Goal: Task Accomplishment & Management: Complete application form

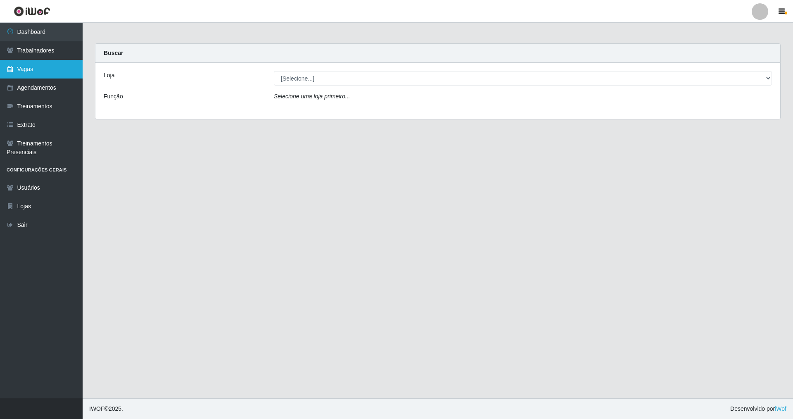
click at [33, 70] on link "Vagas" at bounding box center [41, 69] width 83 height 19
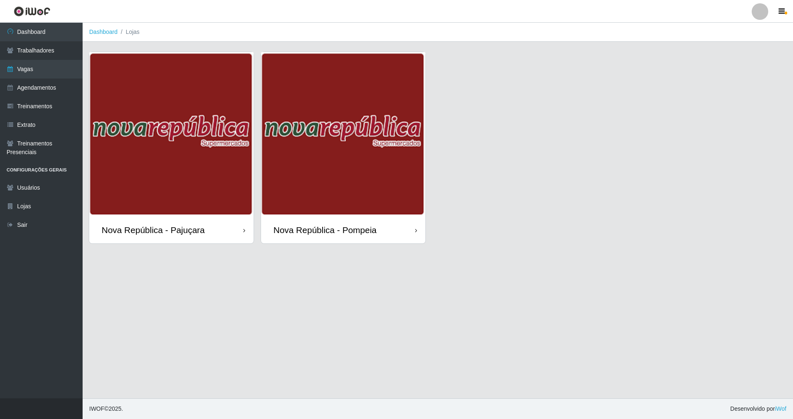
click at [330, 235] on div "Nova República - Pompeia" at bounding box center [324, 230] width 103 height 10
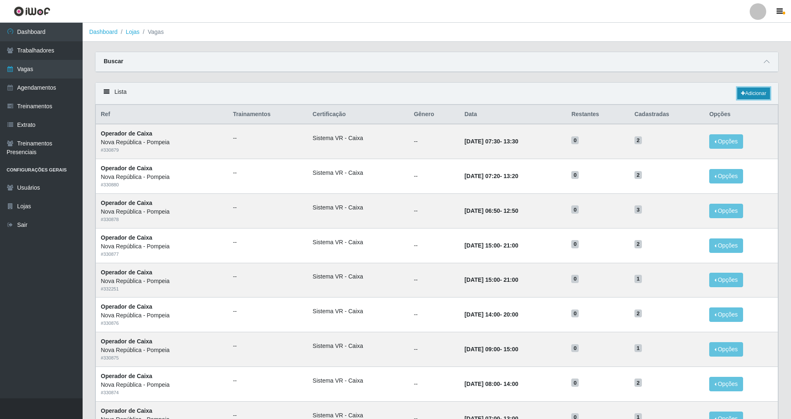
click at [761, 89] on link "Adicionar" at bounding box center [753, 94] width 33 height 12
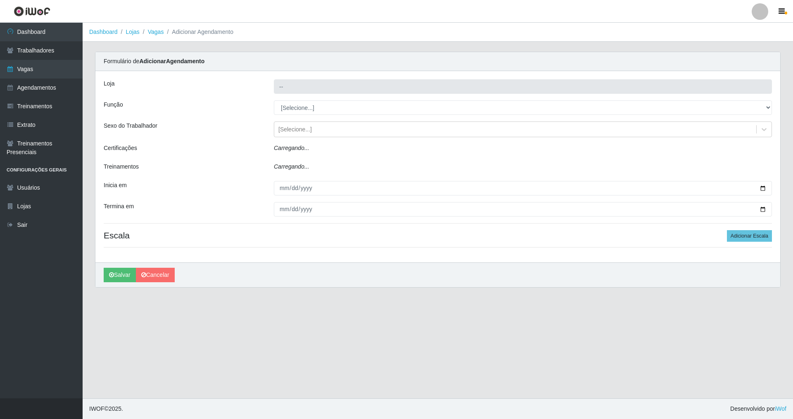
type input "Nova República - Pompeia"
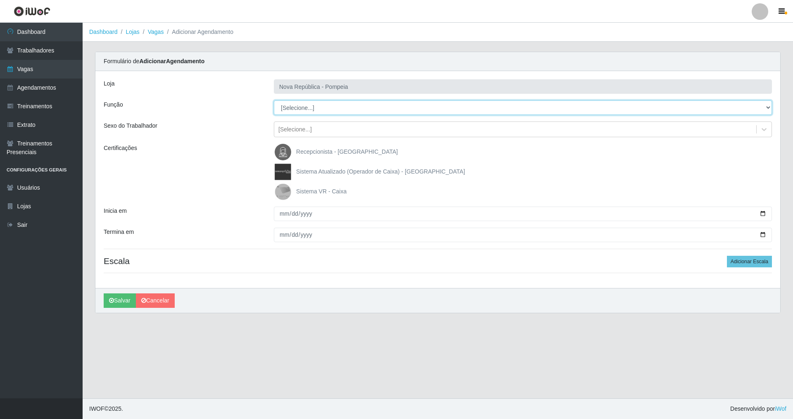
click at [298, 107] on select "[Selecione...] Balconista Operador de Caixa Recepcionista Repositor" at bounding box center [523, 107] width 498 height 14
select select "22"
click at [274, 100] on select "[Selecione...] Balconista Operador de Caixa Recepcionista Repositor" at bounding box center [523, 107] width 498 height 14
click at [287, 188] on img at bounding box center [285, 191] width 20 height 17
click at [0, 0] on input "Sistema VR - Caixa" at bounding box center [0, 0] width 0 height 0
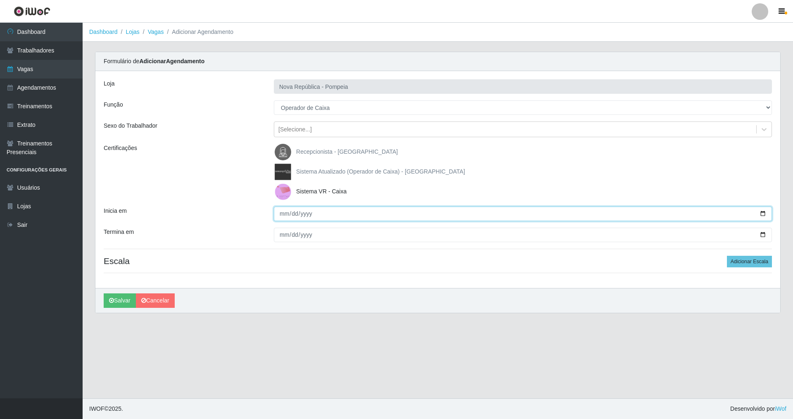
click at [282, 214] on input "Inicia em" at bounding box center [523, 214] width 498 height 14
click at [281, 214] on input "Inicia em" at bounding box center [523, 214] width 498 height 14
type input "2025-08-25"
click at [282, 235] on input "0202-08-26" at bounding box center [523, 235] width 498 height 14
type input "0202-08-25"
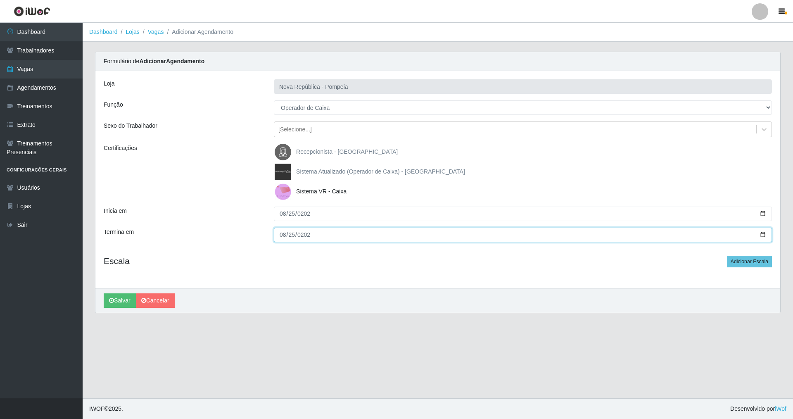
type input "2025-08-25"
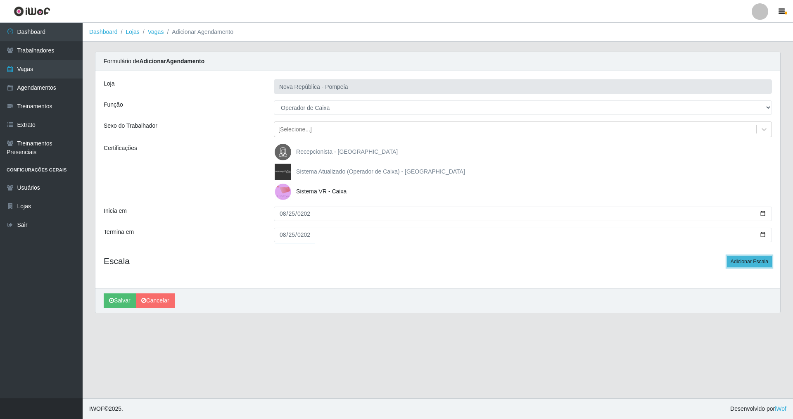
click at [734, 261] on button "Adicionar Escala" at bounding box center [749, 262] width 45 height 12
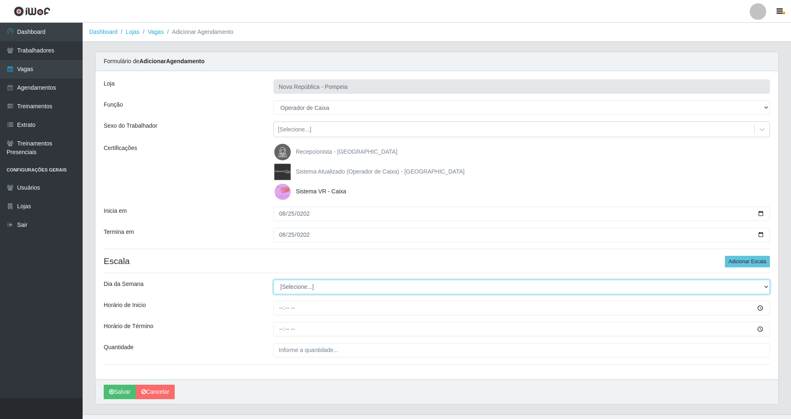
click at [341, 286] on select "[Selecione...] Segunda Terça Quarta Quinta Sexta Sábado Domingo" at bounding box center [521, 287] width 496 height 14
select select "1"
click at [273, 280] on select "[Selecione...] Segunda Terça Quarta Quinta Sexta Sábado Domingo" at bounding box center [521, 287] width 496 height 14
click at [281, 308] on input "Horário de Inicio" at bounding box center [521, 308] width 496 height 14
click at [292, 308] on input "Horário de Inicio" at bounding box center [521, 308] width 496 height 14
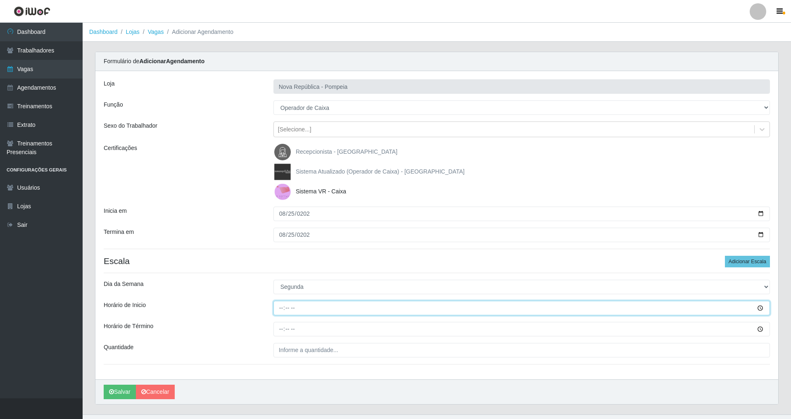
type input "07:00"
click at [297, 322] on input "Horário de Término" at bounding box center [521, 329] width 496 height 14
type input "13:00"
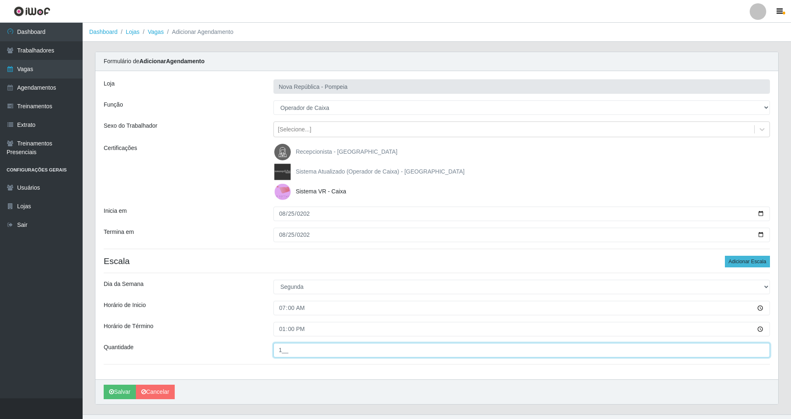
type input "1__"
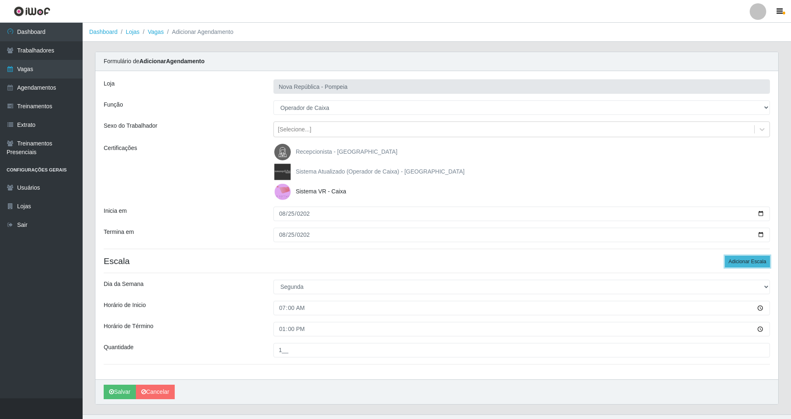
click at [748, 260] on button "Adicionar Escala" at bounding box center [747, 262] width 45 height 12
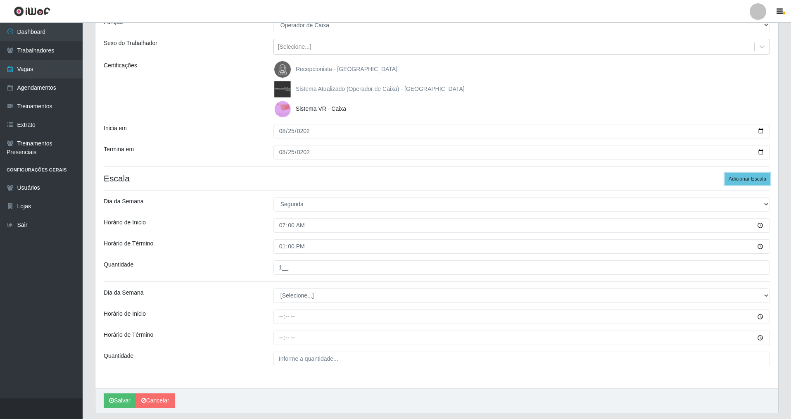
scroll to position [107, 0]
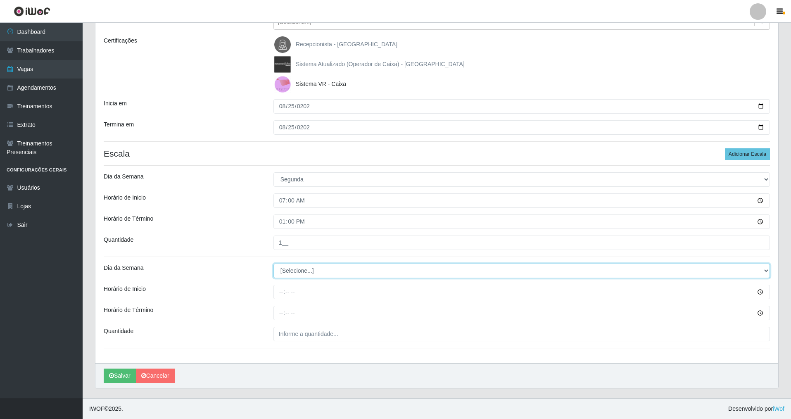
click at [324, 271] on select "[Selecione...] Segunda Terça Quarta Quinta Sexta Sábado Domingo" at bounding box center [521, 271] width 496 height 14
select select "2"
click at [273, 264] on select "[Selecione...] Segunda Terça Quarta Quinta Sexta Sábado Domingo" at bounding box center [521, 271] width 496 height 14
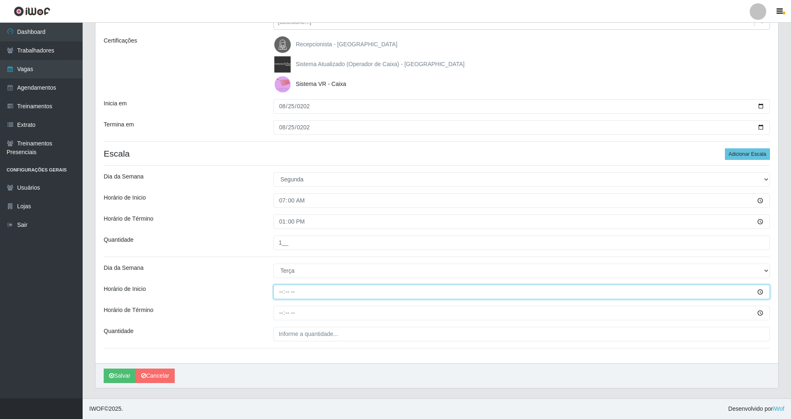
click at [282, 294] on input "Horário de Inicio" at bounding box center [521, 292] width 496 height 14
type input "08:00"
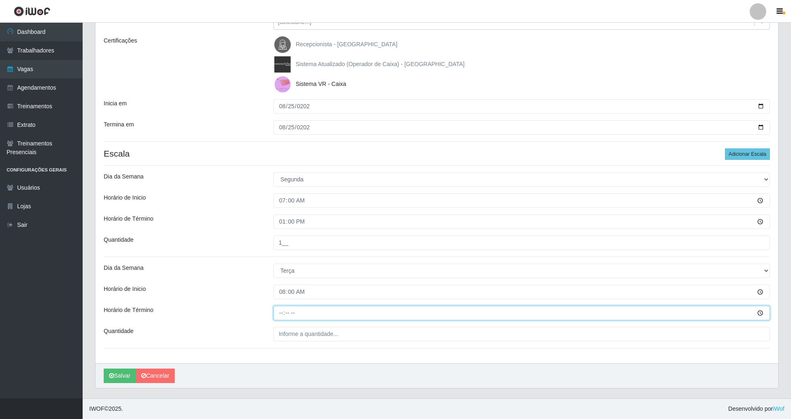
type input "14:00"
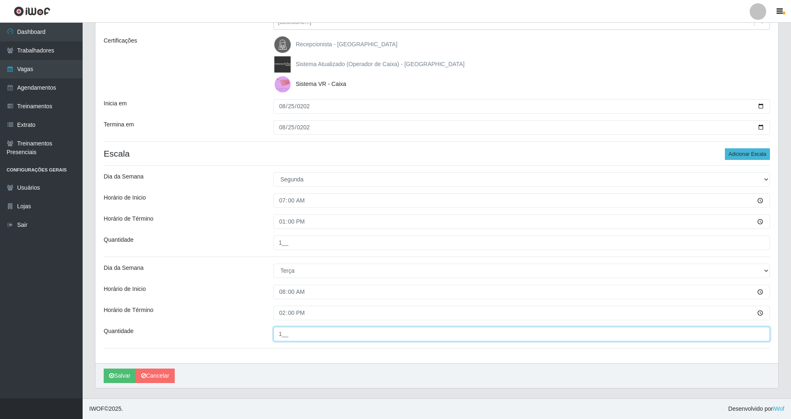
type input "1__"
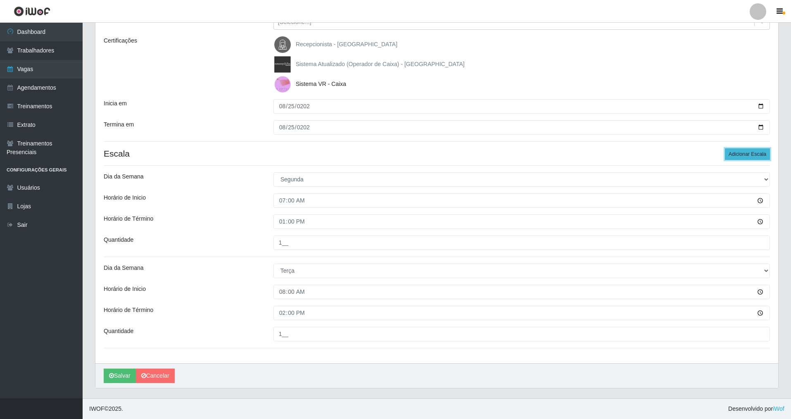
click at [734, 154] on button "Adicionar Escala" at bounding box center [747, 154] width 45 height 12
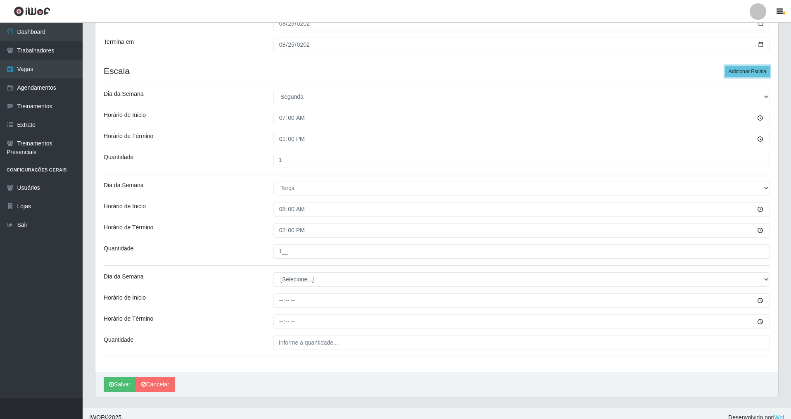
scroll to position [199, 0]
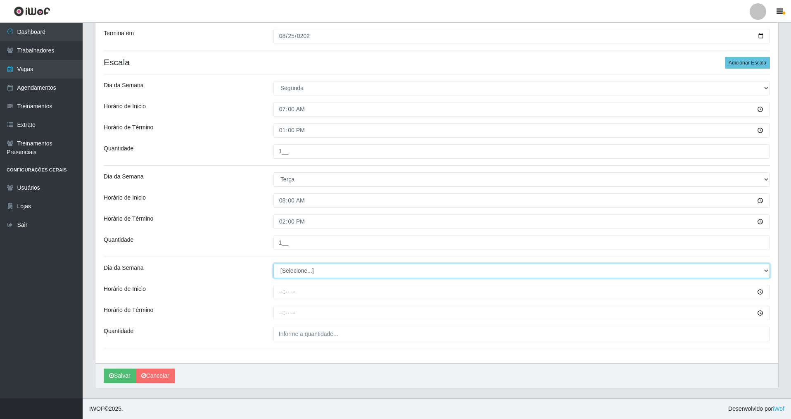
click at [311, 271] on select "[Selecione...] Segunda Terça Quarta Quinta Sexta Sábado Domingo" at bounding box center [521, 271] width 496 height 14
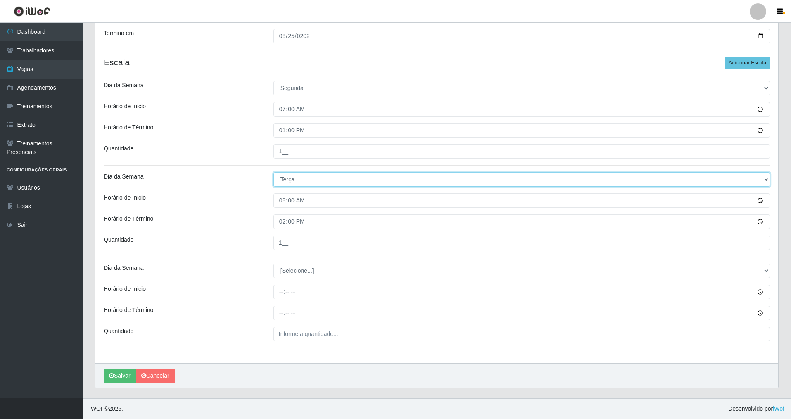
click at [303, 176] on select "[Selecione...] Segunda Terça Quarta Quinta Sexta Sábado Domingo" at bounding box center [521, 179] width 496 height 14
select select "1"
click at [273, 172] on select "[Selecione...] Segunda Terça Quarta Quinta Sexta Sábado Domingo" at bounding box center [521, 179] width 496 height 14
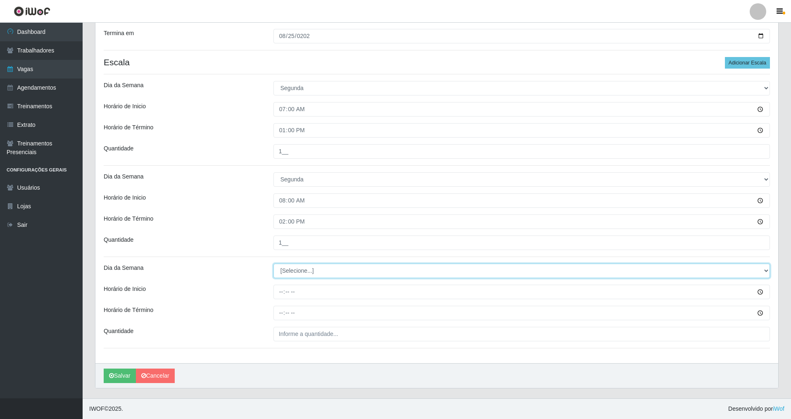
drag, startPoint x: 308, startPoint y: 268, endPoint x: 303, endPoint y: 276, distance: 9.5
click at [307, 269] on select "[Selecione...] Segunda Terça Quarta Quinta Sexta Sábado Domingo" at bounding box center [521, 271] width 496 height 14
select select "1"
click at [273, 264] on select "[Selecione...] Segunda Terça Quarta Quinta Sexta Sábado Domingo" at bounding box center [521, 271] width 496 height 14
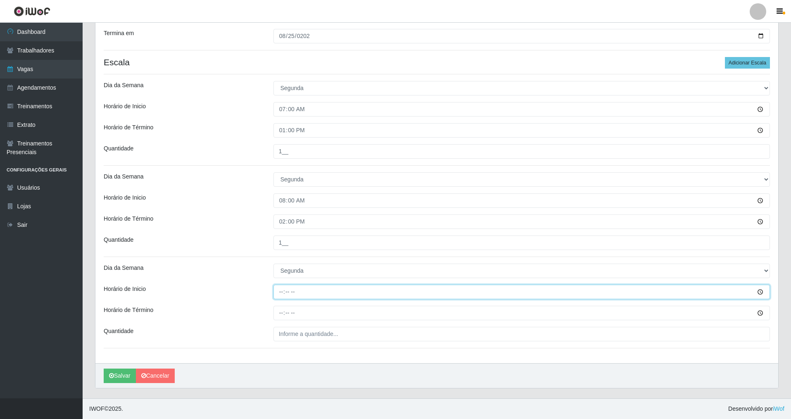
click at [281, 292] on input "Horário de Inicio" at bounding box center [521, 292] width 496 height 14
type input "14:00"
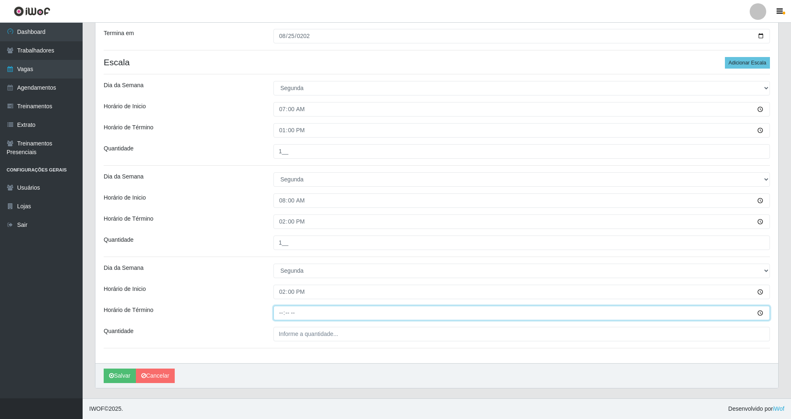
type input "20:00"
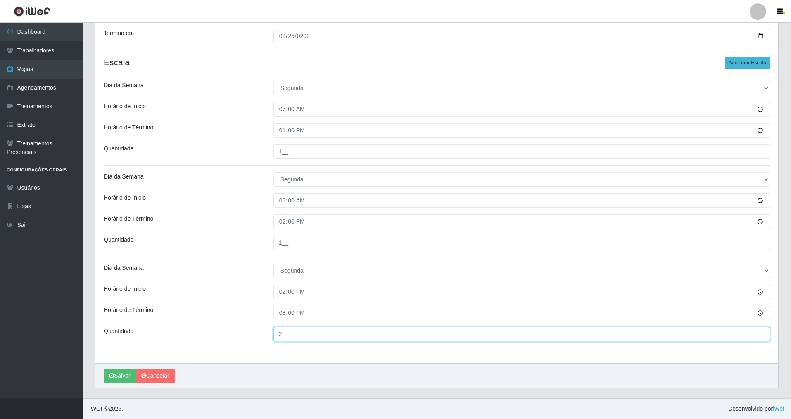
type input "2__"
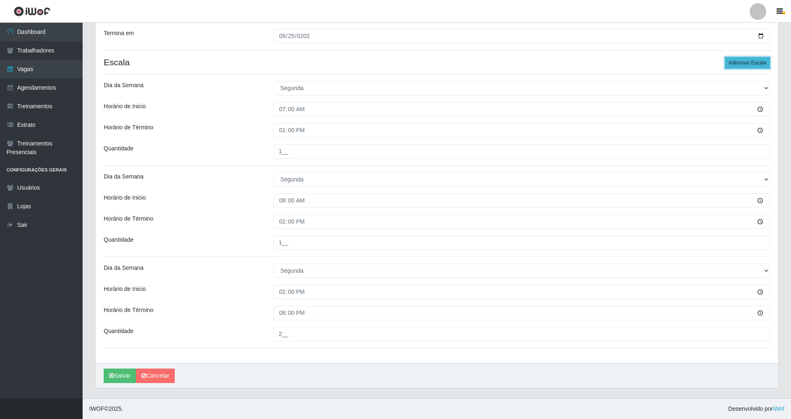
click at [739, 65] on button "Adicionar Escala" at bounding box center [747, 63] width 45 height 12
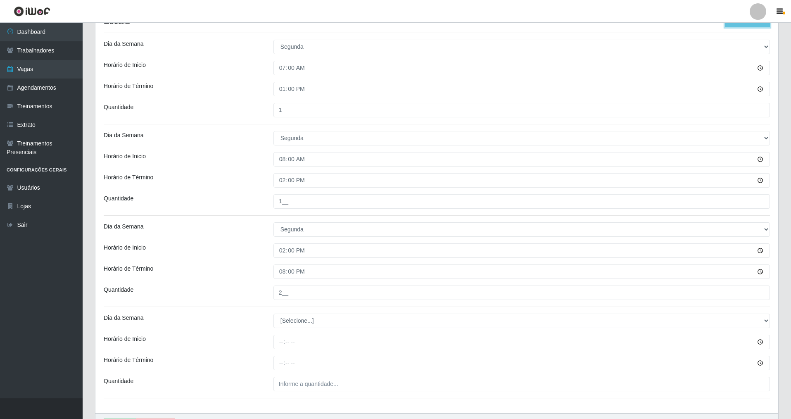
scroll to position [281, 0]
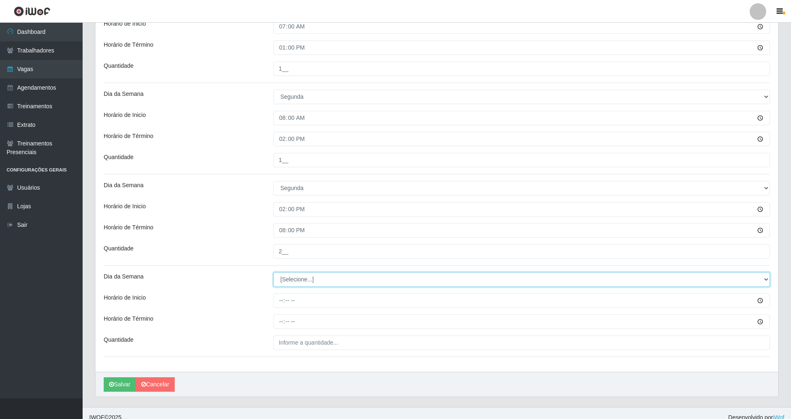
click at [311, 281] on select "[Selecione...] Segunda Terça Quarta Quinta Sexta Sábado Domingo" at bounding box center [521, 279] width 496 height 14
select select "1"
click at [273, 272] on select "[Selecione...] Segunda Terça Quarta Quinta Sexta Sábado Domingo" at bounding box center [521, 279] width 496 height 14
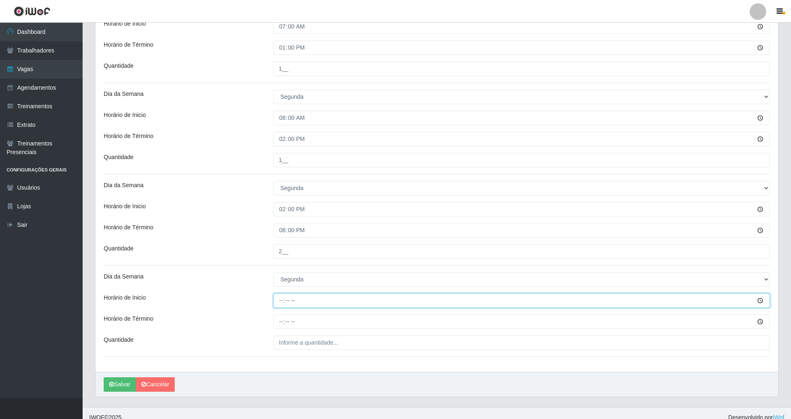
drag, startPoint x: 284, startPoint y: 301, endPoint x: 300, endPoint y: 301, distance: 16.1
click at [285, 301] on input "Horário de Inicio" at bounding box center [521, 300] width 496 height 14
type input "15:00"
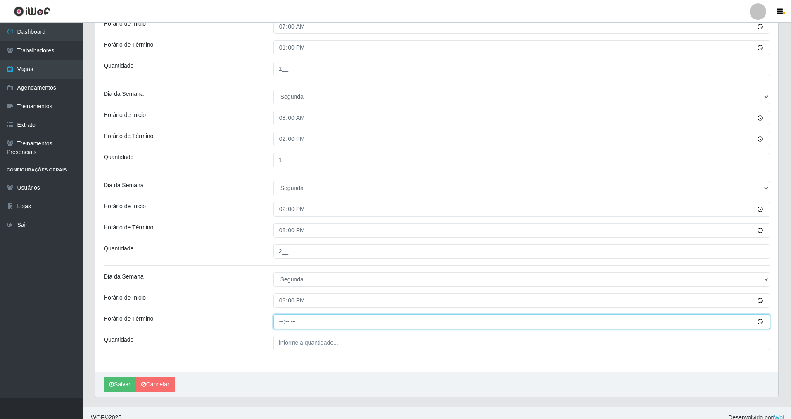
type input "21:00"
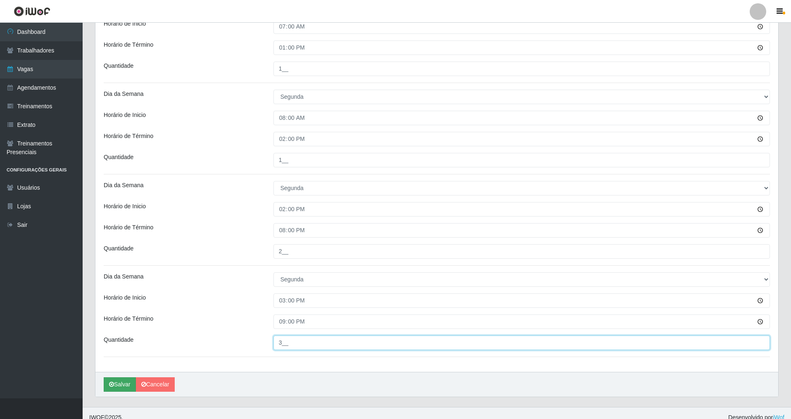
type input "3__"
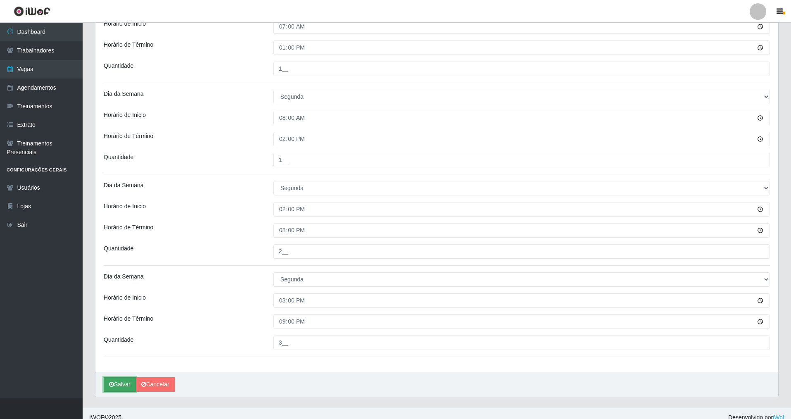
click at [123, 383] on button "Salvar" at bounding box center [120, 384] width 32 height 14
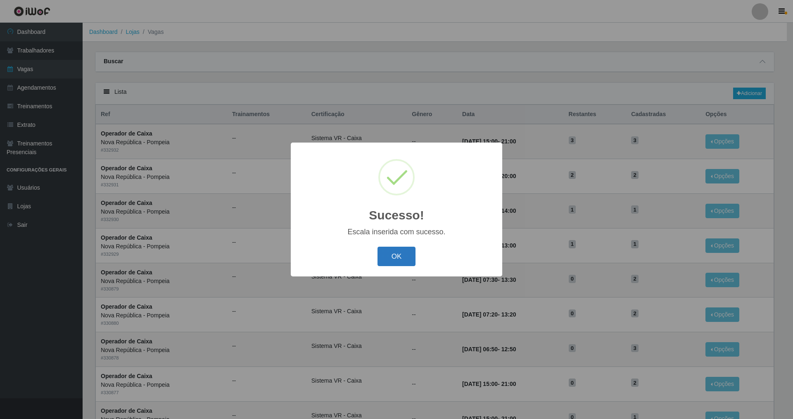
click at [393, 254] on button "OK" at bounding box center [397, 256] width 38 height 19
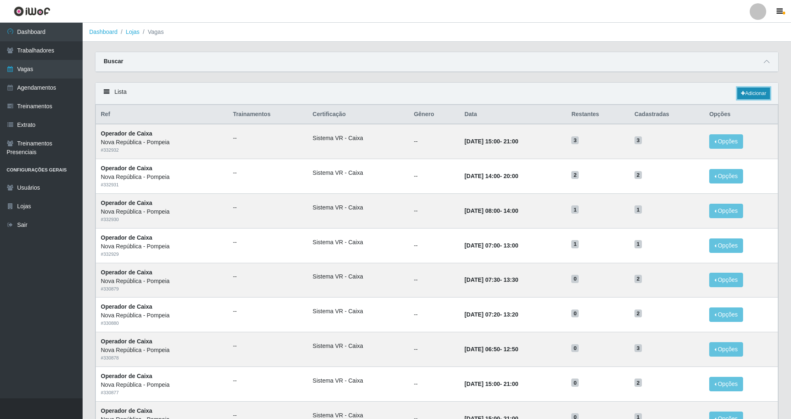
click at [742, 93] on icon at bounding box center [743, 93] width 4 height 5
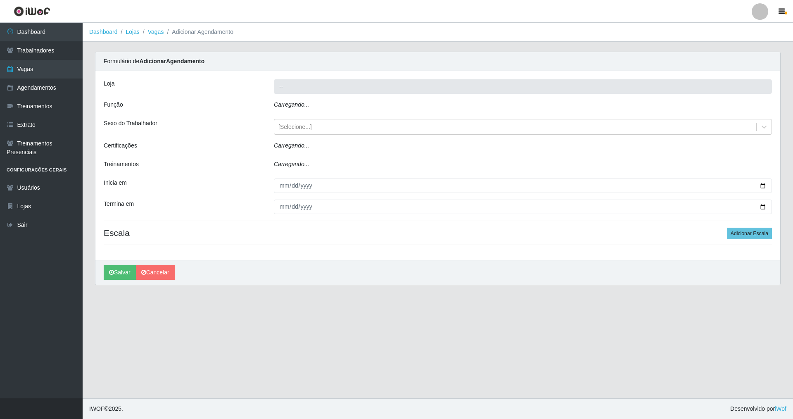
type input "Nova República - Pompeia"
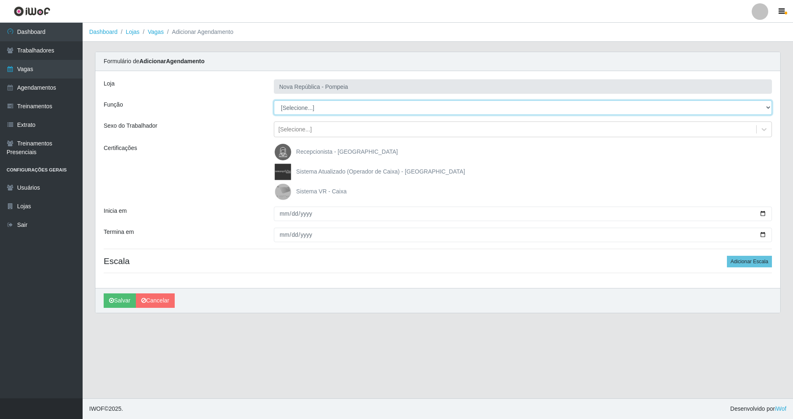
click at [294, 111] on select "[Selecione...] Balconista Operador de Caixa Recepcionista Repositor" at bounding box center [523, 107] width 498 height 14
select select "22"
click at [274, 100] on select "[Selecione...] Balconista Operador de Caixa Recepcionista Repositor" at bounding box center [523, 107] width 498 height 14
click at [290, 189] on img at bounding box center [285, 191] width 20 height 17
click at [0, 0] on input "Sistema VR - Caixa" at bounding box center [0, 0] width 0 height 0
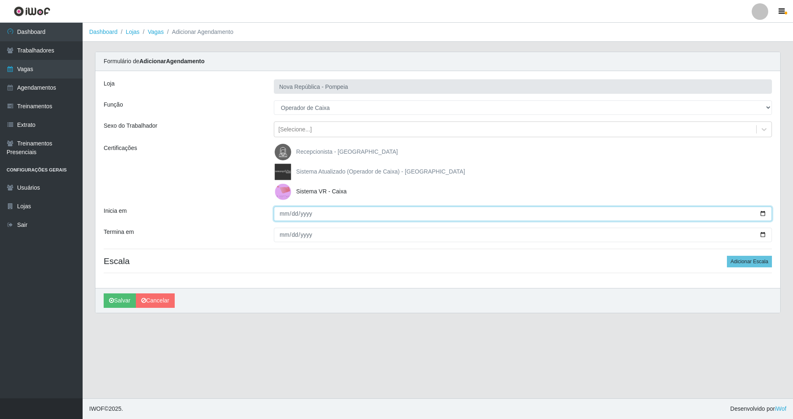
click at [280, 216] on input "Inicia em" at bounding box center [523, 214] width 498 height 14
type input "2025-08-26"
click at [285, 234] on input "Termina em" at bounding box center [523, 235] width 498 height 14
type input "2025-08-26"
click at [741, 263] on button "Adicionar Escala" at bounding box center [749, 262] width 45 height 12
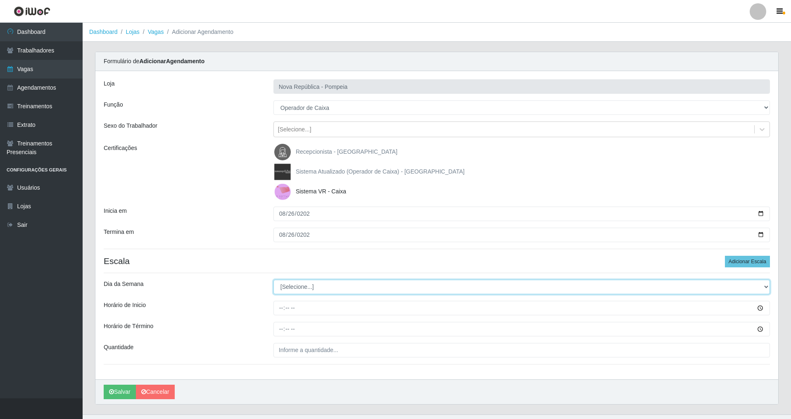
click at [316, 285] on select "[Selecione...] Segunda Terça Quarta Quinta Sexta Sábado Domingo" at bounding box center [521, 287] width 496 height 14
select select "2"
click at [273, 280] on select "[Selecione...] Segunda Terça Quarta Quinta Sexta Sábado Domingo" at bounding box center [521, 287] width 496 height 14
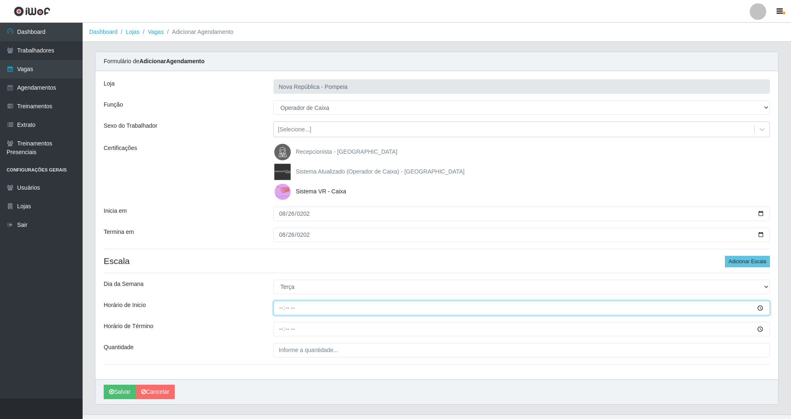
click at [283, 308] on input "Horário de Inicio" at bounding box center [521, 308] width 496 height 14
type input "07:00"
type input "13:00"
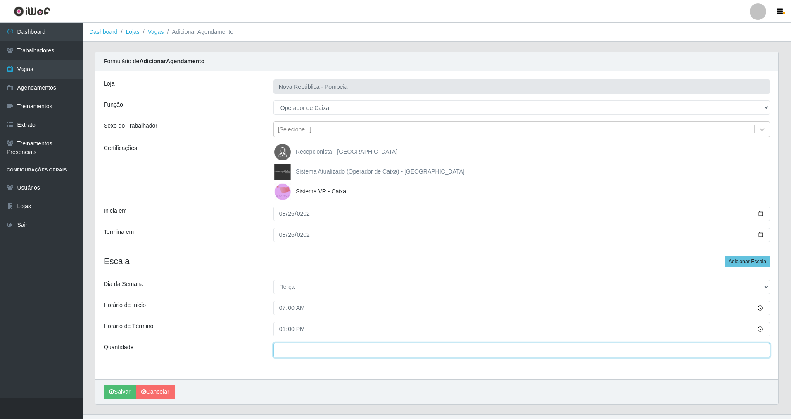
click at [295, 351] on input "___" at bounding box center [521, 350] width 496 height 14
type input "1__"
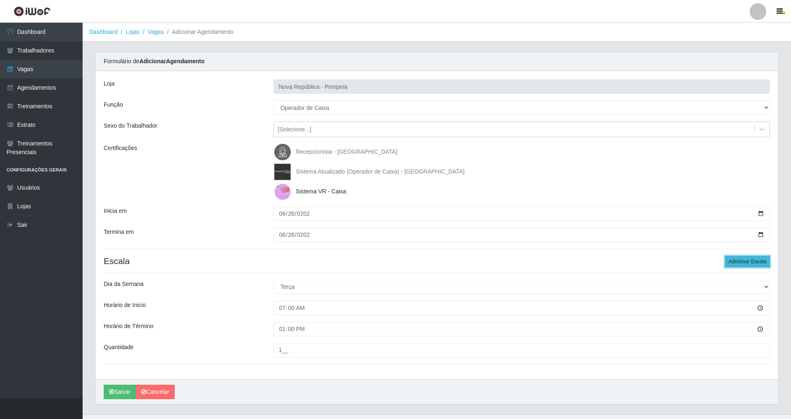
click at [738, 267] on button "Adicionar Escala" at bounding box center [747, 262] width 45 height 12
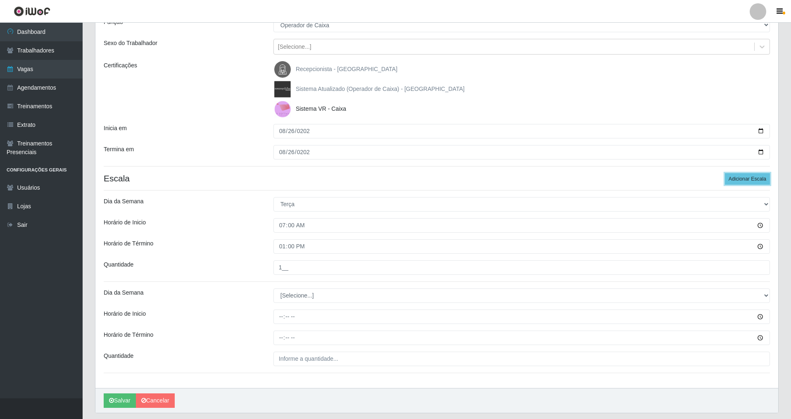
scroll to position [107, 0]
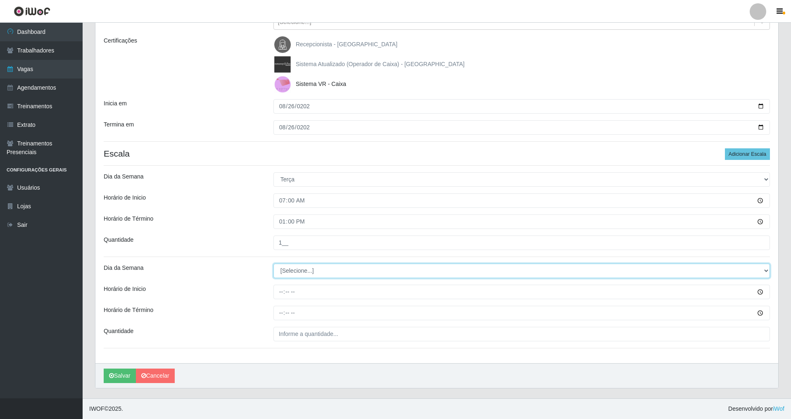
click at [294, 277] on select "[Selecione...] Segunda Terça Quarta Quinta Sexta Sábado Domingo" at bounding box center [521, 271] width 496 height 14
select select "2"
click at [273, 264] on select "[Selecione...] Segunda Terça Quarta Quinta Sexta Sábado Domingo" at bounding box center [521, 271] width 496 height 14
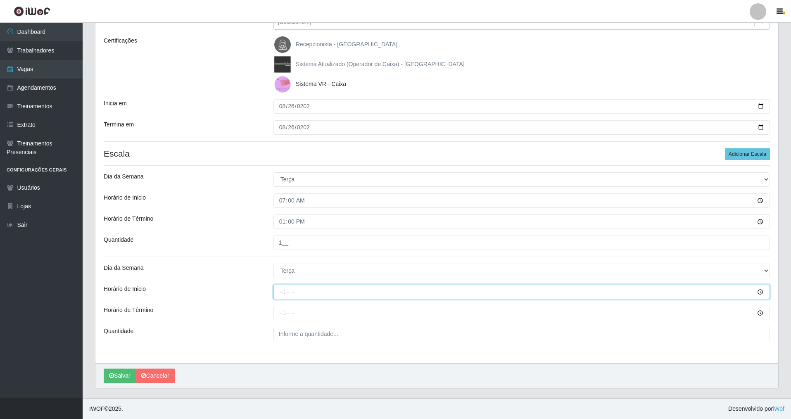
drag, startPoint x: 281, startPoint y: 292, endPoint x: 341, endPoint y: 304, distance: 61.1
click at [282, 292] on input "Horário de Inicio" at bounding box center [521, 292] width 496 height 14
type input "08:00"
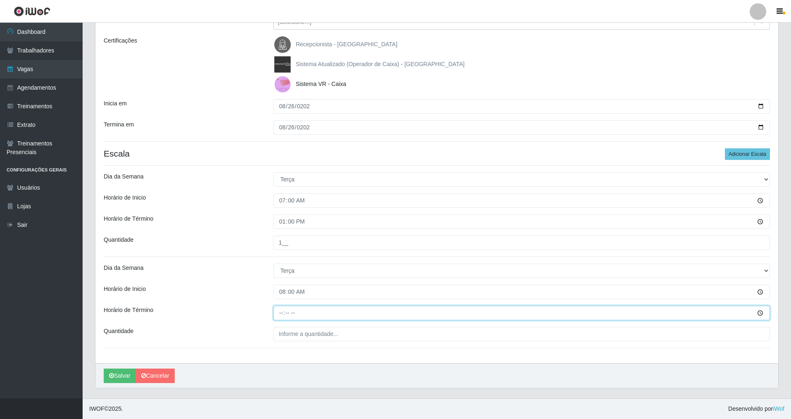
type input "14:00"
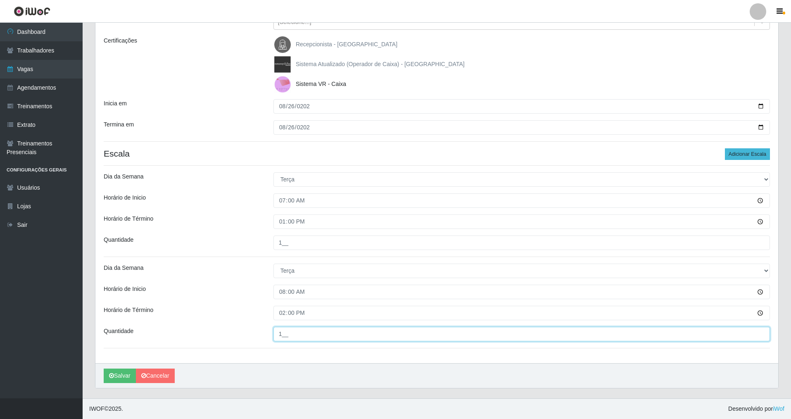
type input "1__"
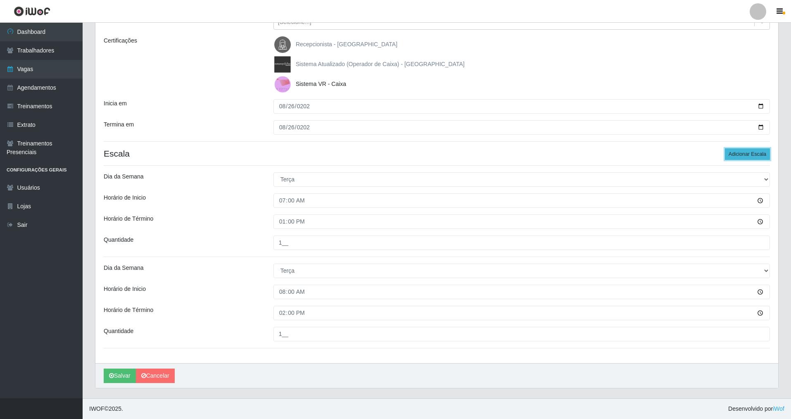
click at [735, 154] on button "Adicionar Escala" at bounding box center [747, 154] width 45 height 12
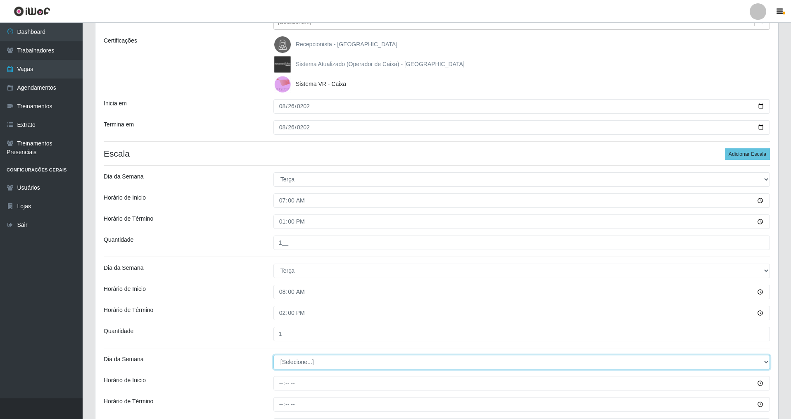
click at [306, 367] on select "[Selecione...] Segunda Terça Quarta Quinta Sexta Sábado Domingo" at bounding box center [521, 362] width 496 height 14
select select "2"
click at [273, 355] on select "[Selecione...] Segunda Terça Quarta Quinta Sexta Sábado Domingo" at bounding box center [521, 362] width 496 height 14
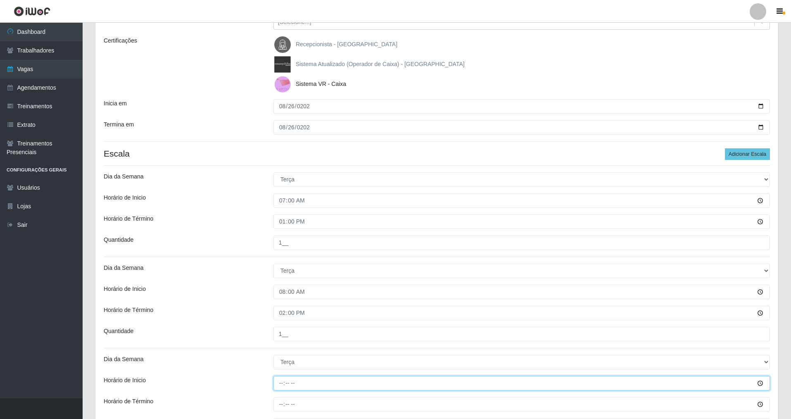
drag, startPoint x: 279, startPoint y: 381, endPoint x: 329, endPoint y: 381, distance: 50.0
click at [279, 381] on input "Horário de Inicio" at bounding box center [521, 383] width 496 height 14
type input "14:00"
type input "20:00"
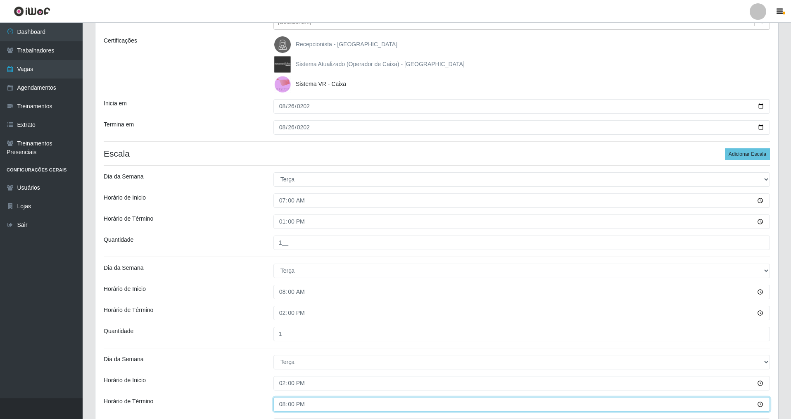
scroll to position [199, 0]
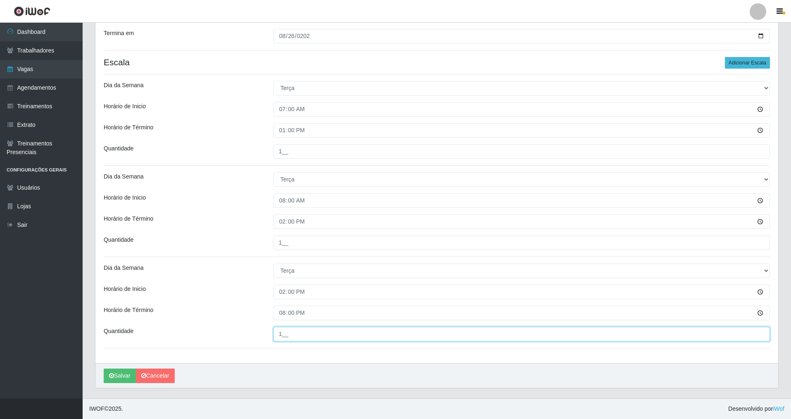
type input "1__"
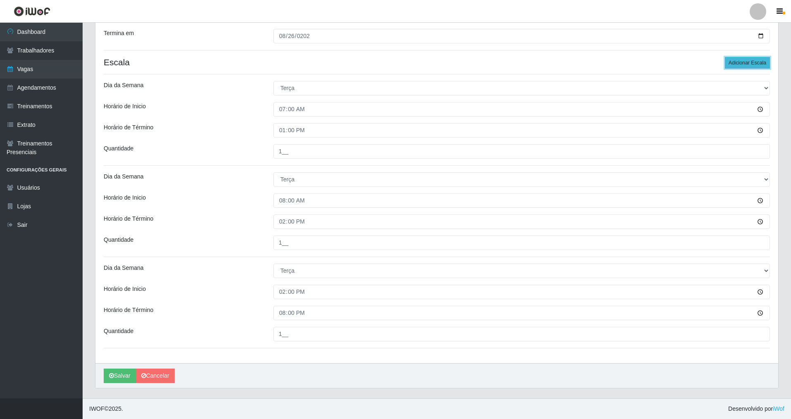
click at [742, 62] on button "Adicionar Escala" at bounding box center [747, 63] width 45 height 12
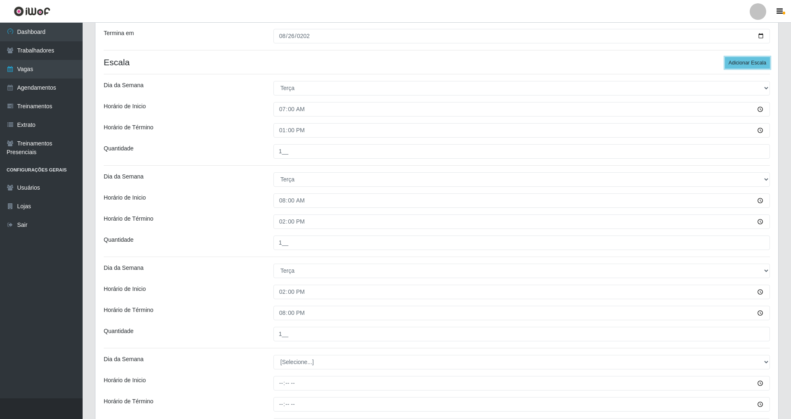
scroll to position [290, 0]
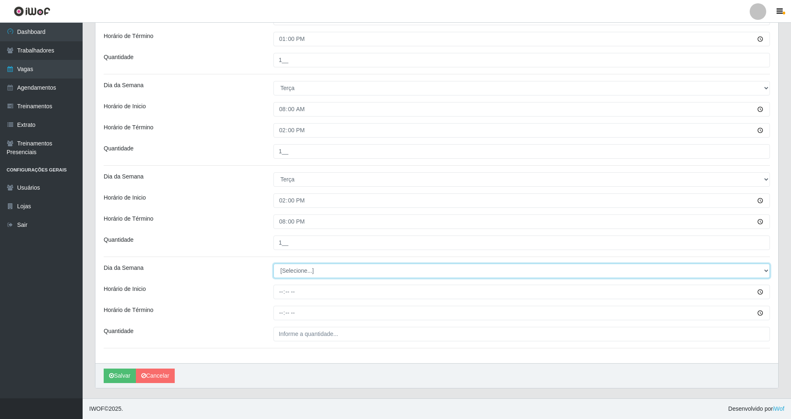
drag, startPoint x: 327, startPoint y: 271, endPoint x: 324, endPoint y: 278, distance: 6.8
click at [326, 273] on select "[Selecione...] Segunda Terça Quarta Quinta Sexta Sábado Domingo" at bounding box center [521, 271] width 496 height 14
select select "2"
click at [273, 264] on select "[Selecione...] Segunda Terça Quarta Quinta Sexta Sábado Domingo" at bounding box center [521, 271] width 496 height 14
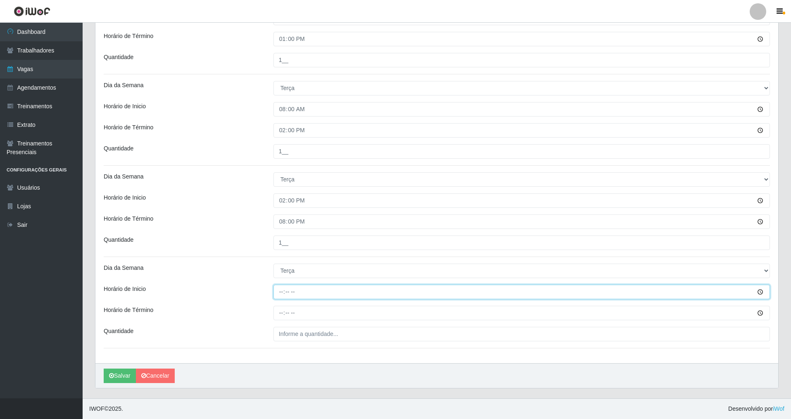
drag, startPoint x: 281, startPoint y: 294, endPoint x: 315, endPoint y: 299, distance: 34.3
click at [283, 294] on input "Horário de Inicio" at bounding box center [521, 292] width 496 height 14
type input "14:00"
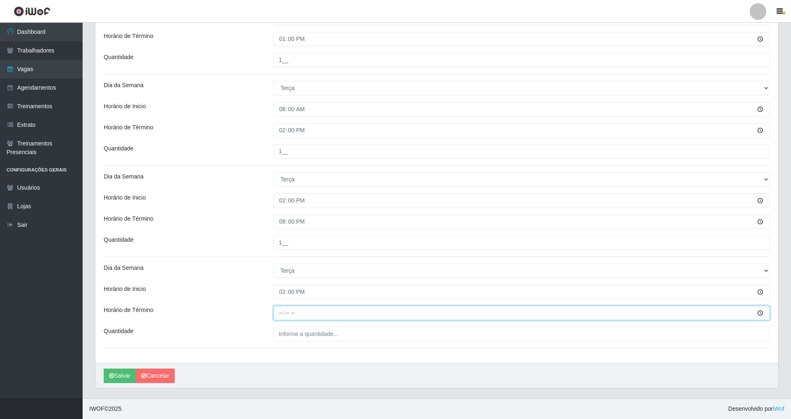
type input "20:00"
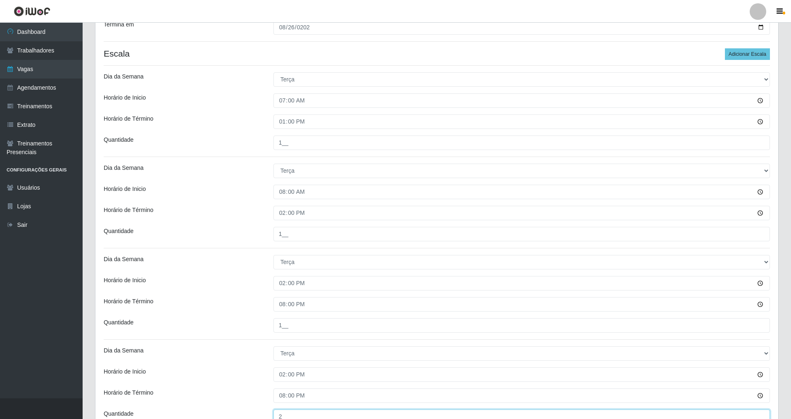
scroll to position [125, 0]
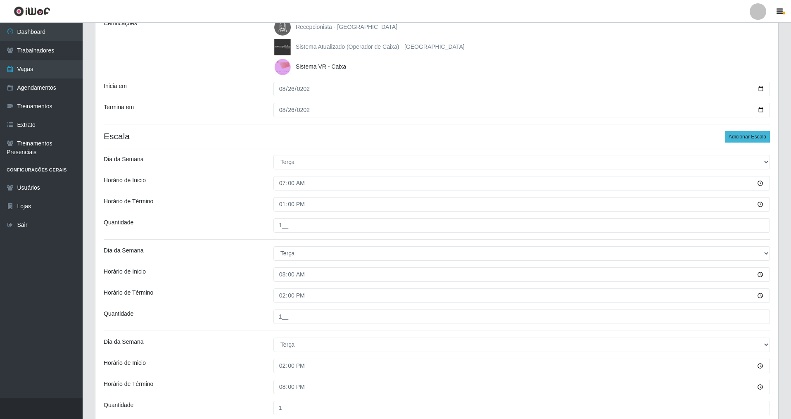
type input "2__"
click at [740, 138] on button "Adicionar Escala" at bounding box center [747, 137] width 45 height 12
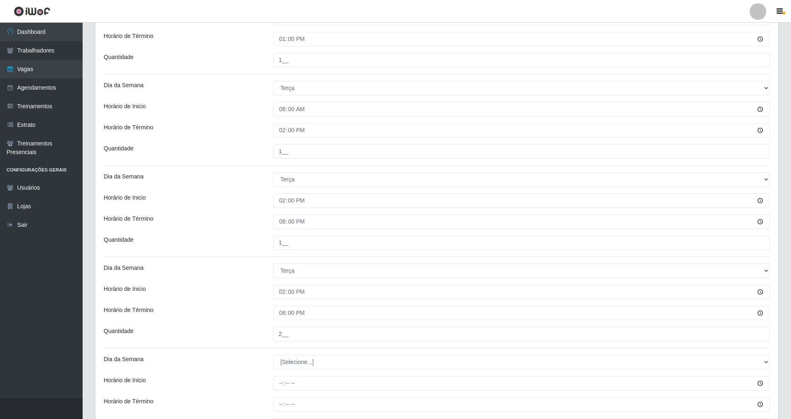
scroll to position [381, 0]
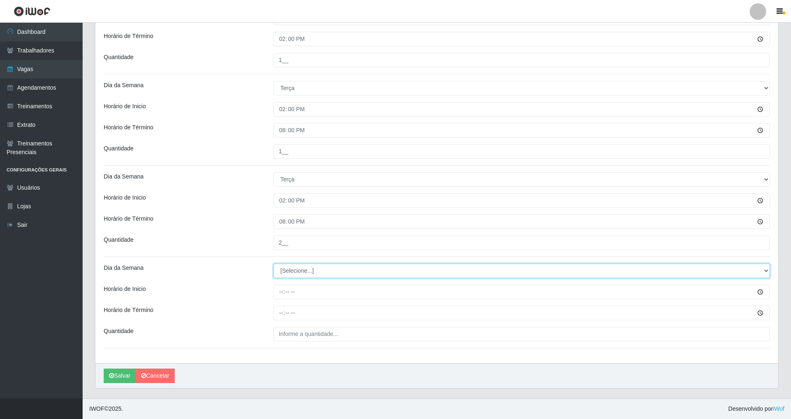
click at [311, 270] on select "[Selecione...] Segunda Terça Quarta Quinta Sexta Sábado Domingo" at bounding box center [521, 271] width 496 height 14
select select "2"
click at [273, 264] on select "[Selecione...] Segunda Terça Quarta Quinta Sexta Sábado Domingo" at bounding box center [521, 271] width 496 height 14
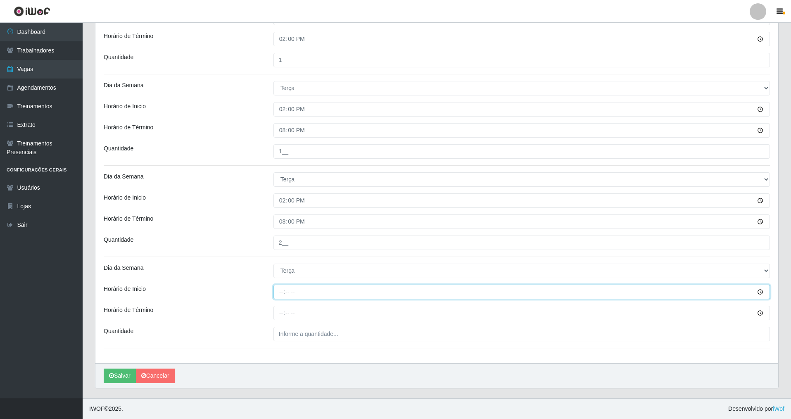
click at [281, 294] on input "Horário de Inicio" at bounding box center [521, 292] width 496 height 14
type input "15:00"
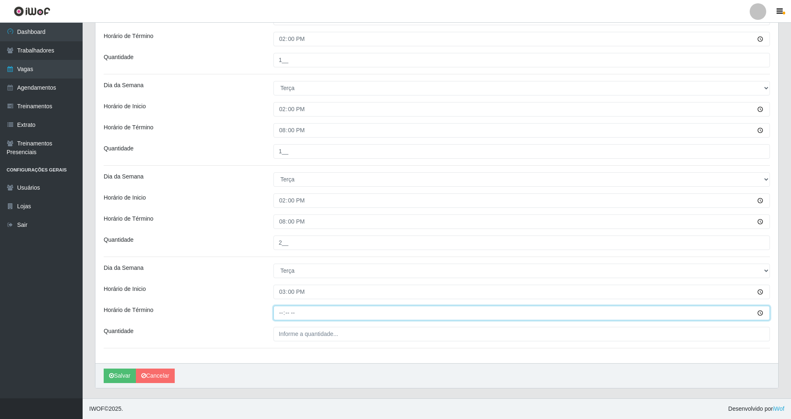
type input "21:00"
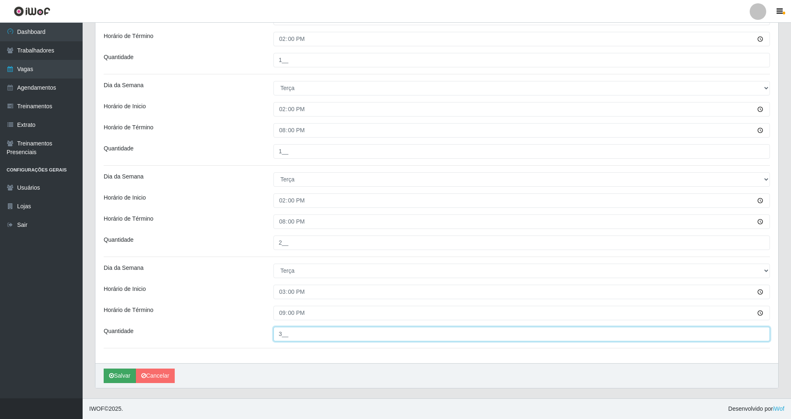
type input "3__"
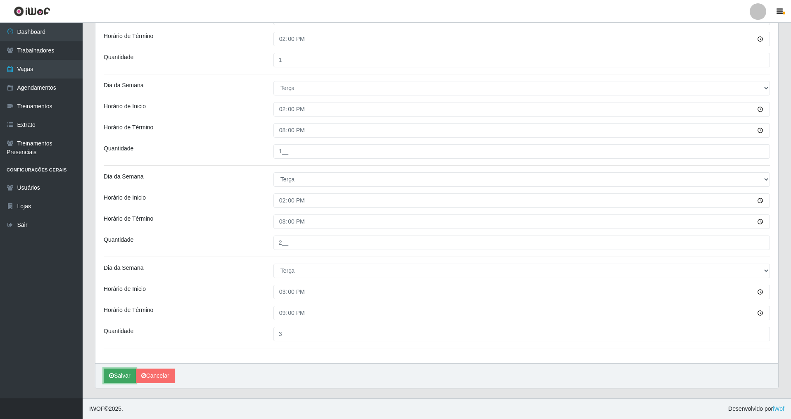
click at [120, 376] on button "Salvar" at bounding box center [120, 375] width 32 height 14
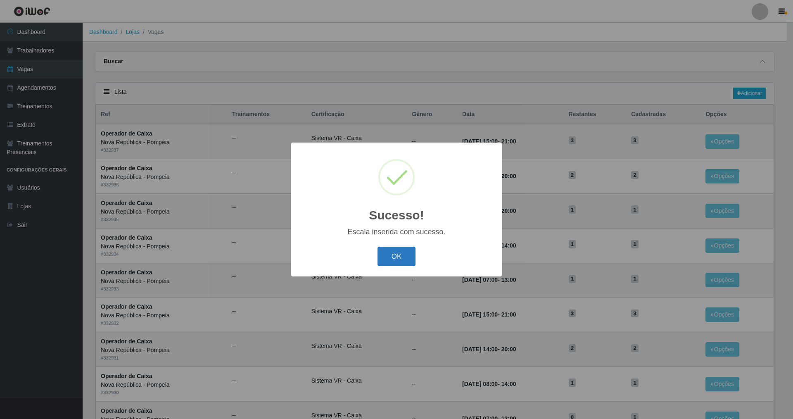
click at [393, 250] on button "OK" at bounding box center [397, 256] width 38 height 19
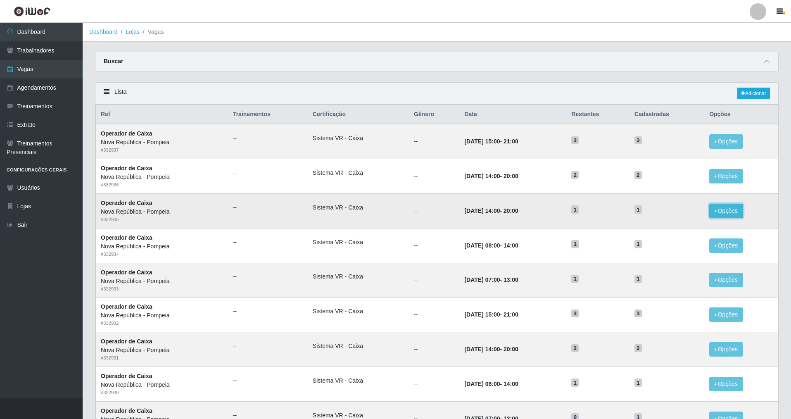
click at [719, 213] on button "Opções" at bounding box center [726, 211] width 34 height 14
click at [679, 231] on div "Deletar" at bounding box center [675, 230] width 49 height 9
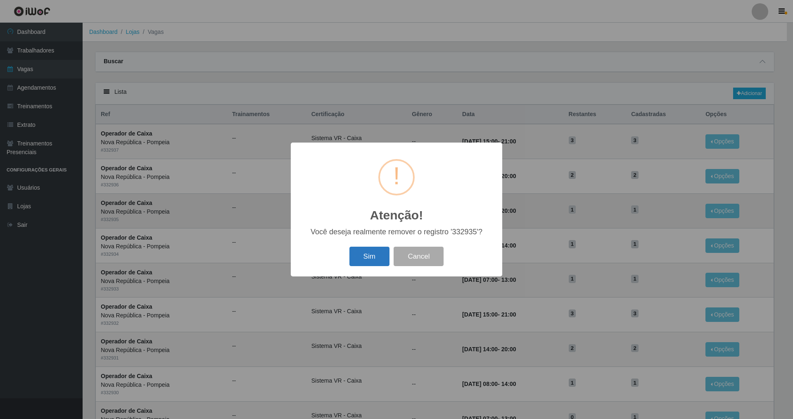
click at [370, 257] on button "Sim" at bounding box center [369, 256] width 40 height 19
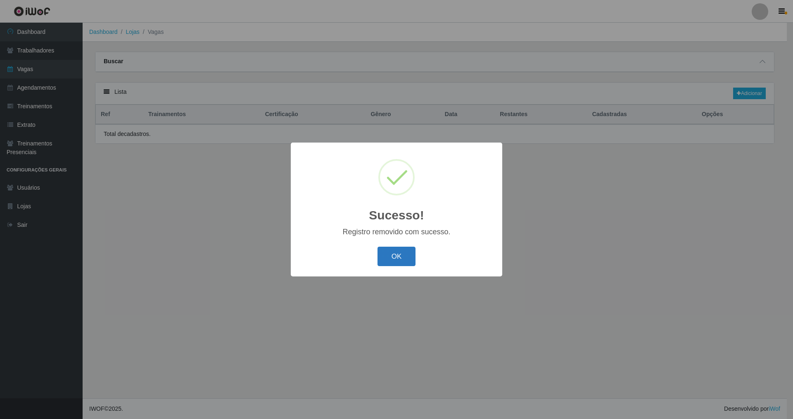
click at [402, 262] on button "OK" at bounding box center [397, 256] width 38 height 19
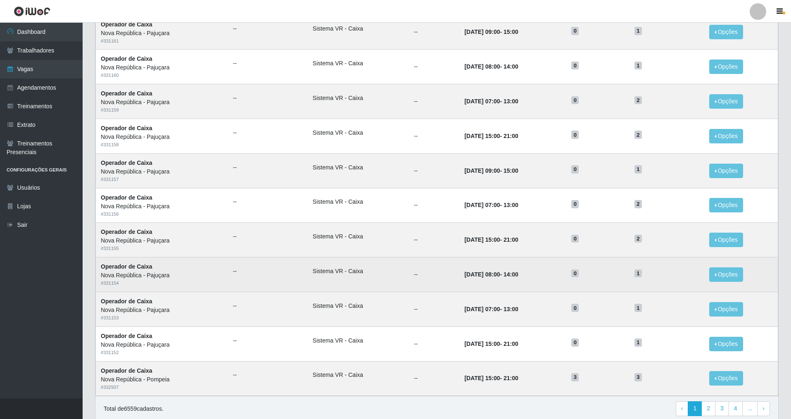
scroll to position [281, 0]
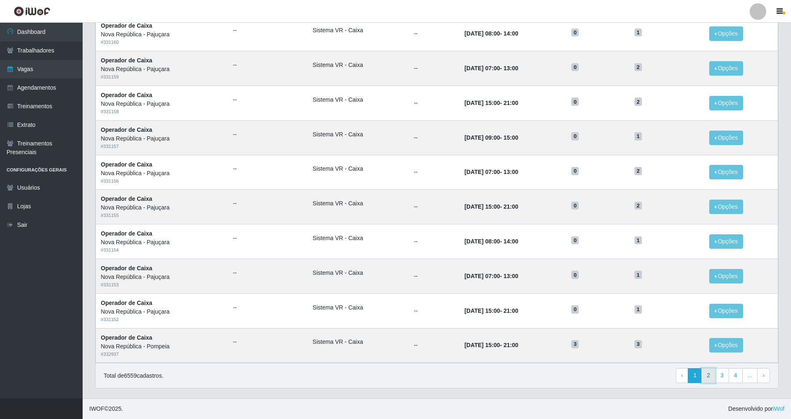
click at [706, 376] on link "2" at bounding box center [708, 375] width 14 height 15
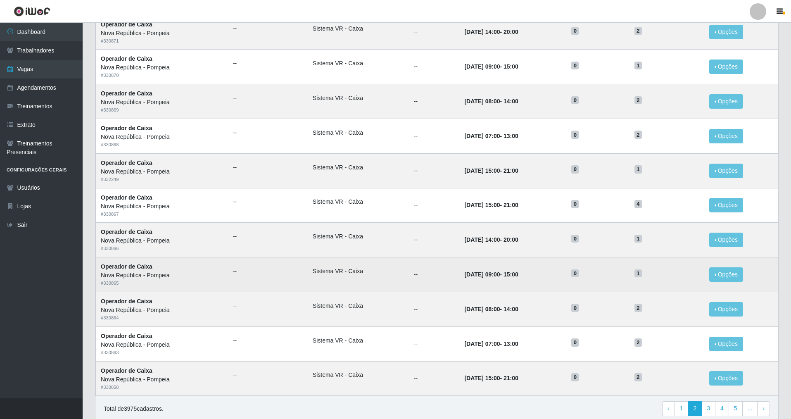
scroll to position [281, 0]
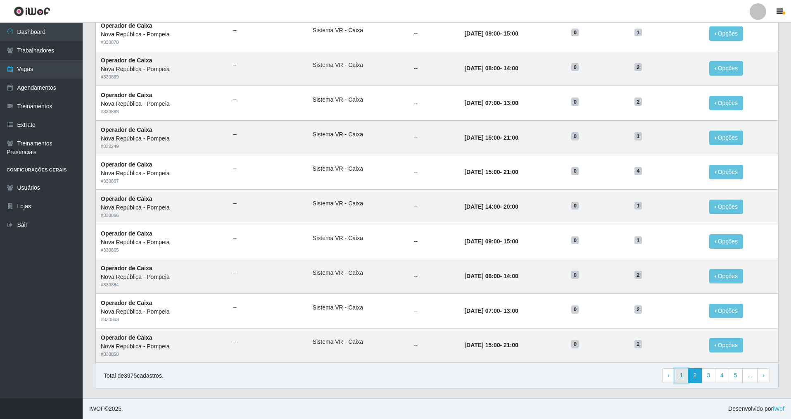
click at [683, 377] on link "1" at bounding box center [681, 375] width 14 height 15
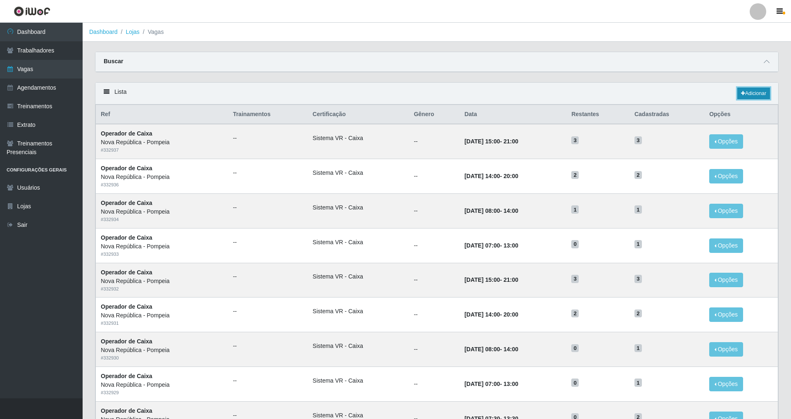
click at [754, 89] on link "Adicionar" at bounding box center [753, 94] width 33 height 12
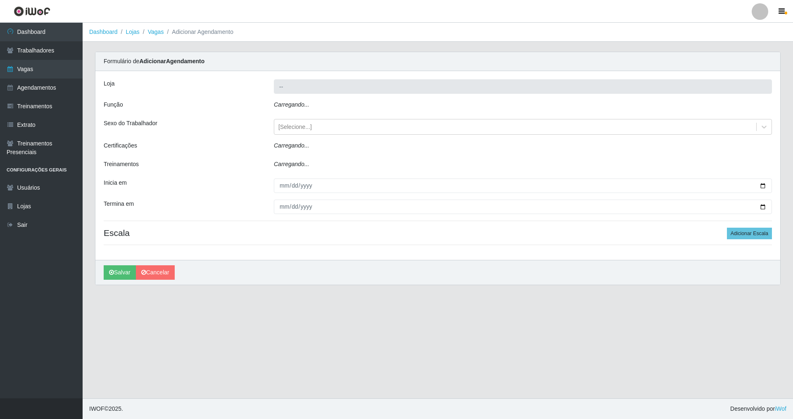
type input "Nova República - Pompeia"
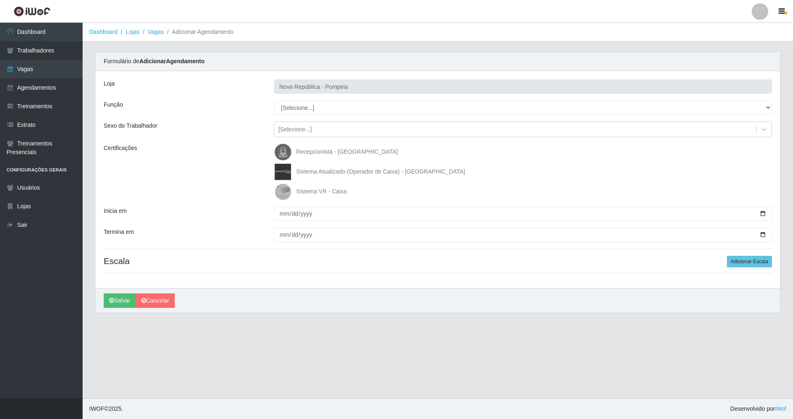
click at [300, 115] on div "Loja Nova República - Pompeia Função [Selecione...] Balconista Operador de Caix…" at bounding box center [437, 179] width 685 height 217
click at [298, 108] on select "[Selecione...] Balconista Operador de Caixa Recepcionista Repositor" at bounding box center [523, 107] width 498 height 14
select select "22"
click at [274, 100] on select "[Selecione...] Balconista Operador de Caixa Recepcionista Repositor" at bounding box center [523, 107] width 498 height 14
click at [289, 193] on img at bounding box center [285, 191] width 20 height 17
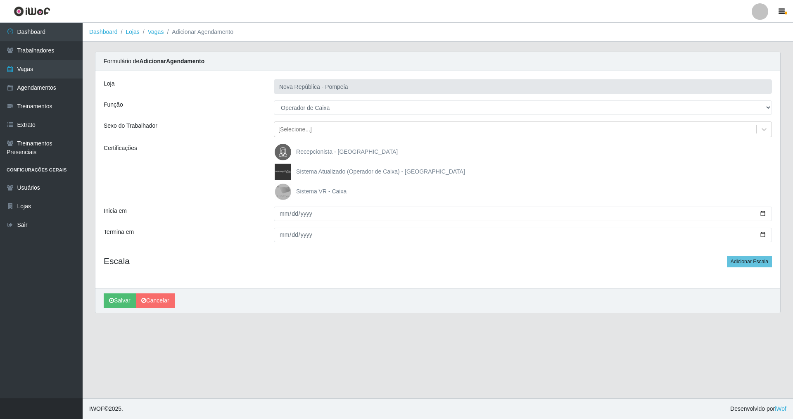
click at [0, 0] on input "Sistema VR - Caixa" at bounding box center [0, 0] width 0 height 0
click at [278, 216] on input "Inicia em" at bounding box center [523, 214] width 498 height 14
type input "2025-08-27"
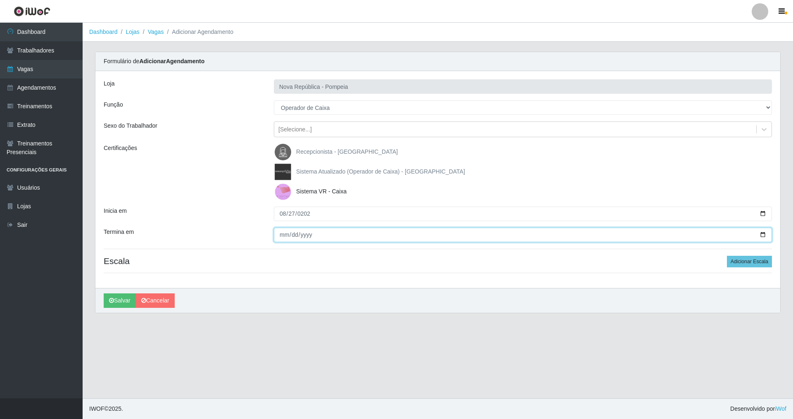
click at [286, 234] on input "Termina em" at bounding box center [523, 235] width 498 height 14
type input "2025-08-27"
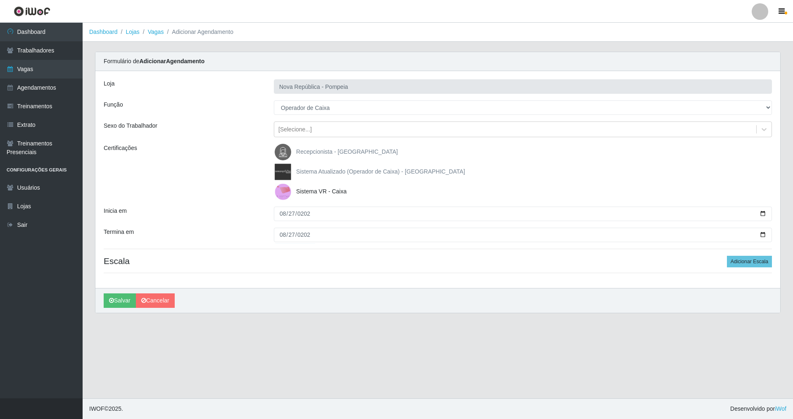
drag, startPoint x: 332, startPoint y: 267, endPoint x: 316, endPoint y: 266, distance: 15.7
click at [331, 266] on div "Loja Nova República - Pompeia Função [Selecione...] Balconista Operador de Caix…" at bounding box center [437, 179] width 685 height 217
click at [756, 261] on button "Adicionar Escala" at bounding box center [749, 262] width 45 height 12
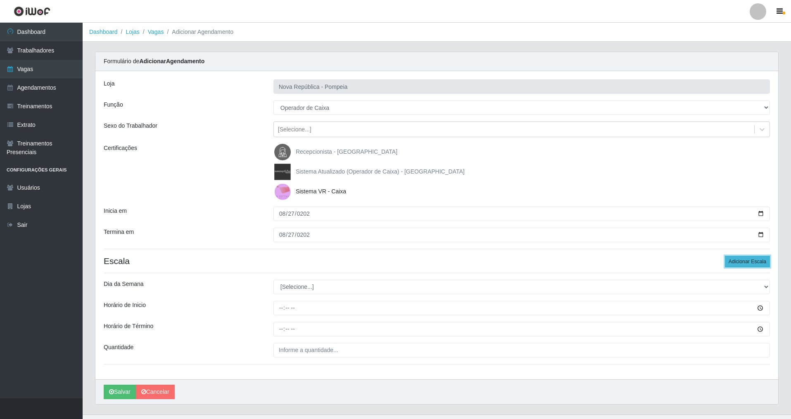
click at [756, 261] on button "Adicionar Escala" at bounding box center [747, 262] width 45 height 12
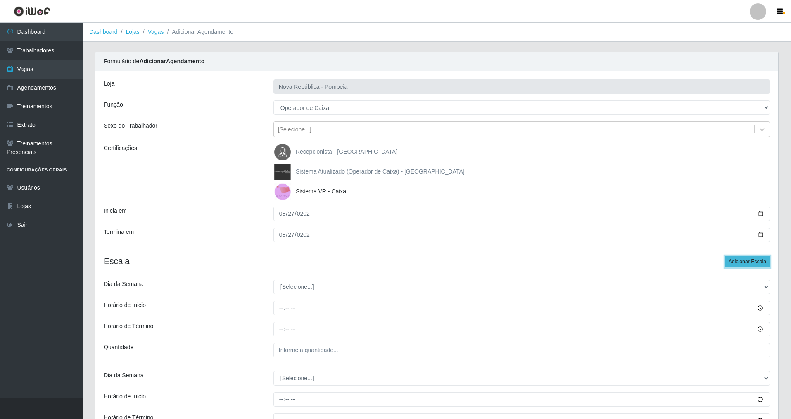
click at [756, 261] on button "Adicionar Escala" at bounding box center [747, 262] width 45 height 12
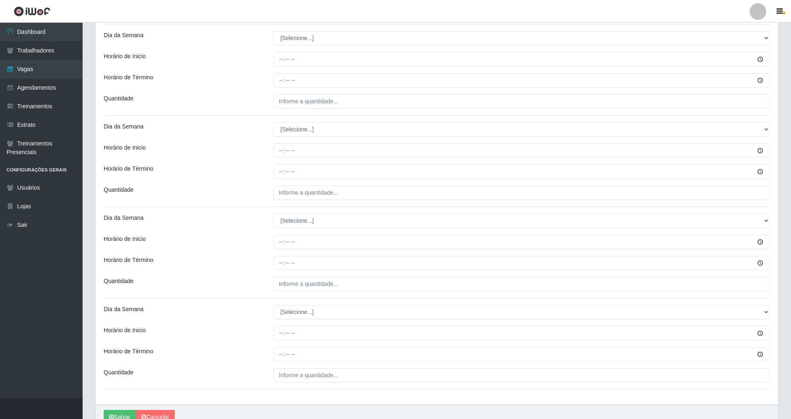
scroll to position [175, 0]
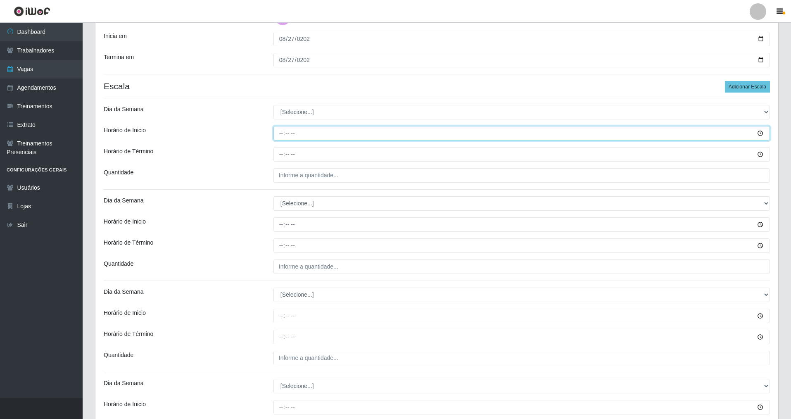
click at [287, 134] on input "Horário de Inicio" at bounding box center [521, 133] width 496 height 14
click at [281, 134] on input "Horário de Inicio" at bounding box center [521, 133] width 496 height 14
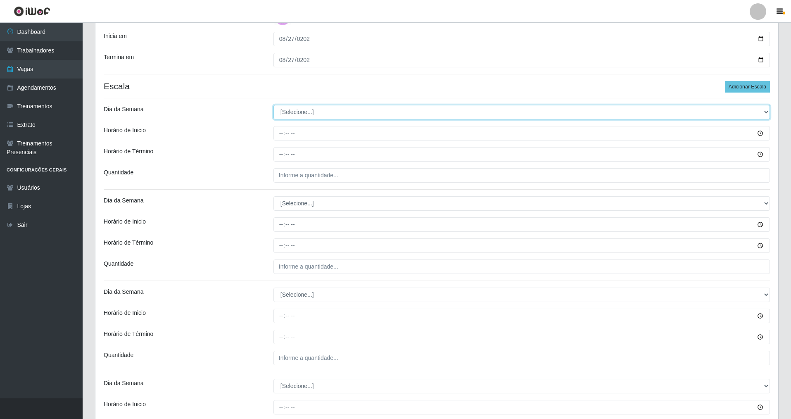
click at [309, 110] on select "[Selecione...] Segunda Terça Quarta Quinta Sexta Sábado Domingo" at bounding box center [521, 112] width 496 height 14
select select "3"
click at [273, 105] on select "[Selecione...] Segunda Terça Quarta Quinta Sexta Sábado Domingo" at bounding box center [521, 112] width 496 height 14
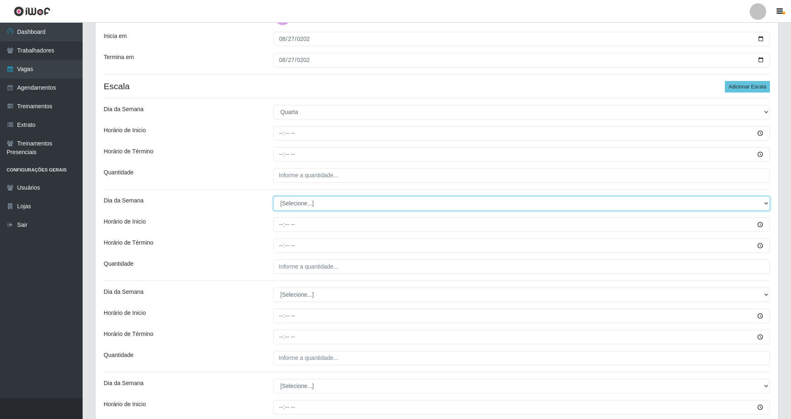
click at [300, 205] on select "[Selecione...] Segunda Terça Quarta Quinta Sexta Sábado Domingo" at bounding box center [521, 203] width 496 height 14
select select "3"
click at [273, 196] on select "[Selecione...] Segunda Terça Quarta Quinta Sexta Sábado Domingo" at bounding box center [521, 203] width 496 height 14
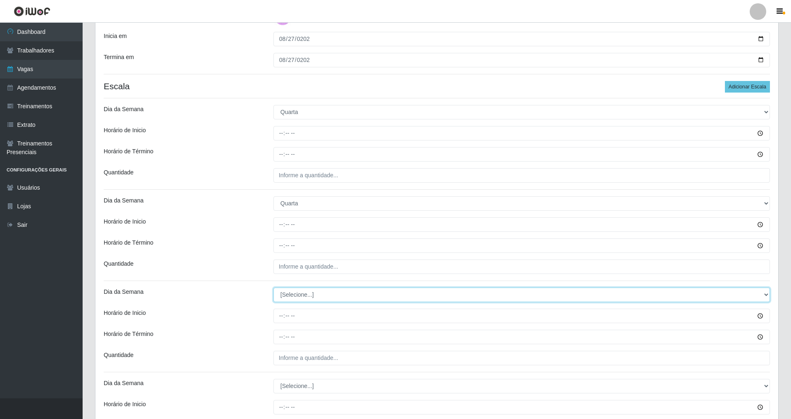
drag, startPoint x: 298, startPoint y: 295, endPoint x: 298, endPoint y: 300, distance: 5.0
click at [298, 297] on select "[Selecione...] Segunda Terça Quarta Quinta Sexta Sábado Domingo" at bounding box center [521, 294] width 496 height 14
select select "3"
click at [273, 287] on select "[Selecione...] Segunda Terça Quarta Quinta Sexta Sábado Domingo" at bounding box center [521, 294] width 496 height 14
click at [286, 387] on select "[Selecione...] Segunda Terça Quarta Quinta Sexta Sábado Domingo" at bounding box center [521, 386] width 496 height 14
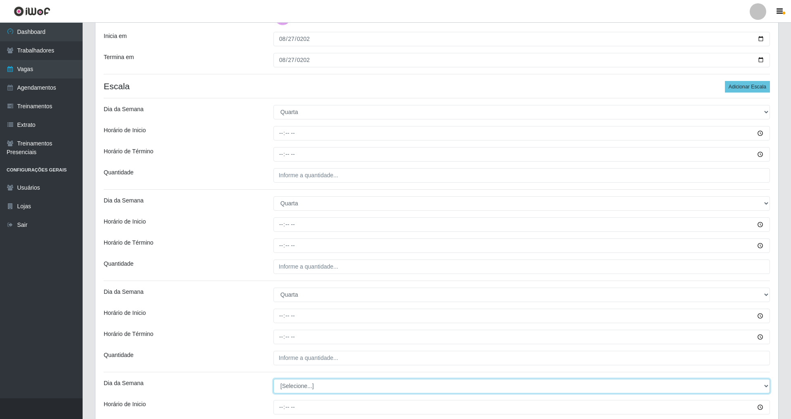
select select "3"
click at [273, 379] on select "[Selecione...] Segunda Terça Quarta Quinta Sexta Sábado Domingo" at bounding box center [521, 386] width 496 height 14
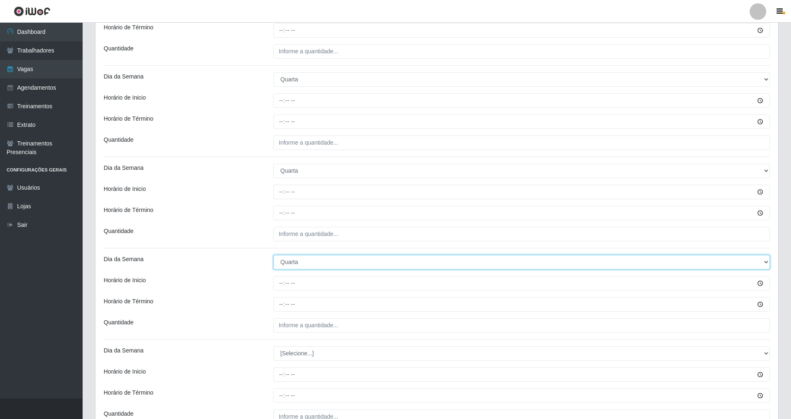
scroll to position [381, 0]
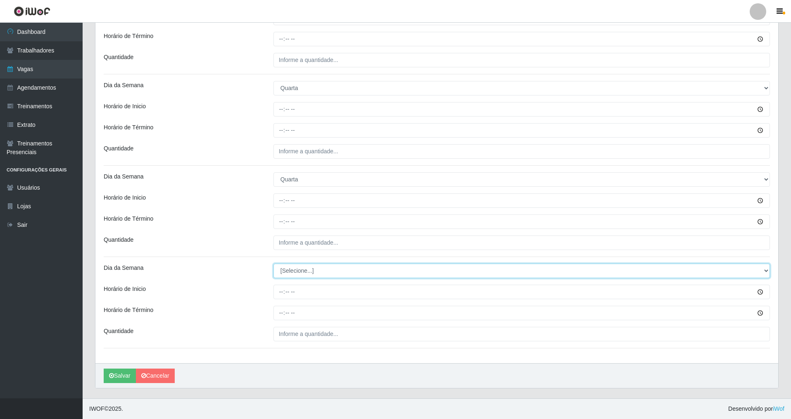
click at [318, 272] on select "[Selecione...] Segunda Terça Quarta Quinta Sexta Sábado Domingo" at bounding box center [521, 271] width 496 height 14
select select "3"
click at [273, 264] on select "[Selecione...] Segunda Terça Quarta Quinta Sexta Sábado Domingo" at bounding box center [521, 271] width 496 height 14
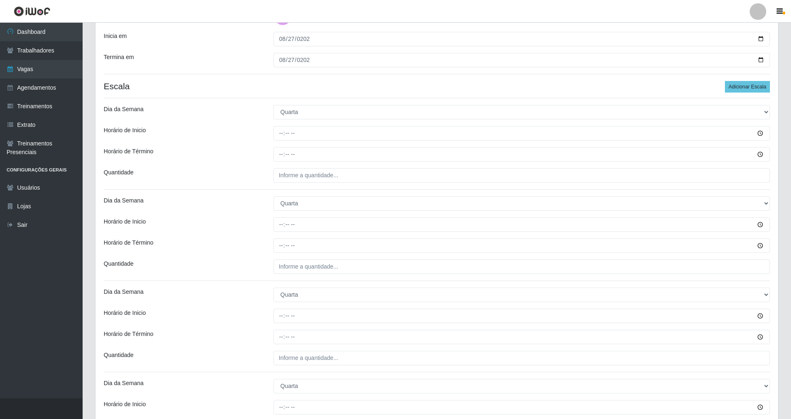
scroll to position [133, 0]
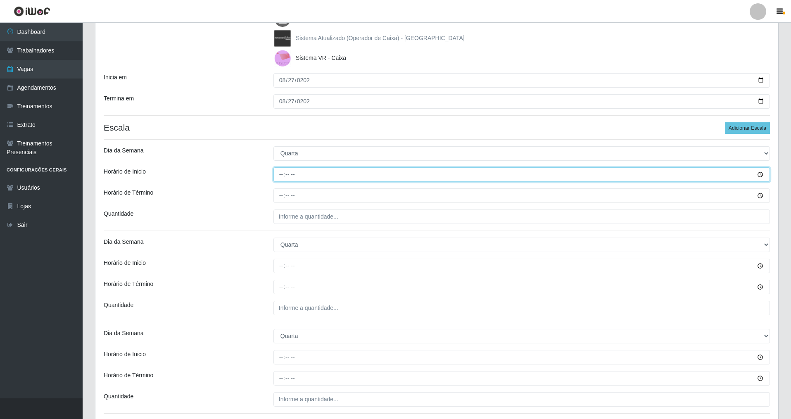
drag, startPoint x: 275, startPoint y: 172, endPoint x: 279, endPoint y: 174, distance: 4.4
click at [275, 172] on input "Horário de Inicio" at bounding box center [521, 174] width 496 height 14
type input "07:00"
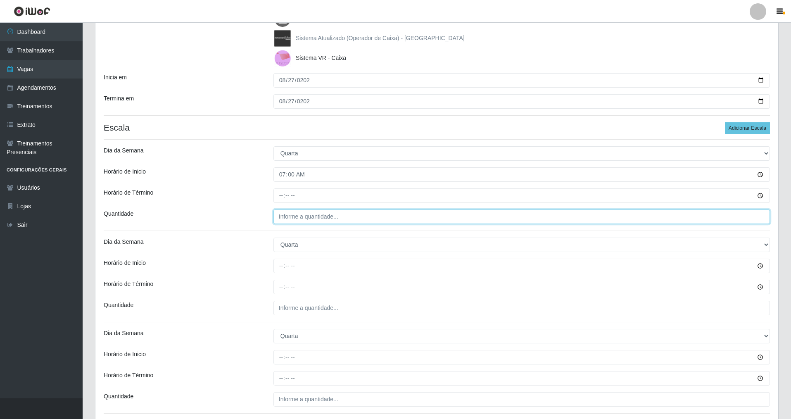
type input "___"
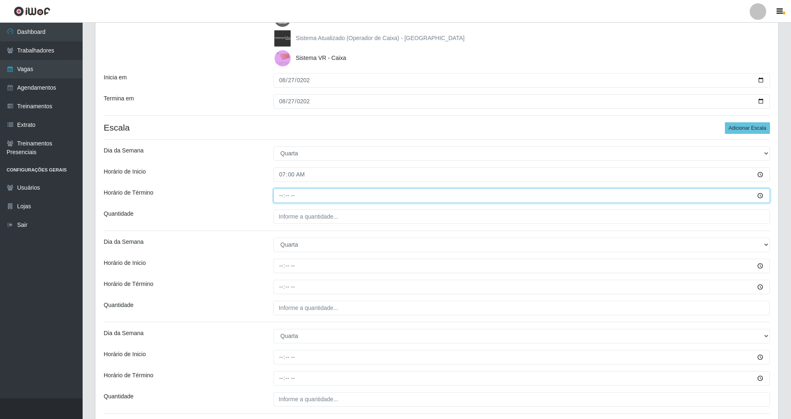
click at [292, 192] on input "Horário de Término" at bounding box center [521, 195] width 496 height 14
type input "13:00"
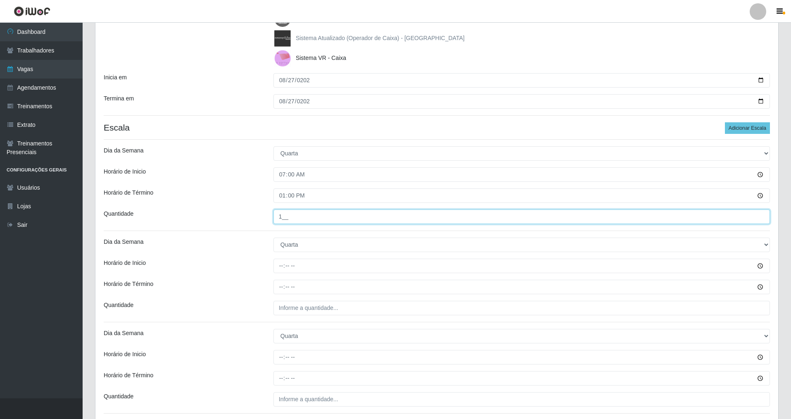
type input "1__"
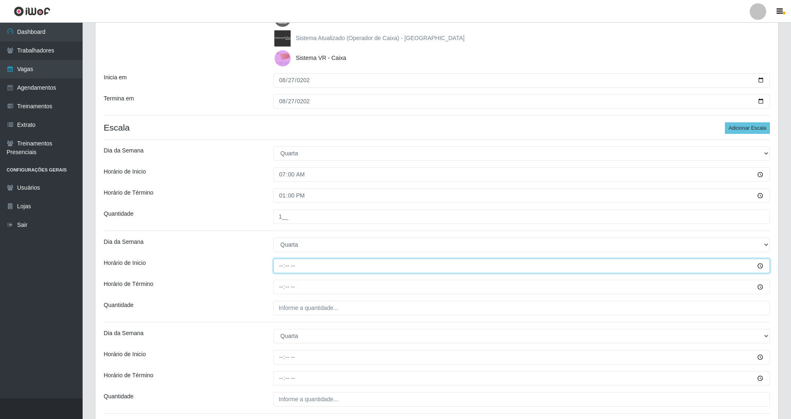
type input "08:00"
type input "14:00"
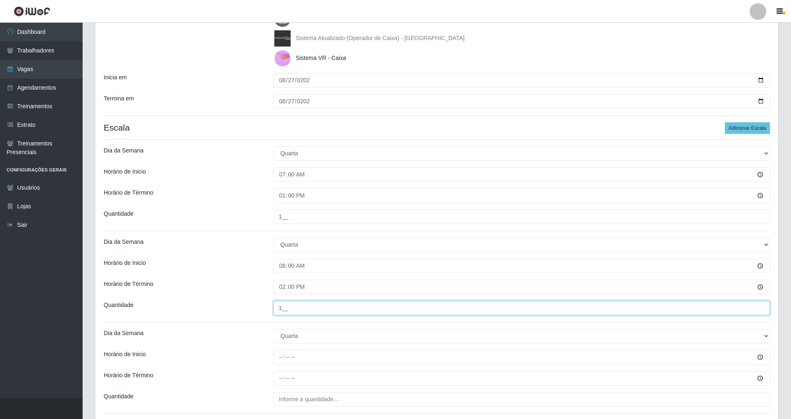
type input "1__"
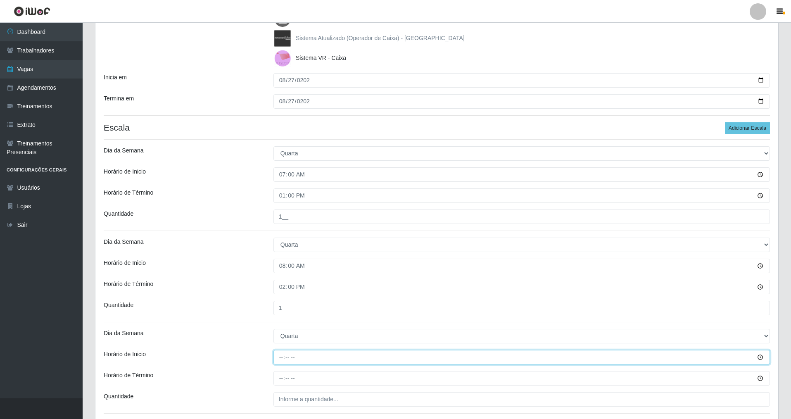
type input "14:00"
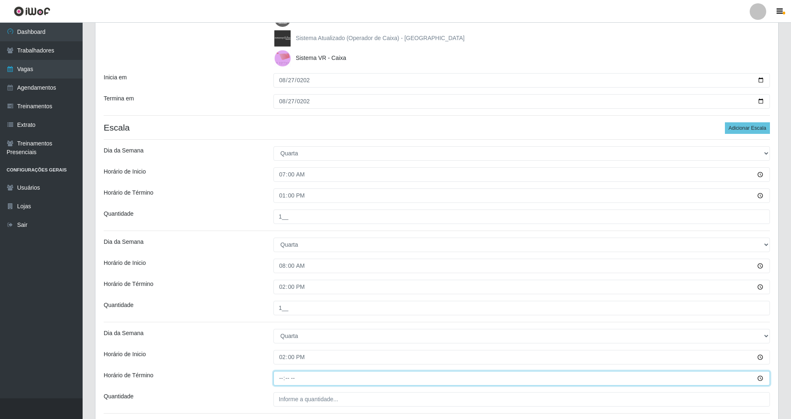
type input "20:00"
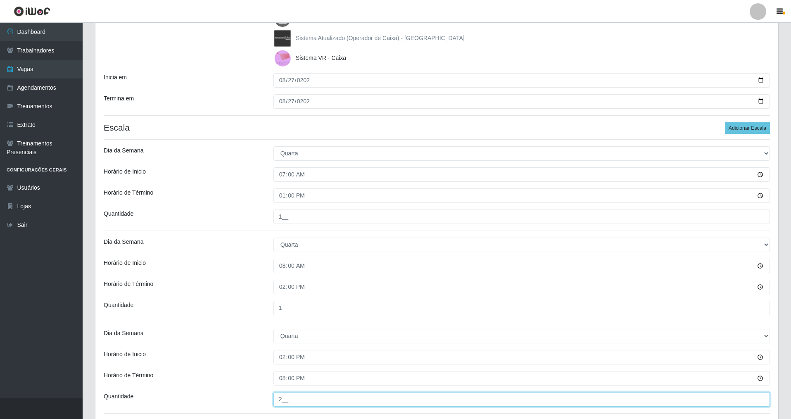
type input "2__"
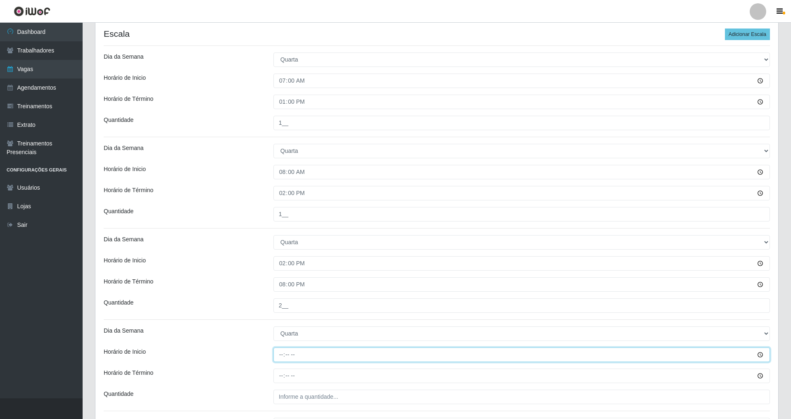
scroll to position [381, 0]
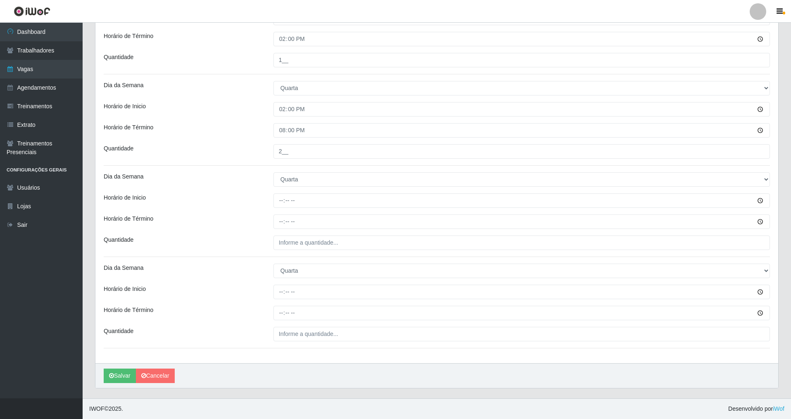
drag, startPoint x: 213, startPoint y: 281, endPoint x: 216, endPoint y: 311, distance: 30.3
click at [208, 312] on div "Horário de Término" at bounding box center [182, 313] width 170 height 14
click at [764, 270] on select "[Selecione...] Segunda Terça Quarta Quinta Sexta Sábado Domingo" at bounding box center [521, 271] width 496 height 14
select select "[Selecione...]"
click at [273, 264] on select "[Selecione...] Segunda Terça Quarta Quinta Sexta Sábado Domingo" at bounding box center [521, 271] width 496 height 14
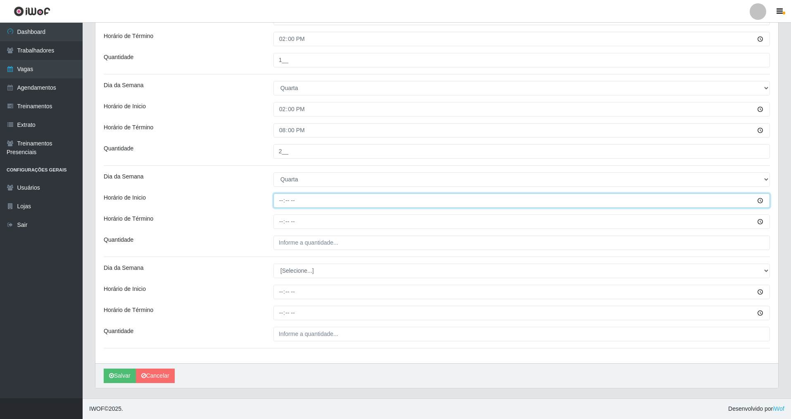
click at [292, 201] on input "Horário de Inicio" at bounding box center [521, 200] width 496 height 14
type input "15:00"
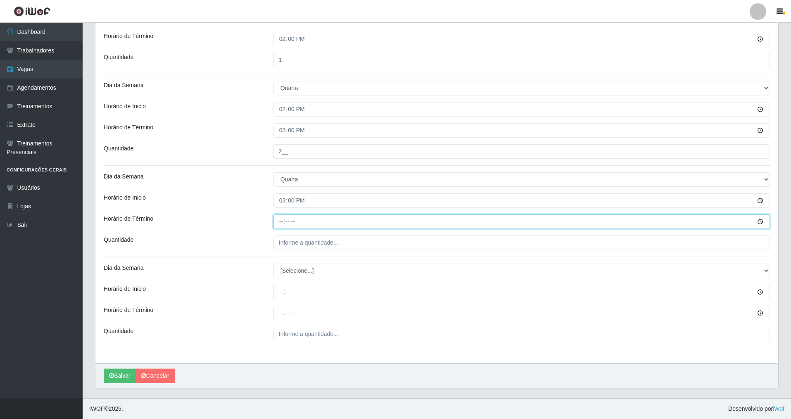
type input "21:00"
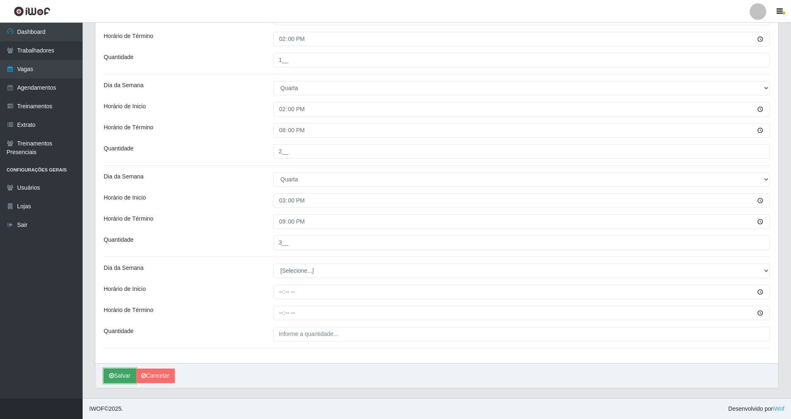
click at [115, 373] on button "Salvar" at bounding box center [120, 375] width 32 height 14
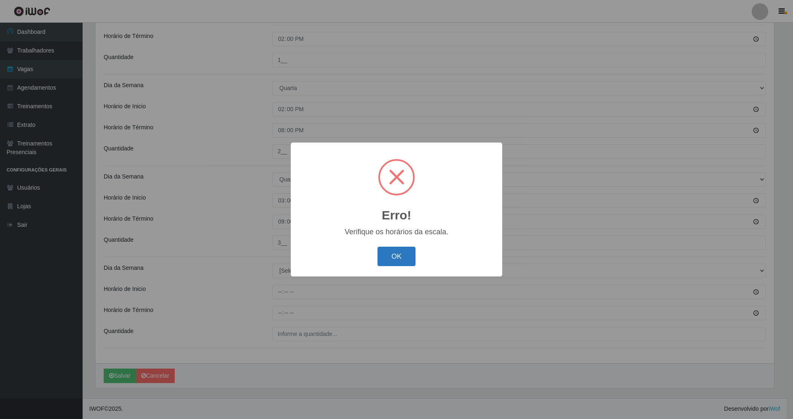
click at [387, 256] on button "OK" at bounding box center [397, 256] width 38 height 19
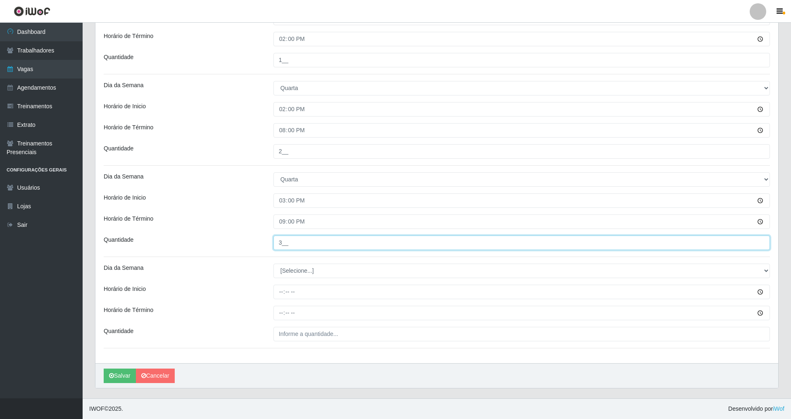
click at [294, 245] on input "3__" at bounding box center [521, 242] width 496 height 14
type input "2__"
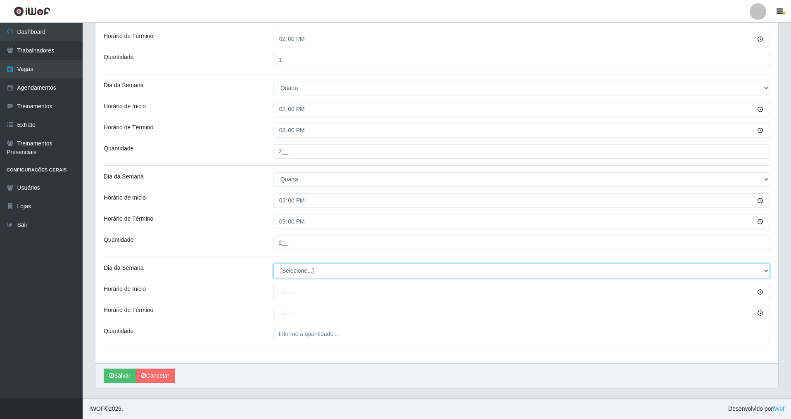
click at [297, 269] on select "[Selecione...] Segunda Terça Quarta Quinta Sexta Sábado Domingo" at bounding box center [521, 271] width 496 height 14
select select "3"
click at [273, 264] on select "[Selecione...] Segunda Terça Quarta Quinta Sexta Sábado Domingo" at bounding box center [521, 271] width 496 height 14
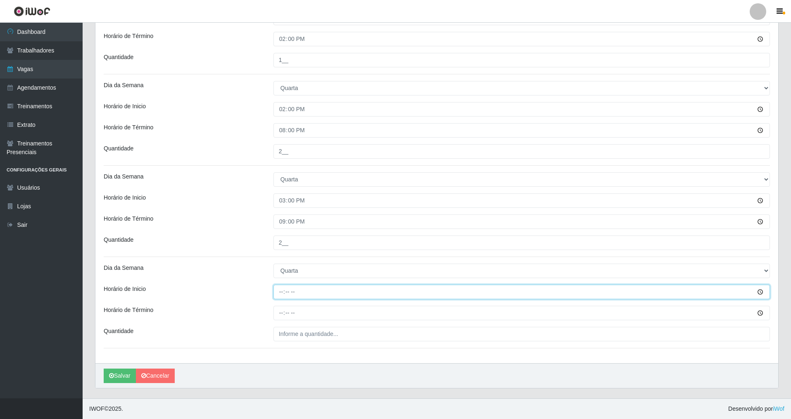
click at [281, 294] on input "Horário de Inicio" at bounding box center [521, 292] width 496 height 14
type input "15:00"
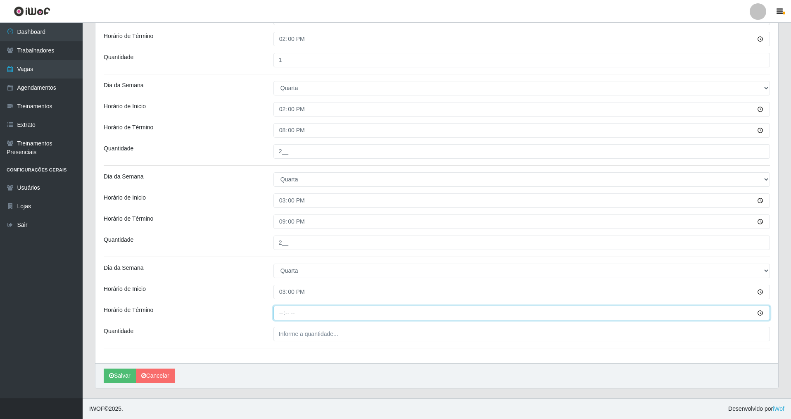
type input "21:00"
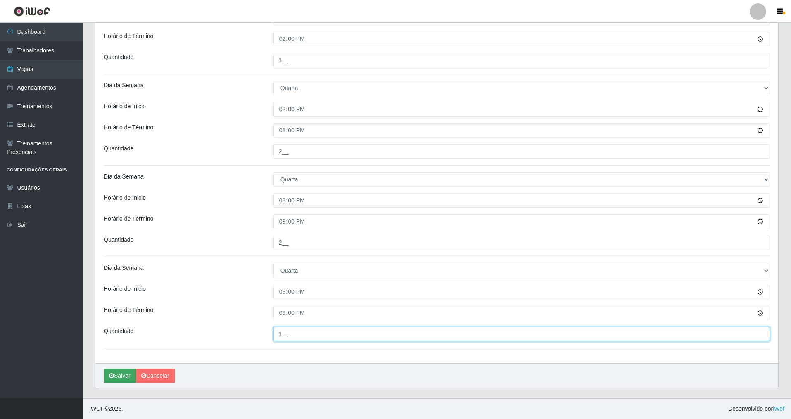
type input "1__"
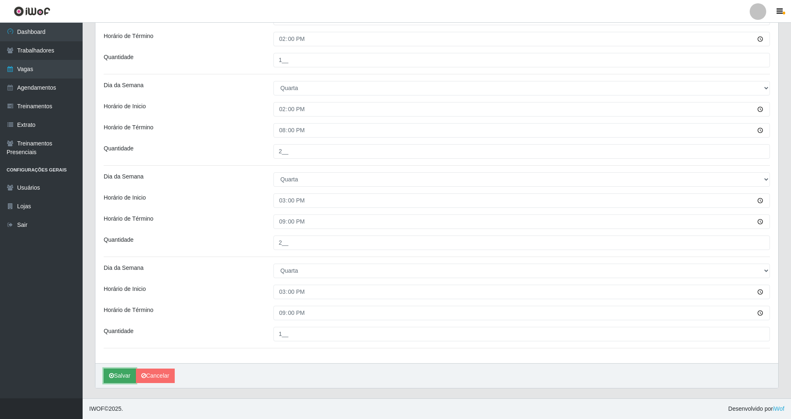
click at [128, 377] on button "Salvar" at bounding box center [120, 375] width 32 height 14
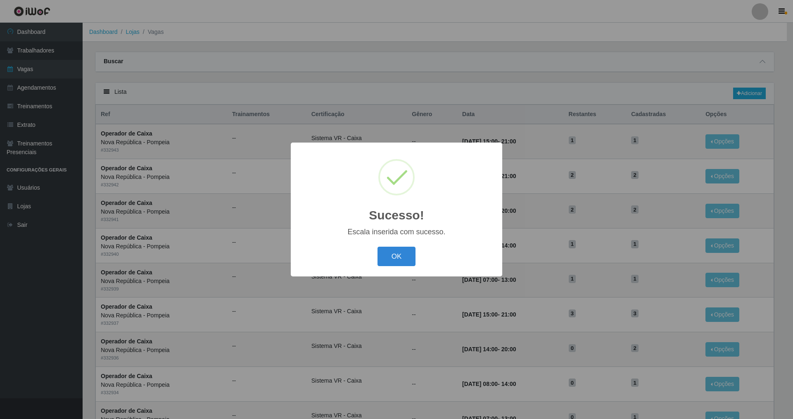
click at [378, 247] on button "OK" at bounding box center [397, 256] width 38 height 19
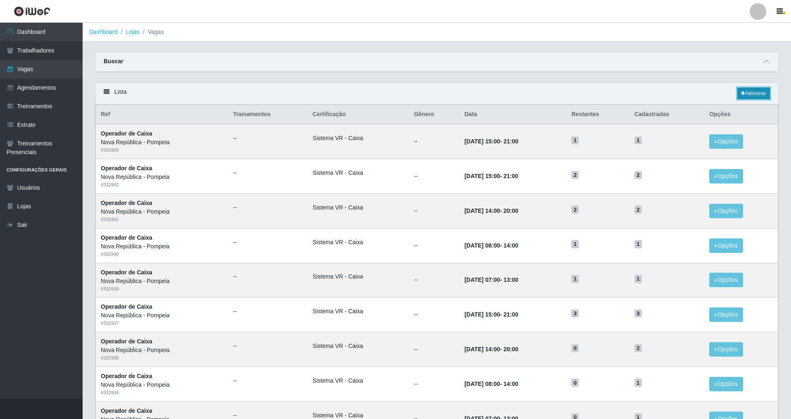
click at [742, 97] on link "Adicionar" at bounding box center [753, 94] width 33 height 12
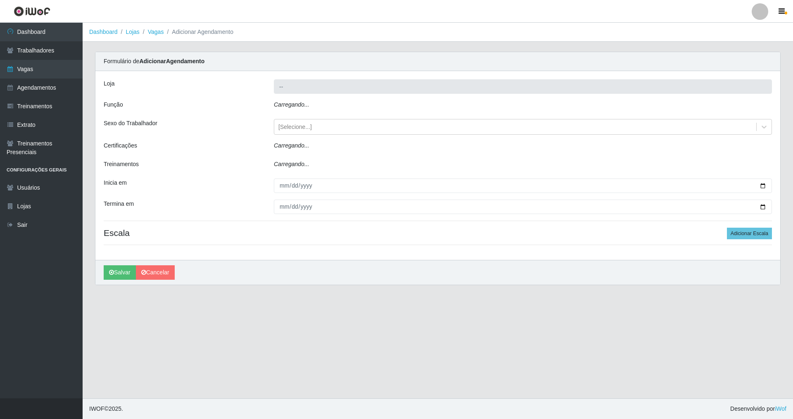
type input "Nova República - Pompeia"
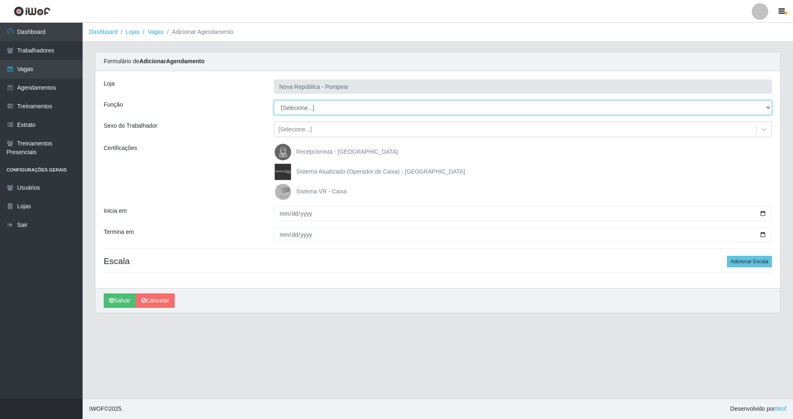
click at [300, 108] on select "[Selecione...] Balconista Operador de Caixa Recepcionista Repositor" at bounding box center [523, 107] width 498 height 14
select select "22"
click at [274, 100] on select "[Selecione...] Balconista Operador de Caixa Recepcionista Repositor" at bounding box center [523, 107] width 498 height 14
click at [291, 193] on img at bounding box center [285, 191] width 20 height 17
click at [0, 0] on input "Sistema VR - Caixa" at bounding box center [0, 0] width 0 height 0
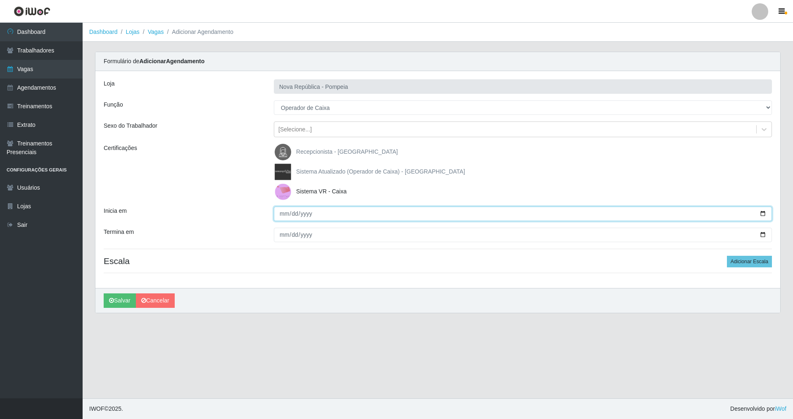
click at [292, 212] on input "Inicia em" at bounding box center [523, 214] width 498 height 14
click at [283, 214] on input "Inicia em" at bounding box center [523, 214] width 498 height 14
type input "2025-08-28"
click at [282, 232] on input "Termina em" at bounding box center [523, 235] width 498 height 14
type input "2025-08-28"
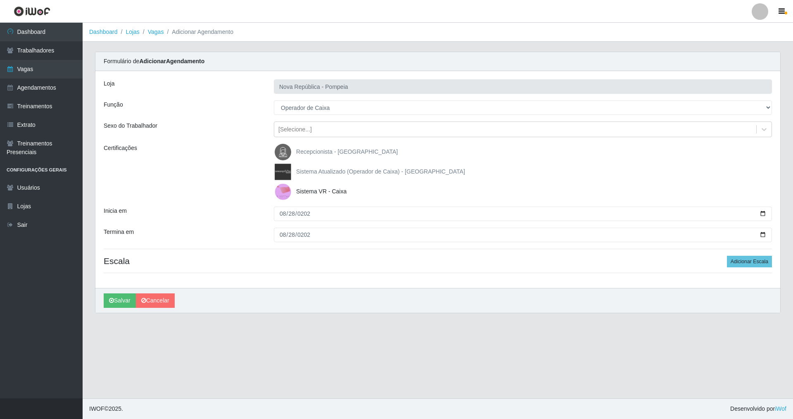
click at [325, 259] on h4 "Escala Adicionar Escala" at bounding box center [438, 261] width 668 height 10
click at [740, 258] on button "Adicionar Escala" at bounding box center [749, 262] width 45 height 12
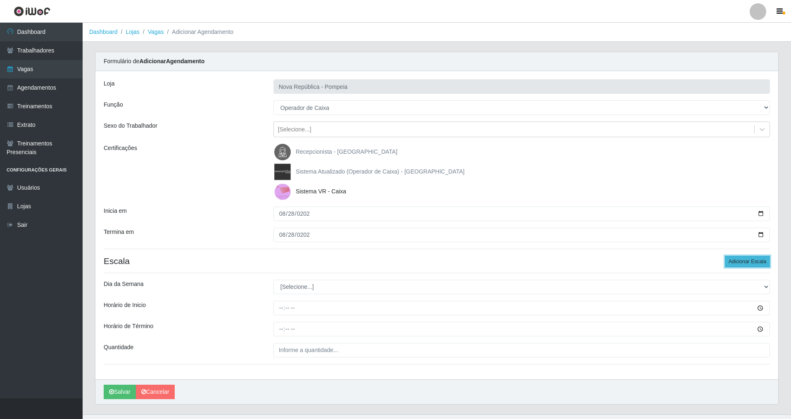
click at [740, 258] on button "Adicionar Escala" at bounding box center [747, 262] width 45 height 12
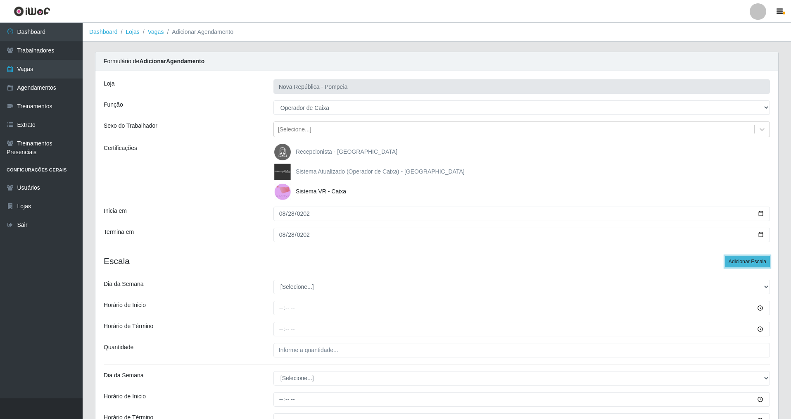
click at [740, 258] on button "Adicionar Escala" at bounding box center [747, 262] width 45 height 12
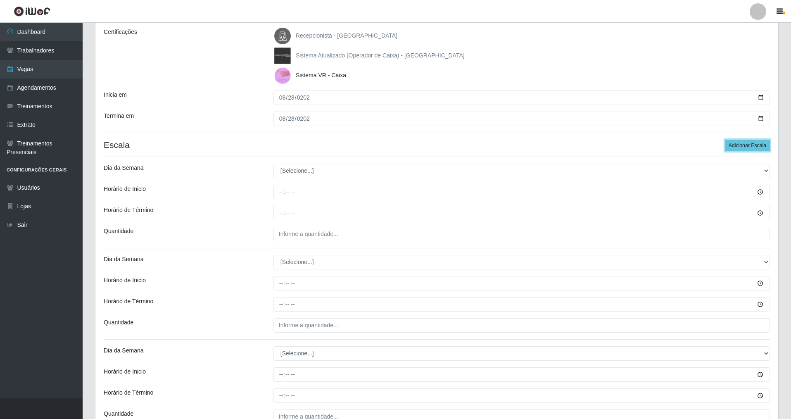
scroll to position [75, 0]
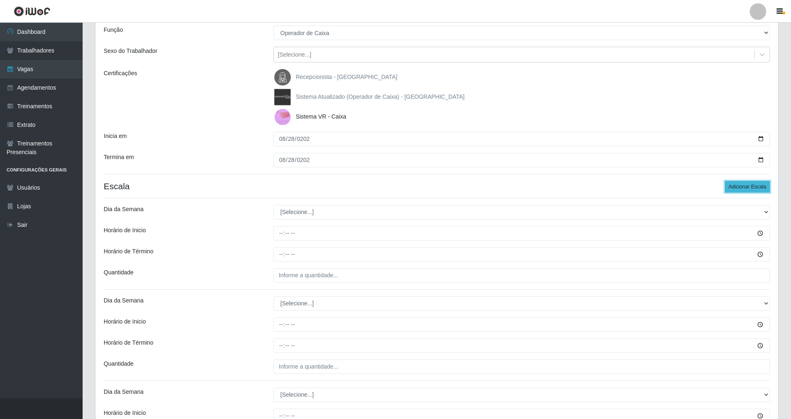
click at [749, 186] on button "Adicionar Escala" at bounding box center [747, 187] width 45 height 12
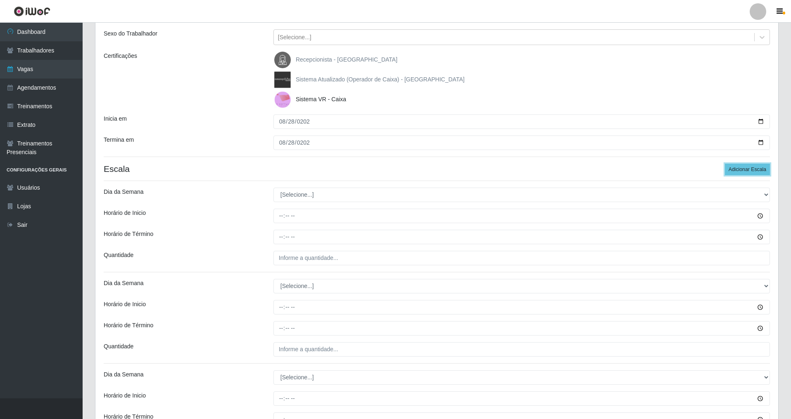
scroll to position [133, 0]
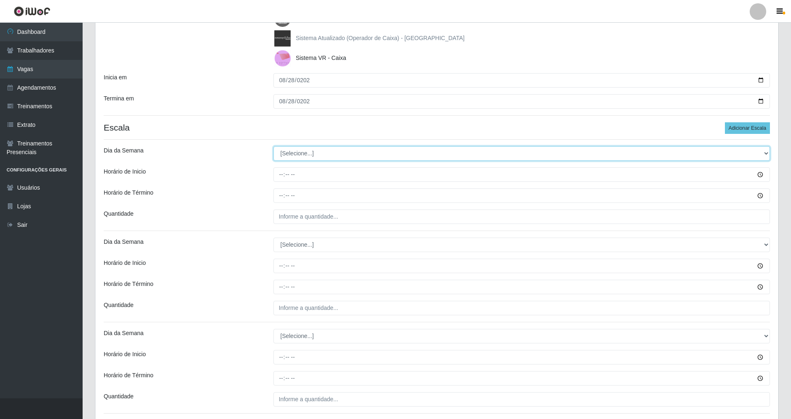
click at [291, 152] on select "[Selecione...] Segunda Terça Quarta Quinta Sexta Sábado Domingo" at bounding box center [521, 153] width 496 height 14
select select "4"
click at [273, 146] on select "[Selecione...] Segunda Terça Quarta Quinta Sexta Sábado Domingo" at bounding box center [521, 153] width 496 height 14
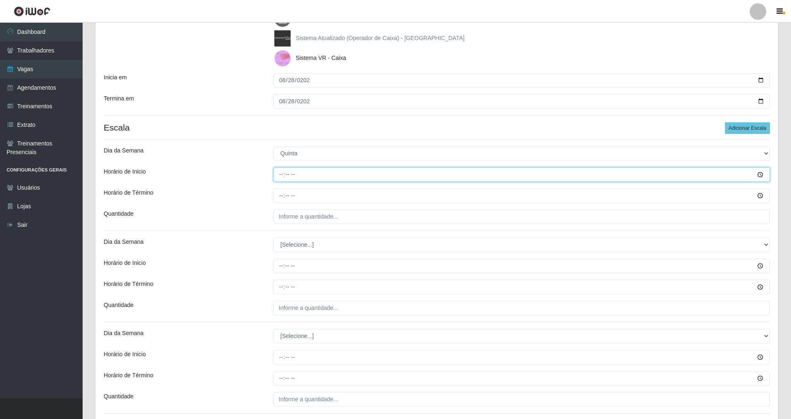
drag, startPoint x: 279, startPoint y: 176, endPoint x: 311, endPoint y: 189, distance: 35.2
click at [281, 178] on input "Horário de Inicio" at bounding box center [521, 174] width 496 height 14
type input "07:00"
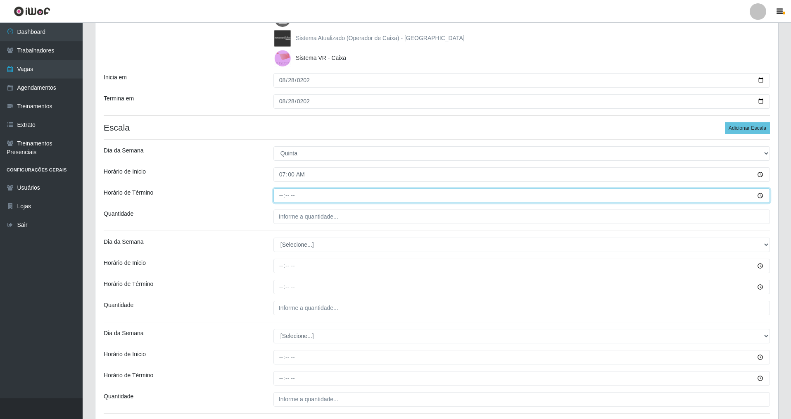
type input "13:00"
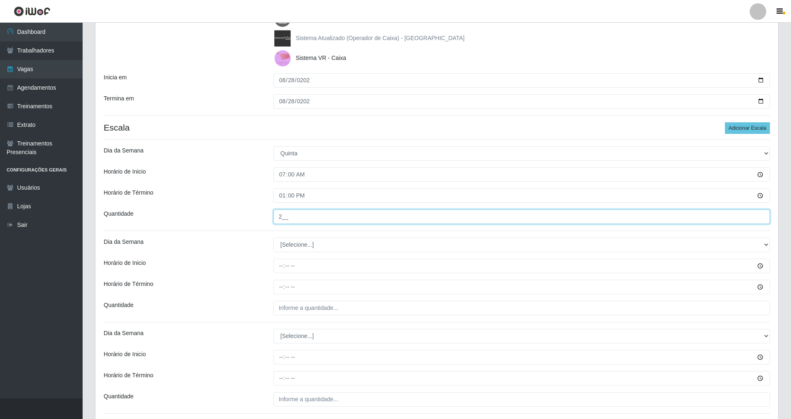
type input "2__"
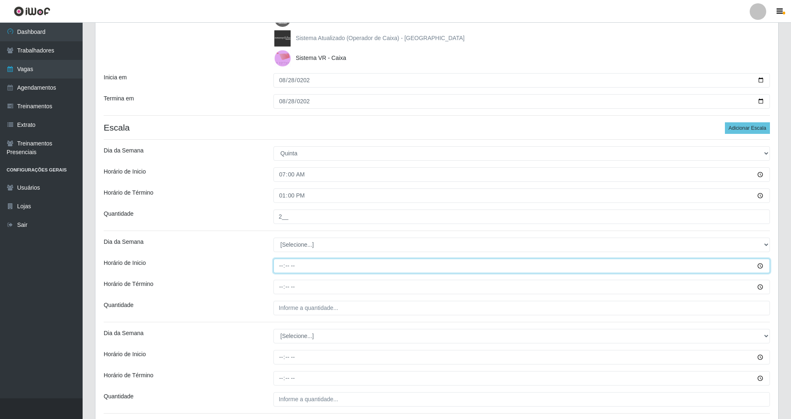
scroll to position [216, 0]
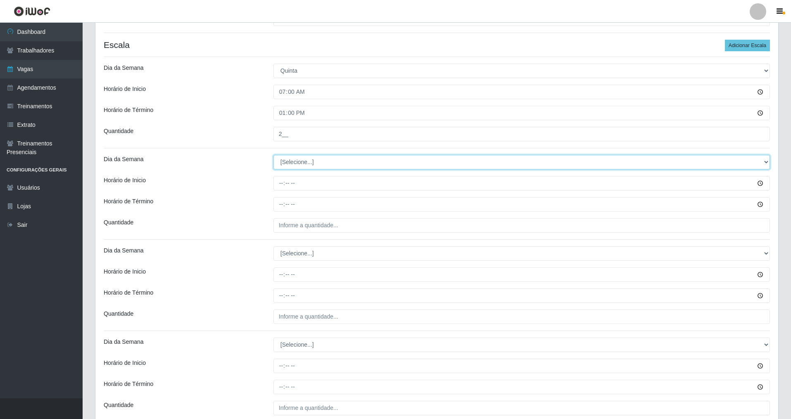
drag, startPoint x: 312, startPoint y: 163, endPoint x: 309, endPoint y: 167, distance: 4.7
click at [310, 165] on select "[Selecione...] Segunda Terça Quarta Quinta Sexta Sábado Domingo" at bounding box center [521, 162] width 496 height 14
select select "4"
click at [273, 155] on select "[Selecione...] Segunda Terça Quarta Quinta Sexta Sábado Domingo" at bounding box center [521, 162] width 496 height 14
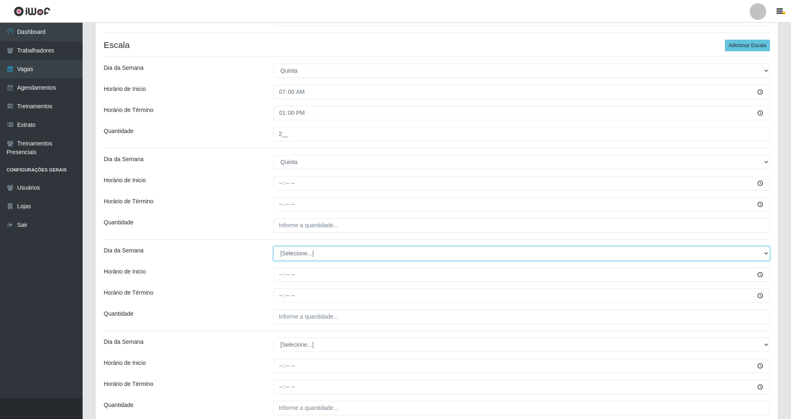
drag, startPoint x: 300, startPoint y: 252, endPoint x: 298, endPoint y: 260, distance: 8.6
click at [300, 252] on select "[Selecione...] Segunda Terça Quarta Quinta Sexta Sábado Domingo" at bounding box center [521, 253] width 496 height 14
select select "4"
click at [273, 246] on select "[Selecione...] Segunda Terça Quarta Quinta Sexta Sábado Domingo" at bounding box center [521, 253] width 496 height 14
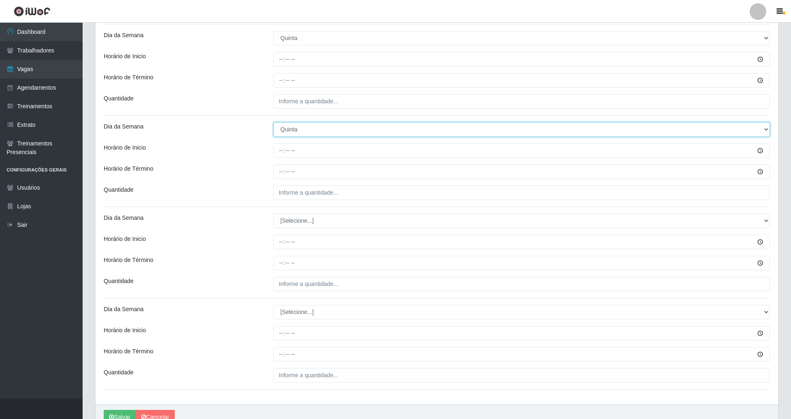
scroll to position [381, 0]
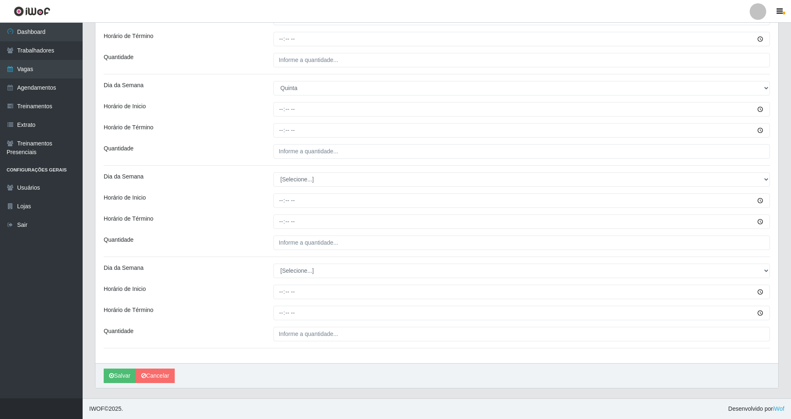
click at [298, 189] on div "Loja Nova República - Pompeia Função [Selecione...] Balconista Operador de Caix…" at bounding box center [436, 26] width 683 height 673
drag, startPoint x: 296, startPoint y: 180, endPoint x: 294, endPoint y: 184, distance: 4.8
click at [296, 180] on select "[Selecione...] Segunda Terça Quarta Quinta Sexta Sábado Domingo" at bounding box center [521, 179] width 496 height 14
select select "4"
click at [273, 172] on select "[Selecione...] Segunda Terça Quarta Quinta Sexta Sábado Domingo" at bounding box center [521, 179] width 496 height 14
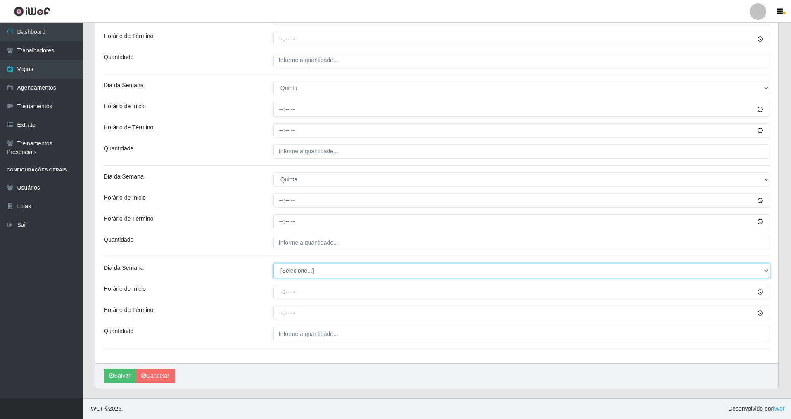
drag, startPoint x: 310, startPoint y: 272, endPoint x: 309, endPoint y: 277, distance: 5.2
click at [309, 273] on select "[Selecione...] Segunda Terça Quarta Quinta Sexta Sábado Domingo" at bounding box center [521, 271] width 496 height 14
select select "4"
click at [273, 264] on select "[Selecione...] Segunda Terça Quarta Quinta Sexta Sábado Domingo" at bounding box center [521, 271] width 496 height 14
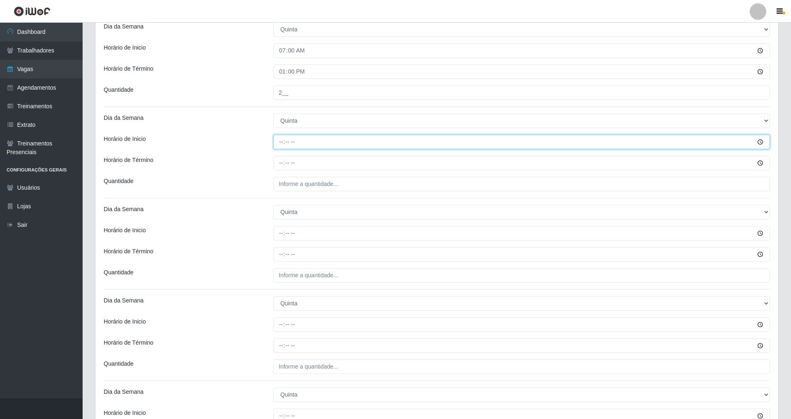
click at [282, 143] on input "Horário de Inicio" at bounding box center [521, 142] width 496 height 14
click at [311, 144] on input "Horário de Inicio" at bounding box center [521, 142] width 496 height 14
type input "08:00"
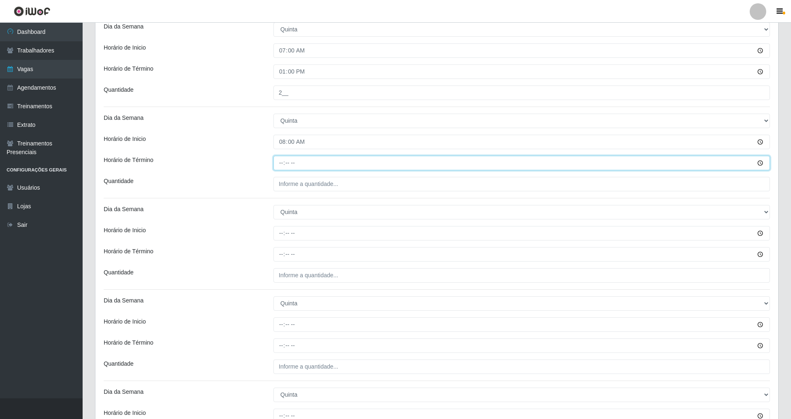
type input "14:00"
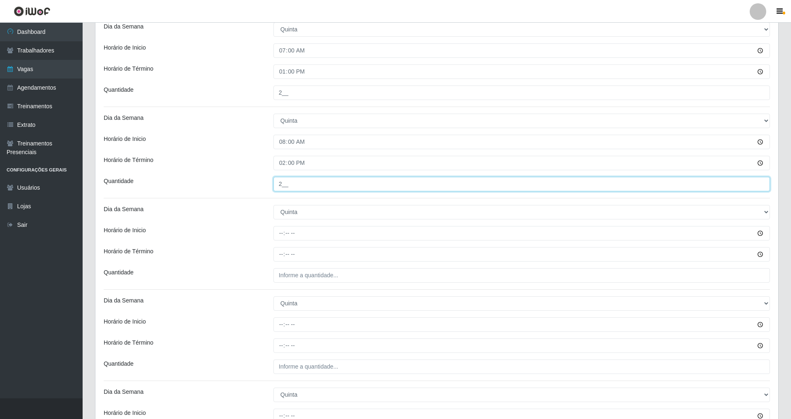
type input "2__"
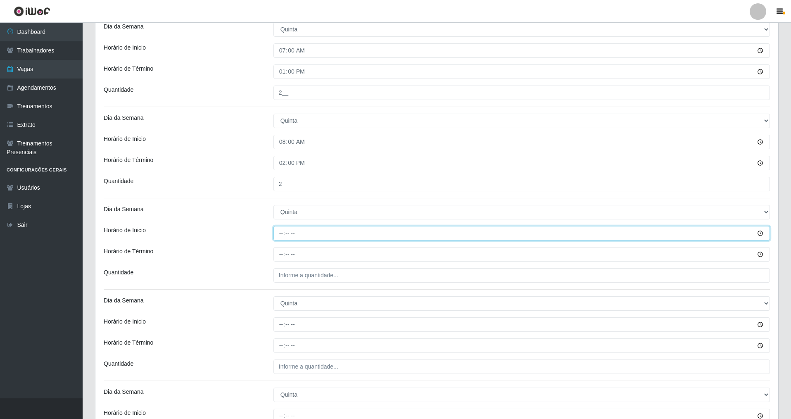
click at [328, 226] on input "Horário de Inicio" at bounding box center [521, 233] width 496 height 14
type input "09:00"
type input "15:00"
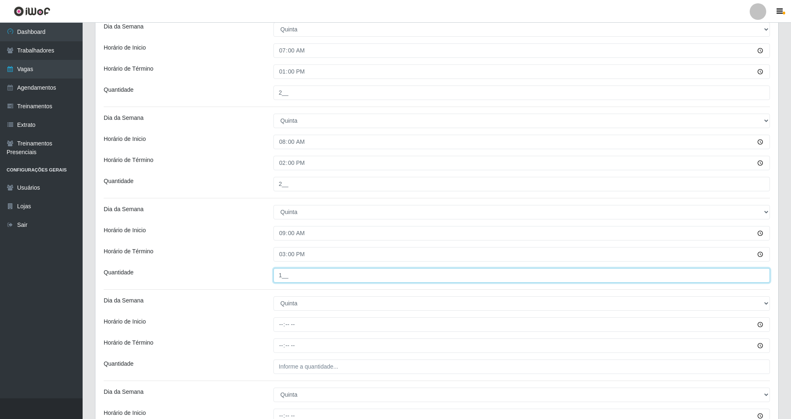
type input "1__"
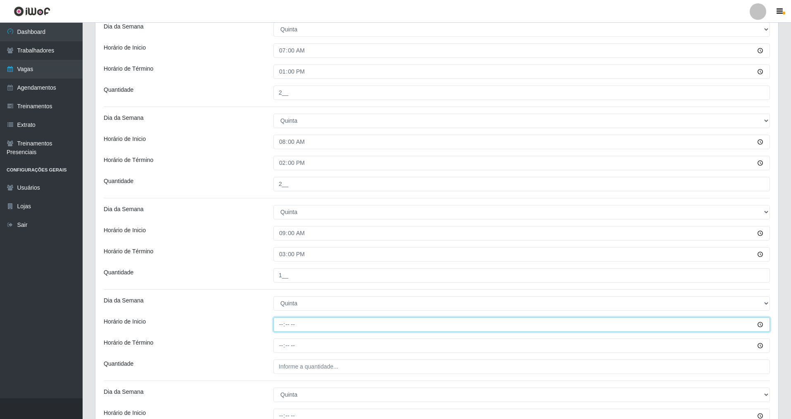
type input "14:00"
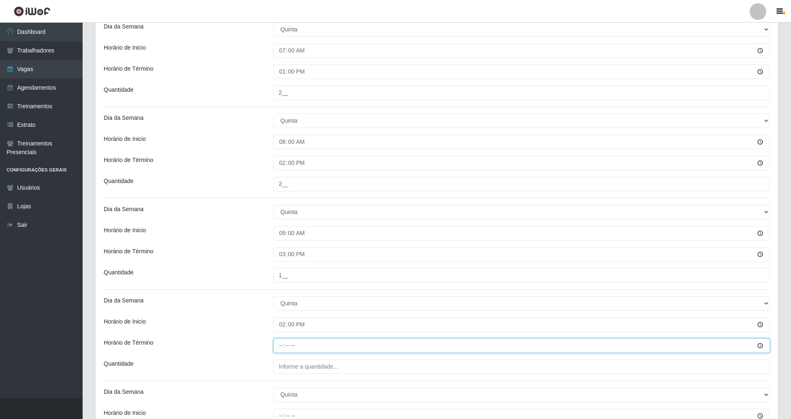
click at [352, 349] on input "Horário de Término" at bounding box center [521, 345] width 496 height 14
type input "20:00"
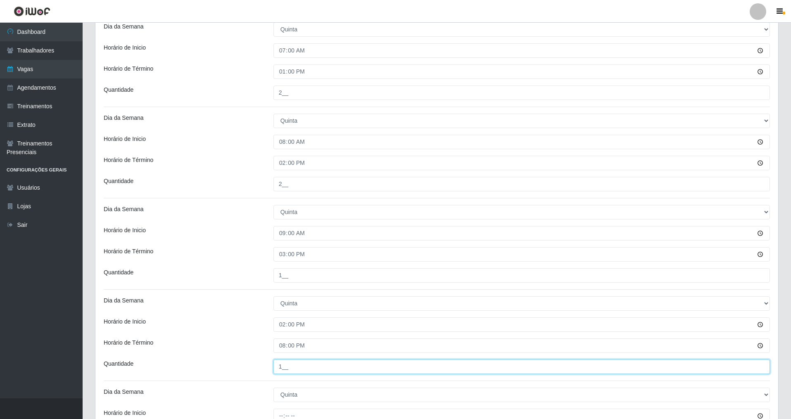
type input "1__"
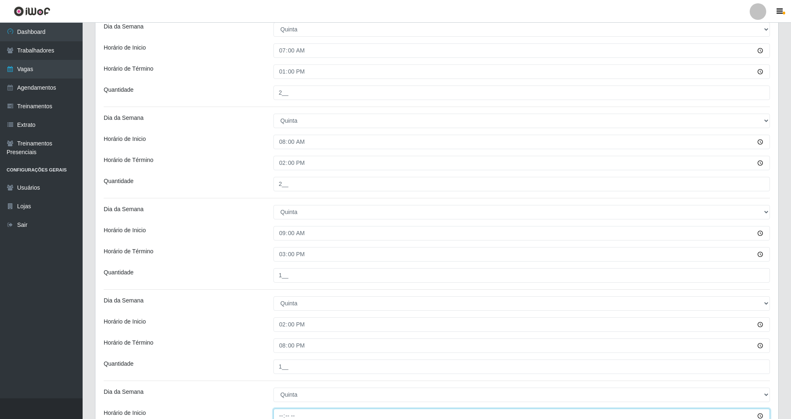
scroll to position [261, 0]
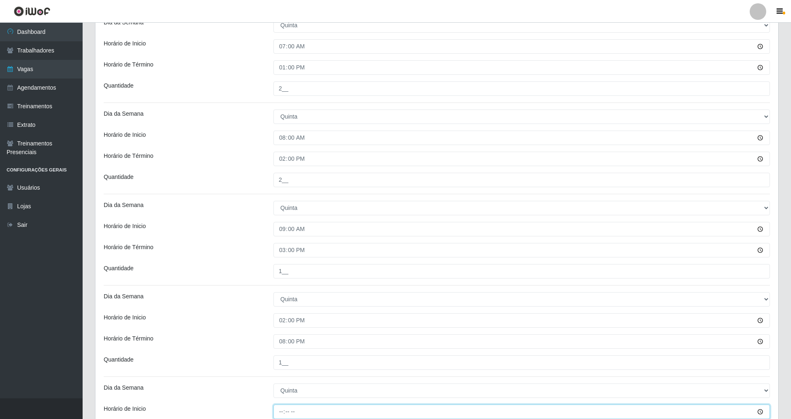
type input "15:00"
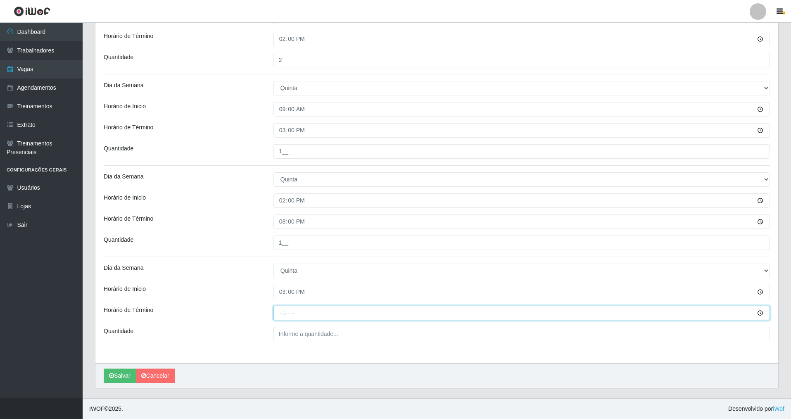
type input "21:00"
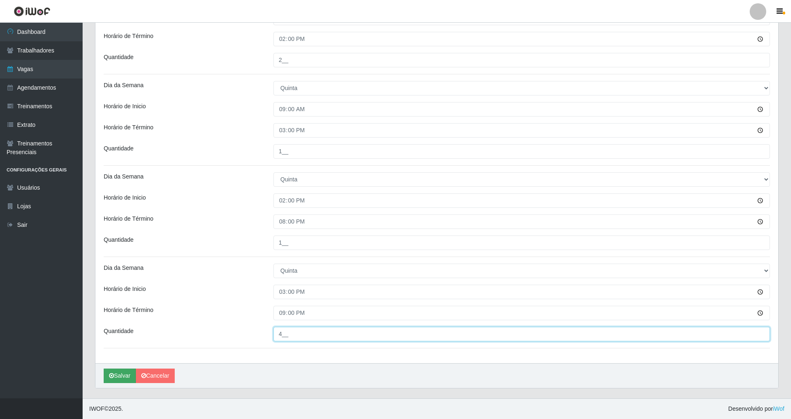
type input "4__"
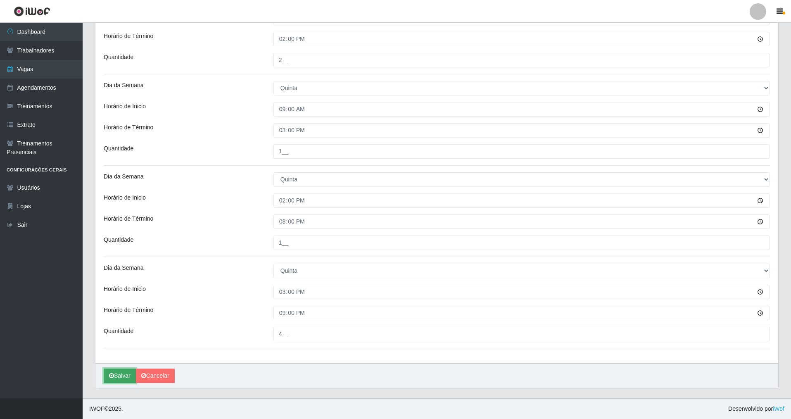
click at [115, 375] on button "Salvar" at bounding box center [120, 375] width 32 height 14
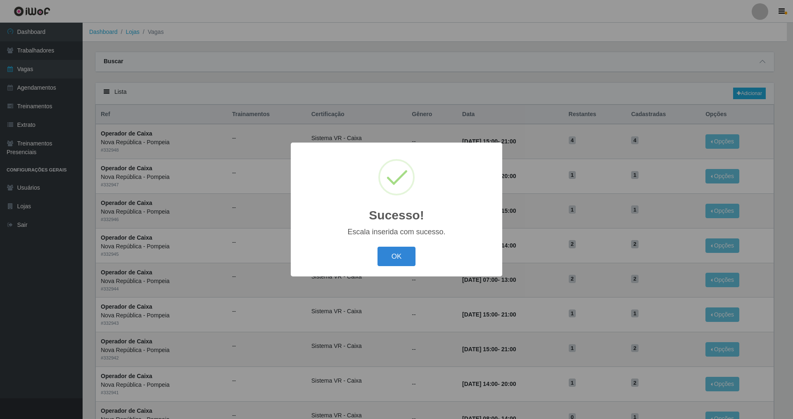
click at [378, 247] on button "OK" at bounding box center [397, 256] width 38 height 19
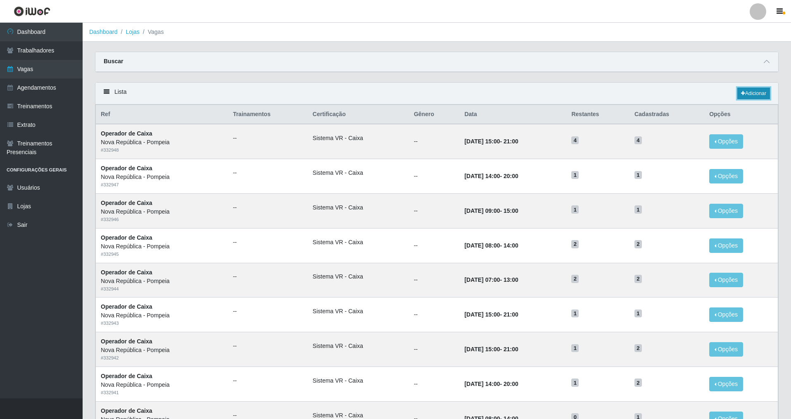
click at [746, 95] on link "Adicionar" at bounding box center [753, 94] width 33 height 12
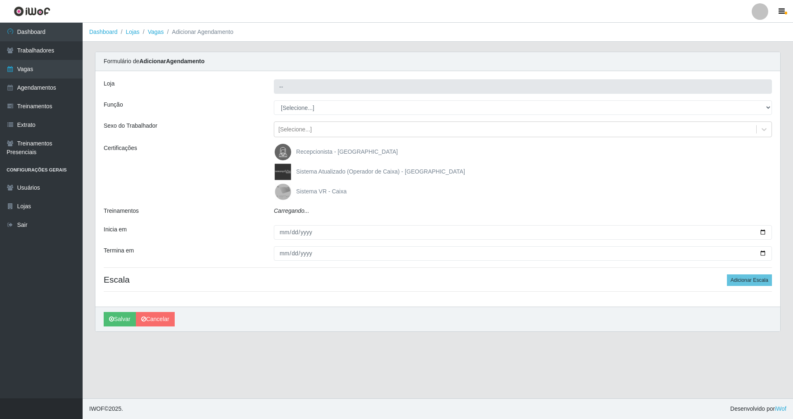
type input "Nova República - Pompeia"
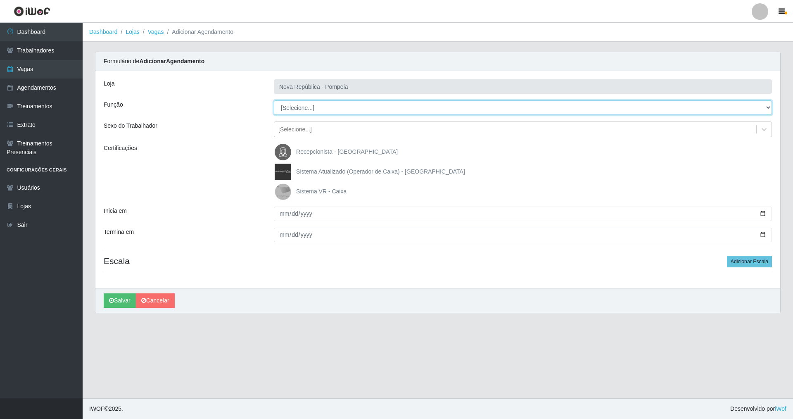
click at [299, 109] on select "[Selecione...] Balconista Operador de Caixa Recepcionista Repositor" at bounding box center [523, 107] width 498 height 14
select select "22"
click at [274, 100] on select "[Selecione...] Balconista Operador de Caixa Recepcionista Repositor" at bounding box center [523, 107] width 498 height 14
click at [287, 190] on img at bounding box center [285, 191] width 20 height 17
click at [0, 0] on input "Sistema VR - Caixa" at bounding box center [0, 0] width 0 height 0
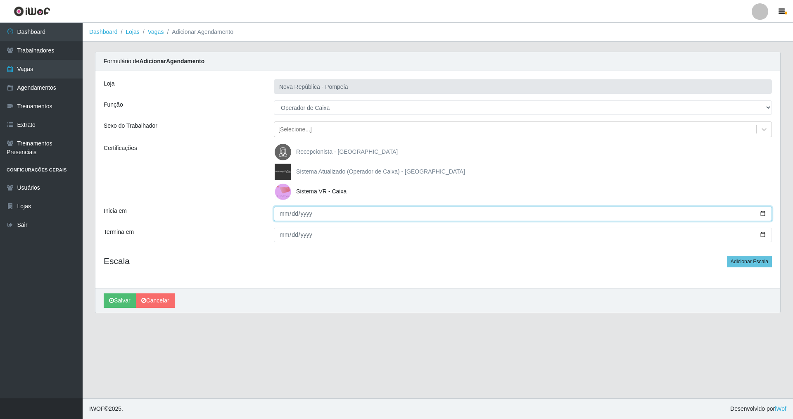
click at [284, 213] on input "Inicia em" at bounding box center [523, 214] width 498 height 14
type input "2025-08-29"
drag, startPoint x: 340, startPoint y: 230, endPoint x: 335, endPoint y: 231, distance: 4.6
click at [339, 230] on input "Termina em" at bounding box center [523, 235] width 498 height 14
type input "2025-08-29"
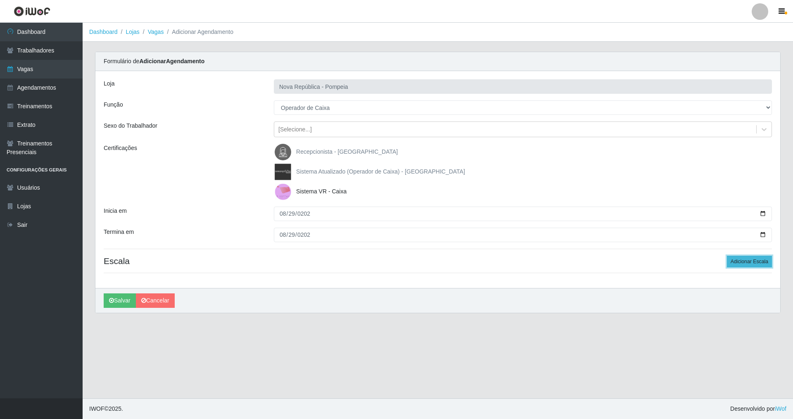
click at [751, 259] on button "Adicionar Escala" at bounding box center [749, 262] width 45 height 12
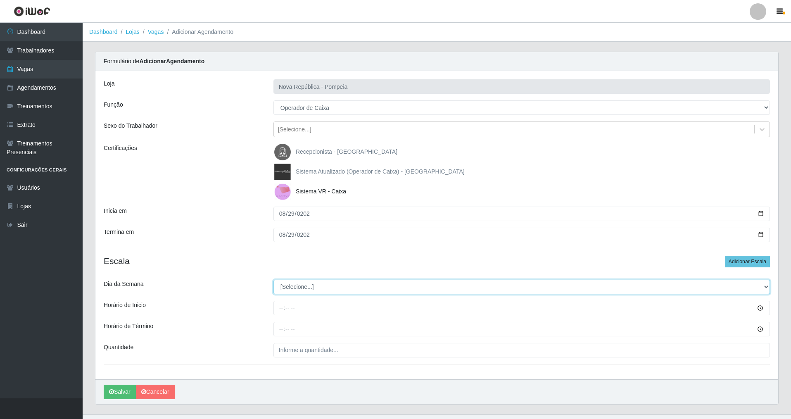
click at [418, 284] on select "[Selecione...] Segunda Terça Quarta Quinta Sexta Sábado Domingo" at bounding box center [521, 287] width 496 height 14
select select "5"
click at [273, 280] on select "[Selecione...] Segunda Terça Quarta Quinta Sexta Sábado Domingo" at bounding box center [521, 287] width 496 height 14
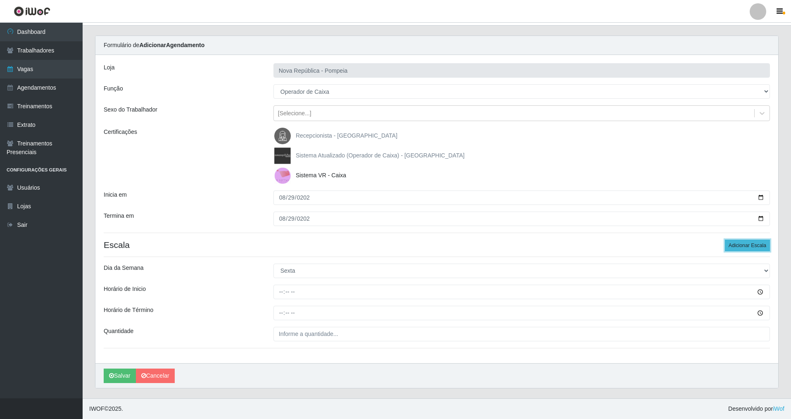
click at [739, 246] on button "Adicionar Escala" at bounding box center [747, 246] width 45 height 12
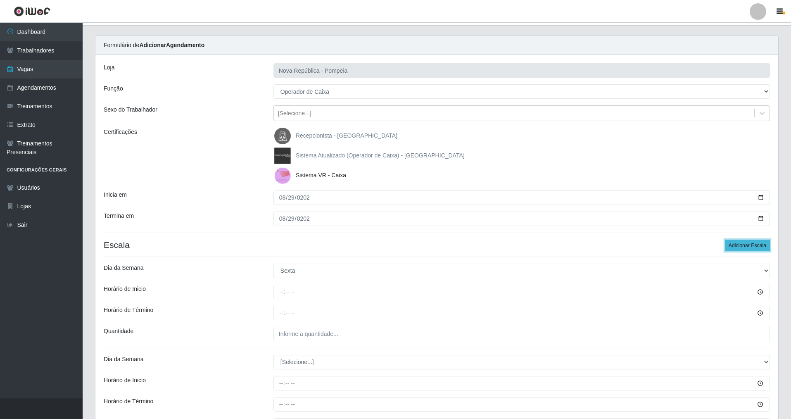
click at [739, 246] on button "Adicionar Escala" at bounding box center [747, 246] width 45 height 12
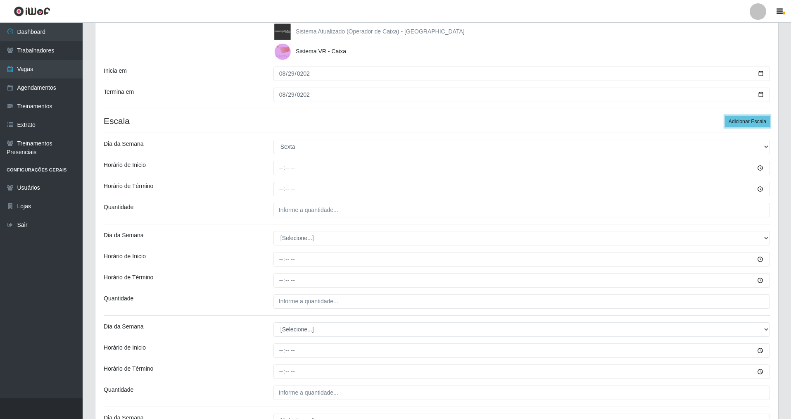
scroll to position [223, 0]
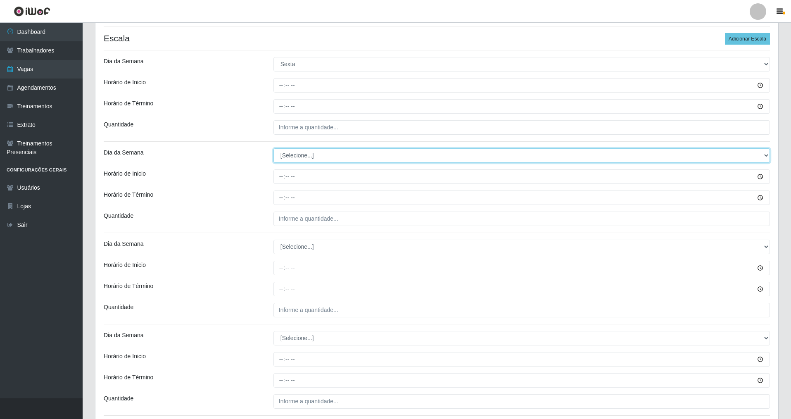
click at [310, 158] on select "[Selecione...] Segunda Terça Quarta Quinta Sexta Sábado Domingo" at bounding box center [521, 155] width 496 height 14
select select "5"
click at [273, 148] on select "[Selecione...] Segunda Terça Quarta Quinta Sexta Sábado Domingo" at bounding box center [521, 155] width 496 height 14
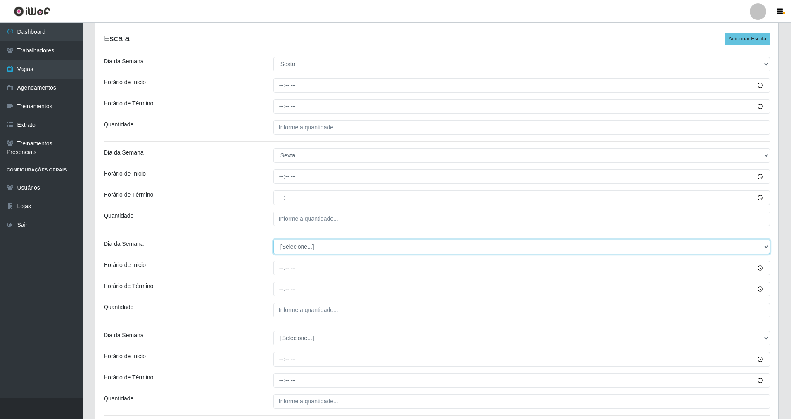
click at [295, 254] on select "[Selecione...] Segunda Terça Quarta Quinta Sexta Sábado Domingo" at bounding box center [521, 247] width 496 height 14
select select "5"
click at [273, 240] on select "[Selecione...] Segunda Terça Quarta Quinta Sexta Sábado Domingo" at bounding box center [521, 247] width 496 height 14
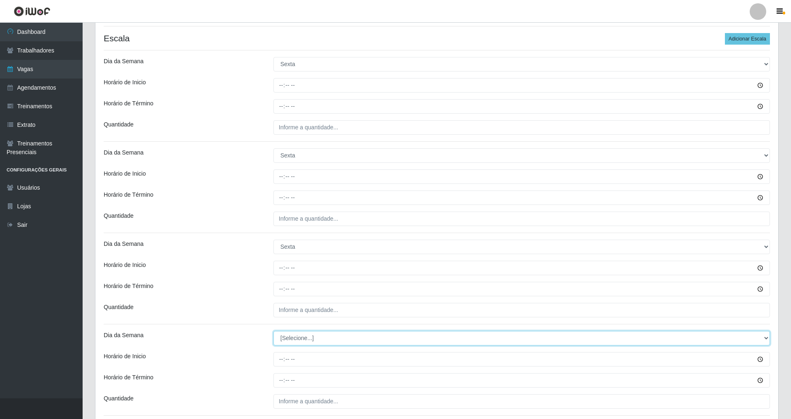
drag, startPoint x: 297, startPoint y: 341, endPoint x: 297, endPoint y: 349, distance: 8.7
click at [297, 342] on select "[Selecione...] Segunda Terça Quarta Quinta Sexta Sábado Domingo" at bounding box center [521, 338] width 496 height 14
select select "5"
click at [273, 331] on select "[Selecione...] Segunda Terça Quarta Quinta Sexta Sábado Domingo" at bounding box center [521, 338] width 496 height 14
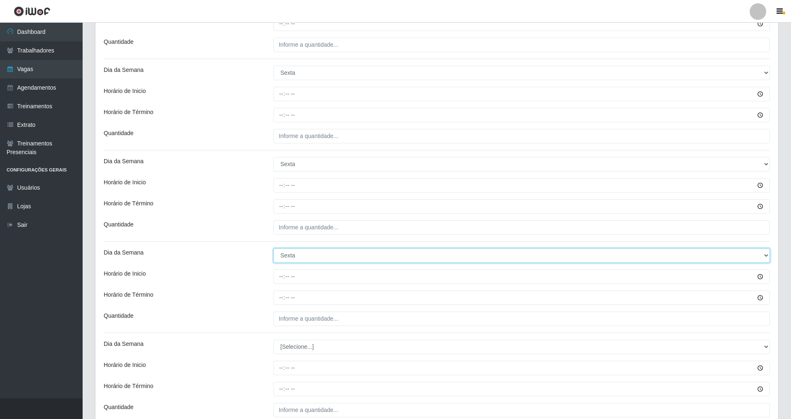
scroll to position [347, 0]
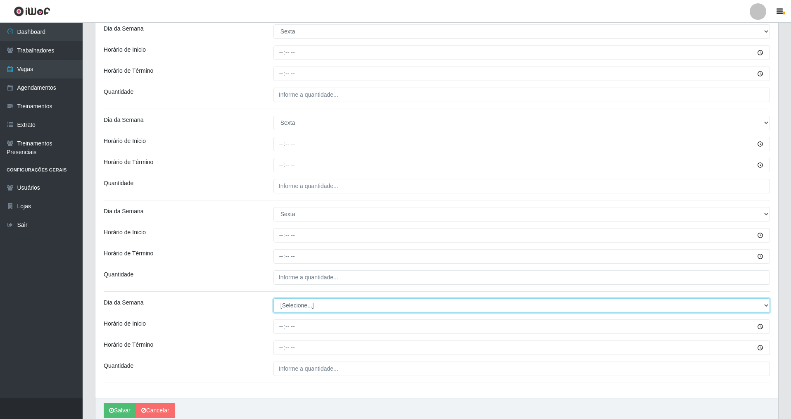
click at [288, 312] on select "[Selecione...] Segunda Terça Quarta Quinta Sexta Sábado Domingo" at bounding box center [521, 305] width 496 height 14
select select "5"
click at [273, 298] on select "[Selecione...] Segunda Terça Quarta Quinta Sexta Sábado Domingo" at bounding box center [521, 305] width 496 height 14
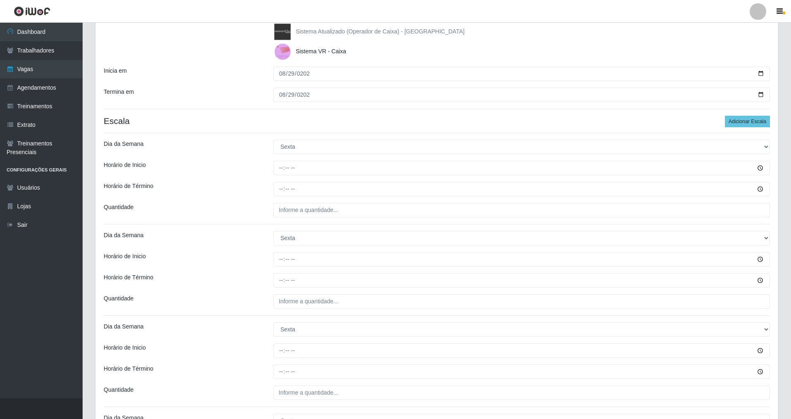
scroll to position [99, 0]
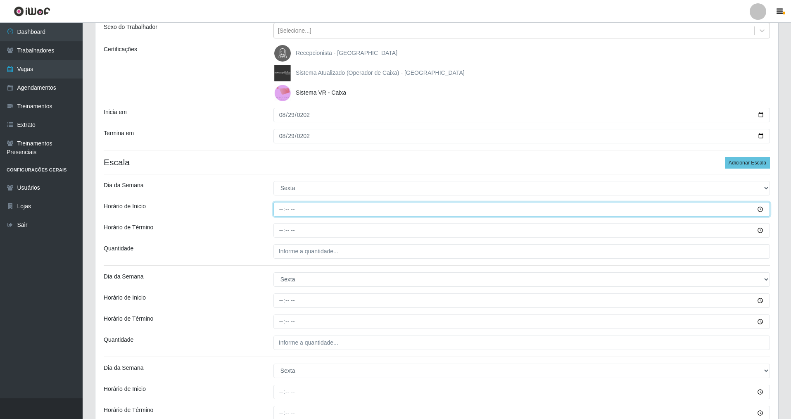
click at [280, 212] on input "Horário de Inicio" at bounding box center [521, 209] width 496 height 14
type input "07:00"
type input "13:00"
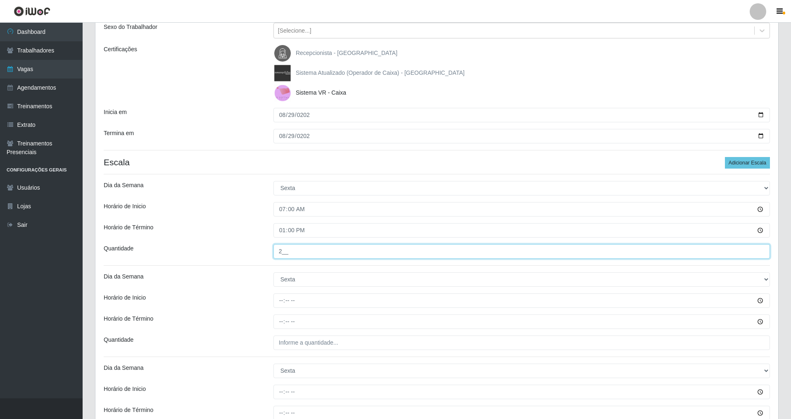
type input "2__"
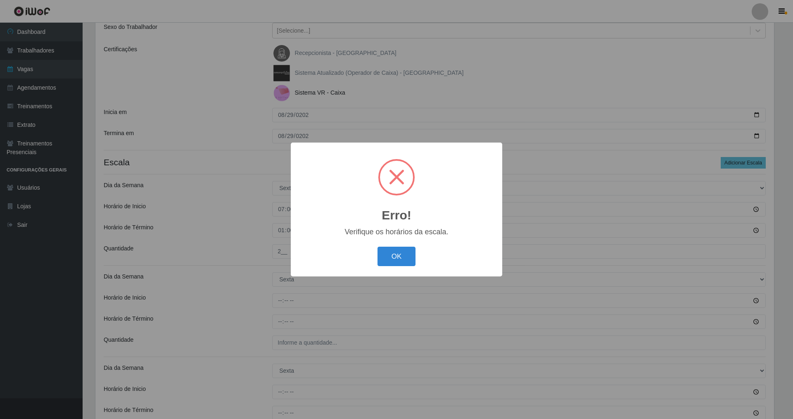
click at [378, 247] on button "OK" at bounding box center [397, 256] width 38 height 19
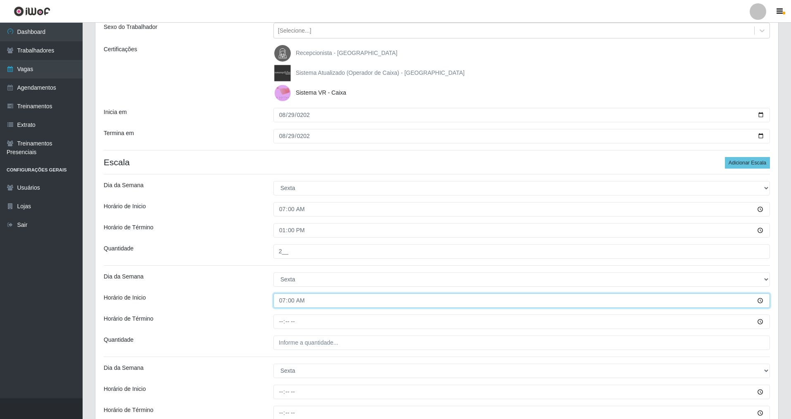
click at [282, 299] on input "07:00" at bounding box center [521, 300] width 496 height 14
type input "08:00"
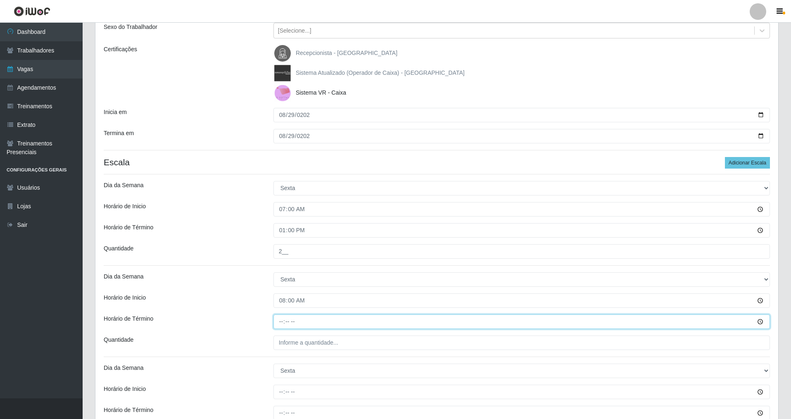
type input "14:00"
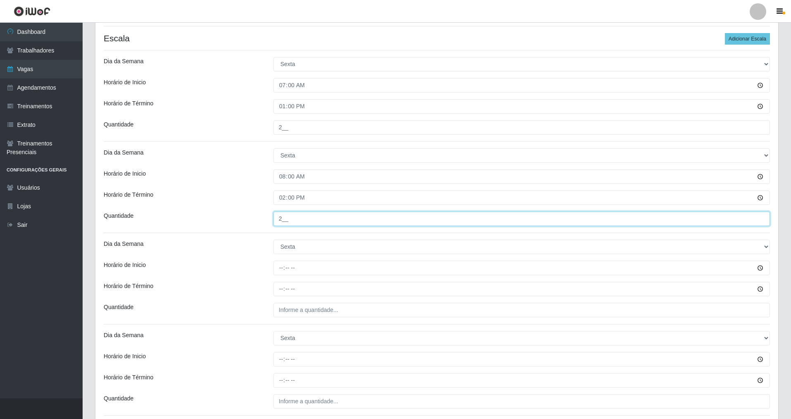
scroll to position [264, 0]
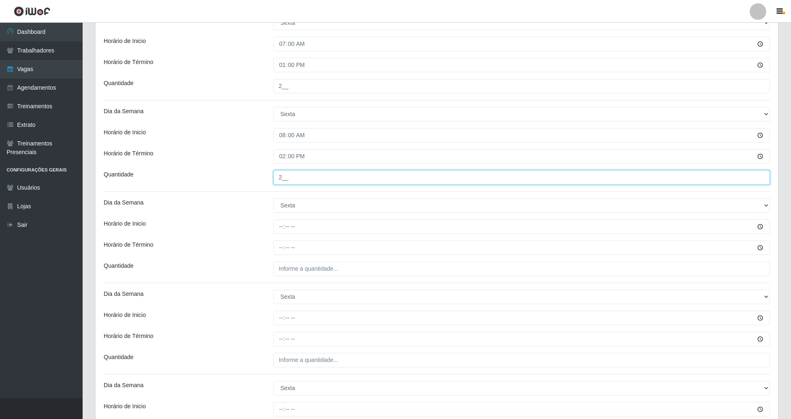
type input "2__"
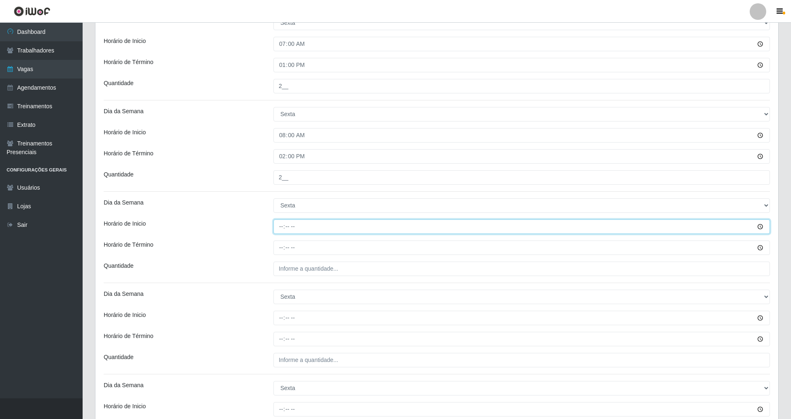
click at [287, 225] on input "Horário de Inicio" at bounding box center [521, 226] width 496 height 14
type input "09:00"
type input "15:00"
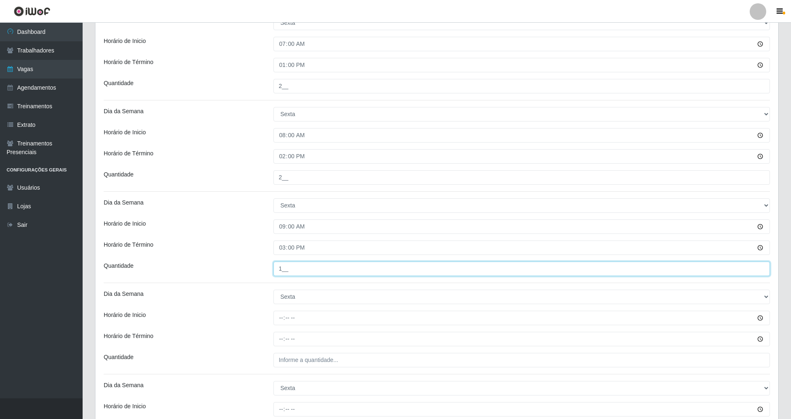
type input "1__"
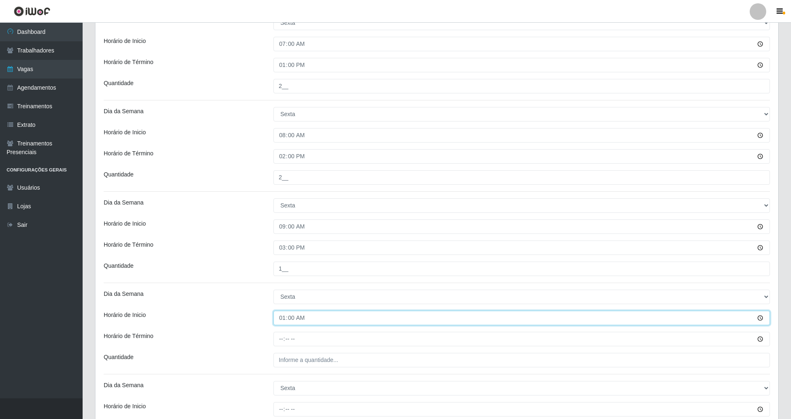
type input "14:00"
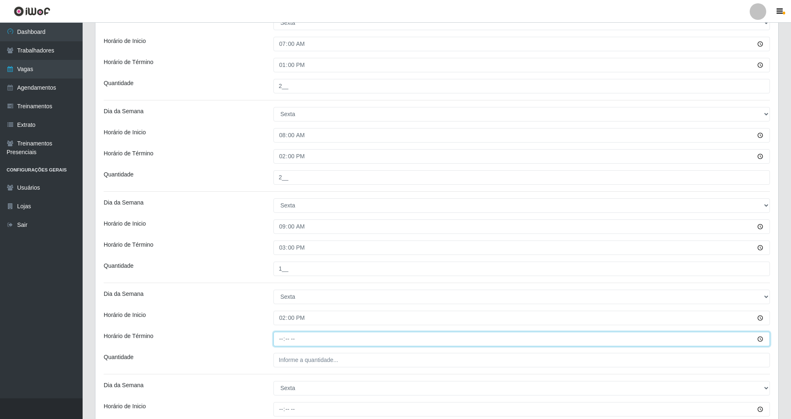
type input "20:00"
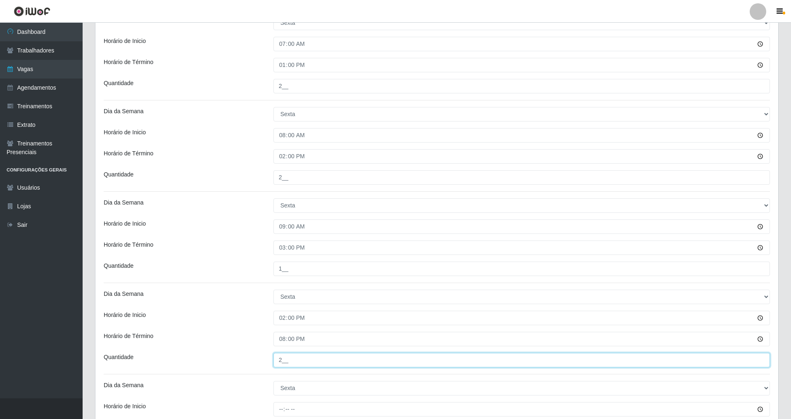
type input "2__"
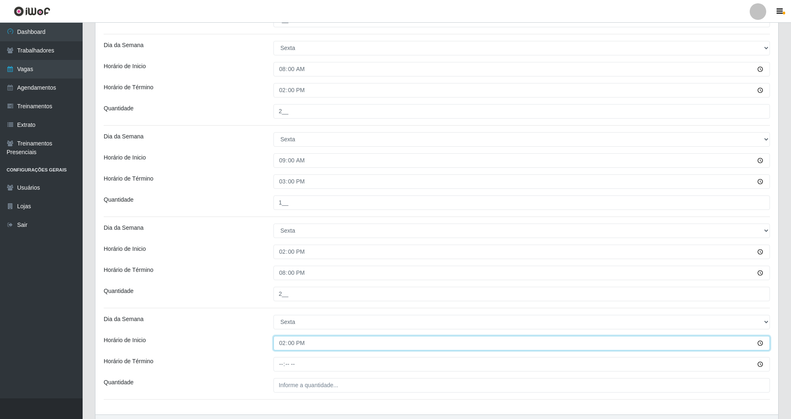
scroll to position [381, 0]
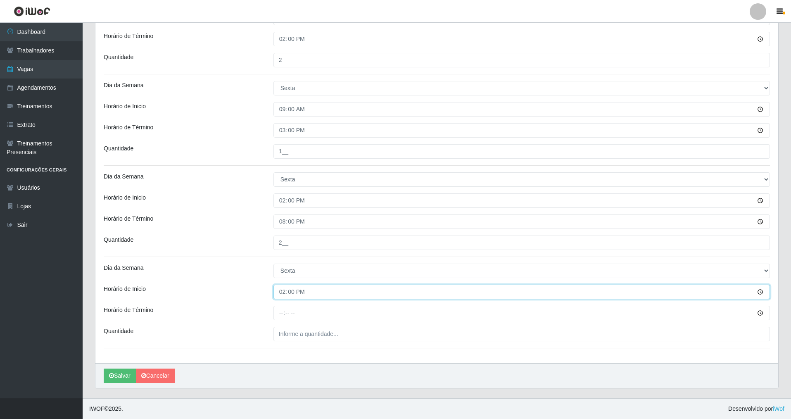
click at [290, 289] on input "14:00" at bounding box center [521, 292] width 496 height 14
click at [281, 292] on input "14:00" at bounding box center [521, 292] width 496 height 14
type input "15:00"
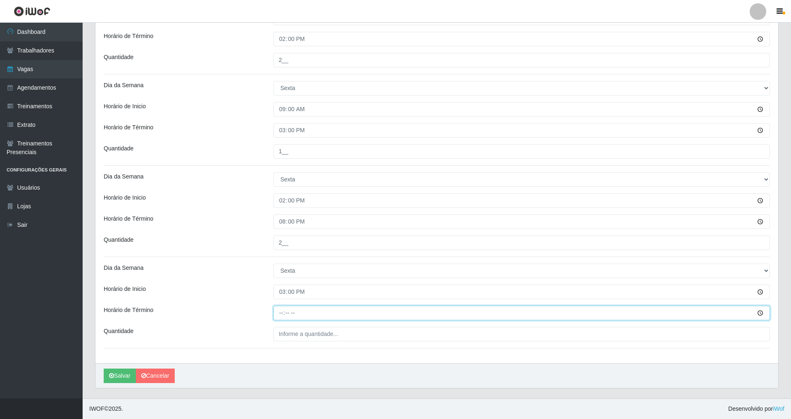
type input "21:00"
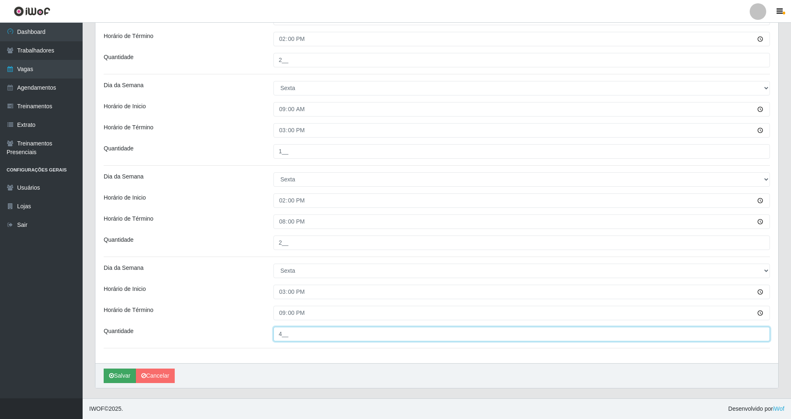
type input "4__"
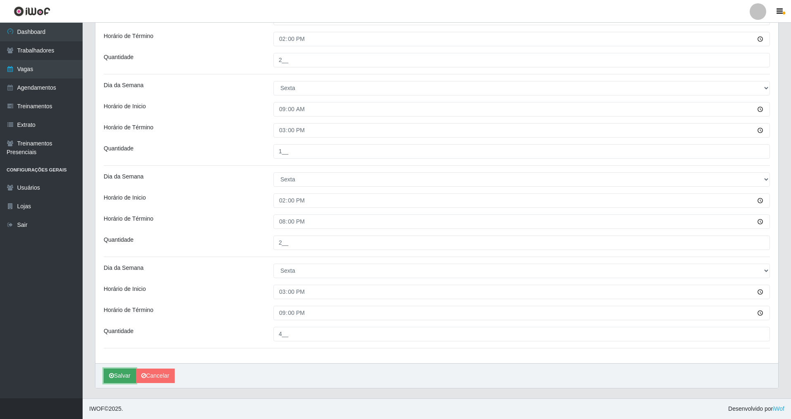
click at [114, 380] on button "Salvar" at bounding box center [120, 375] width 32 height 14
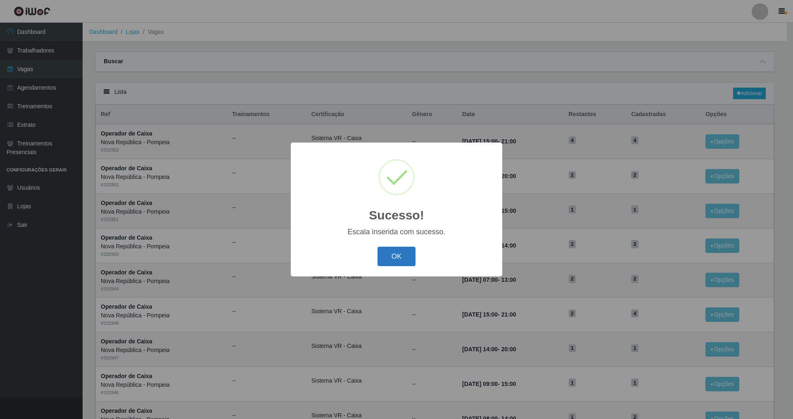
click at [404, 259] on button "OK" at bounding box center [397, 256] width 38 height 19
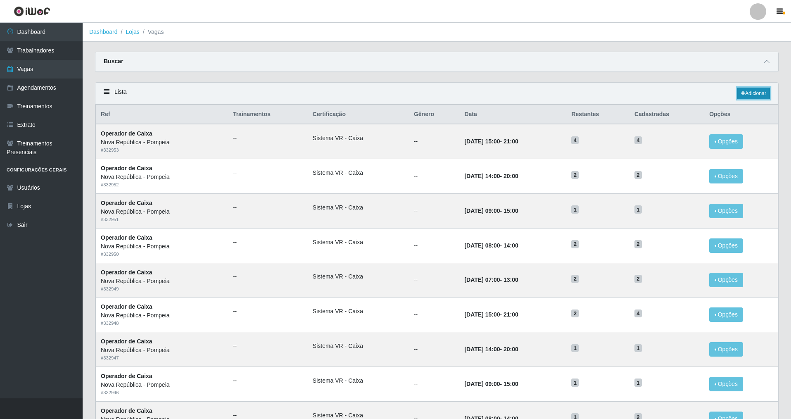
click at [750, 91] on link "Adicionar" at bounding box center [753, 94] width 33 height 12
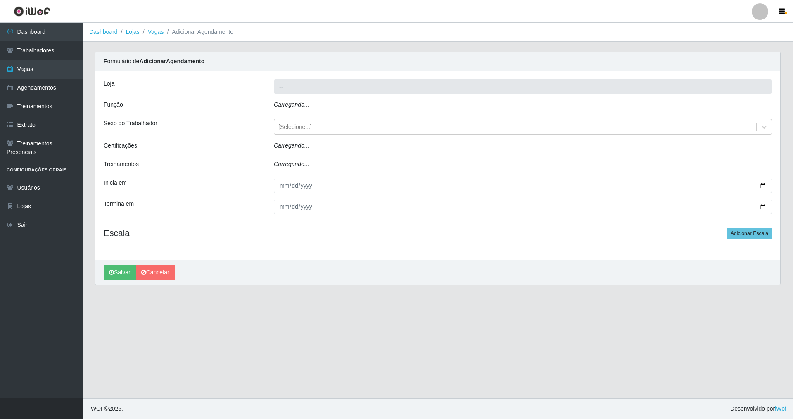
type input "Nova República - Pompeia"
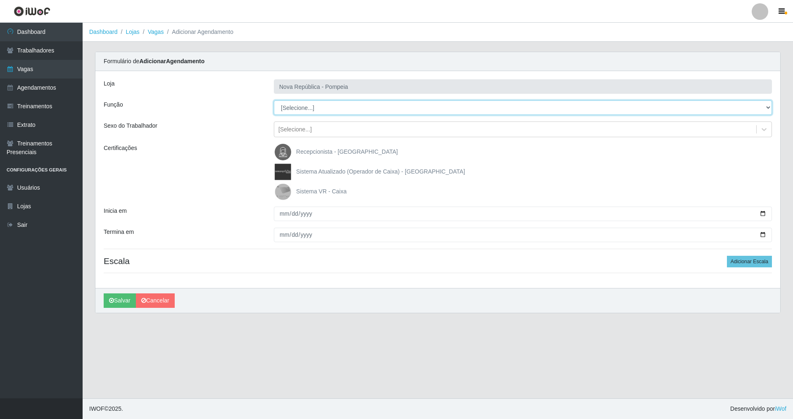
click at [300, 112] on select "[Selecione...] Balconista Operador de Caixa Recepcionista Repositor" at bounding box center [523, 107] width 498 height 14
select select "22"
click at [274, 100] on select "[Selecione...] Balconista Operador de Caixa Recepcionista Repositor" at bounding box center [523, 107] width 498 height 14
click at [297, 188] on span "Sistema VR - Caixa" at bounding box center [321, 191] width 50 height 7
click at [0, 0] on input "Sistema VR - Caixa" at bounding box center [0, 0] width 0 height 0
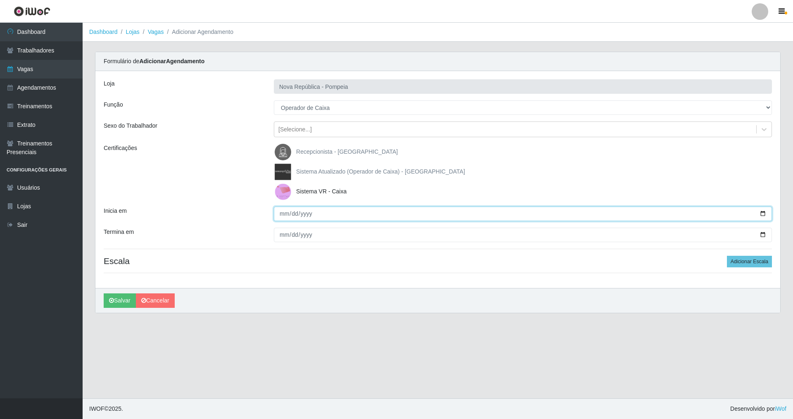
click at [299, 216] on input "Inicia em" at bounding box center [523, 214] width 498 height 14
click at [283, 214] on input "Inicia em" at bounding box center [523, 214] width 498 height 14
type input "2025-08-30"
click at [748, 263] on button "Adicionar Escala" at bounding box center [749, 262] width 45 height 12
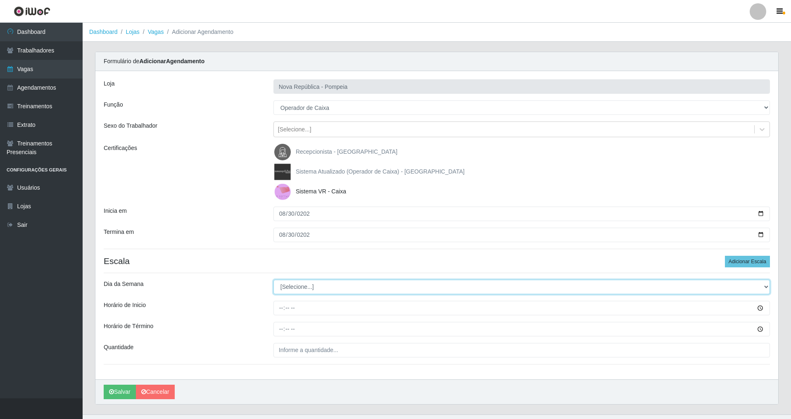
click at [314, 284] on select "[Selecione...] Segunda Terça Quarta Quinta Sexta Sábado Domingo" at bounding box center [521, 287] width 496 height 14
select select "6"
click at [273, 280] on select "[Selecione...] Segunda Terça Quarta Quinta Sexta Sábado Domingo" at bounding box center [521, 287] width 496 height 14
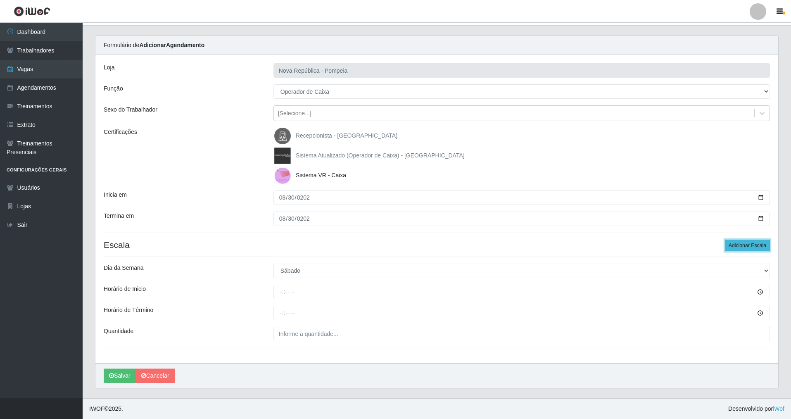
click at [744, 242] on button "Adicionar Escala" at bounding box center [747, 246] width 45 height 12
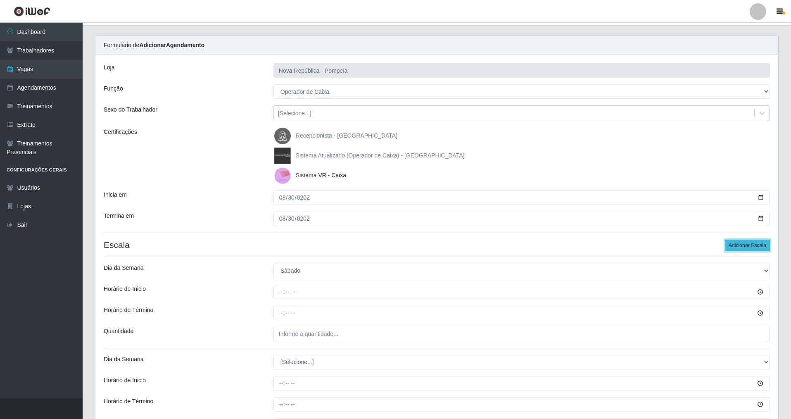
click at [744, 242] on button "Adicionar Escala" at bounding box center [747, 246] width 45 height 12
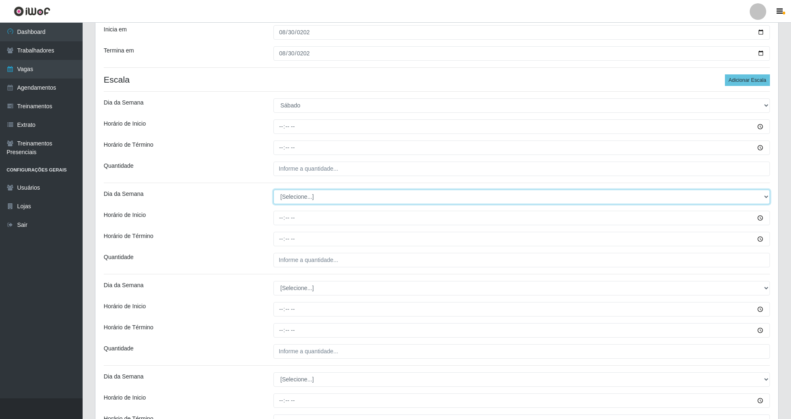
click at [302, 196] on select "[Selecione...] Segunda Terça Quarta Quinta Sexta Sábado Domingo" at bounding box center [521, 197] width 496 height 14
select select "6"
click at [273, 190] on select "[Selecione...] Segunda Terça Quarta Quinta Sexta Sábado Domingo" at bounding box center [521, 197] width 496 height 14
click at [299, 295] on div "Loja Nova República - Pompeia Função [Selecione...] Balconista Operador de Caix…" at bounding box center [436, 226] width 683 height 673
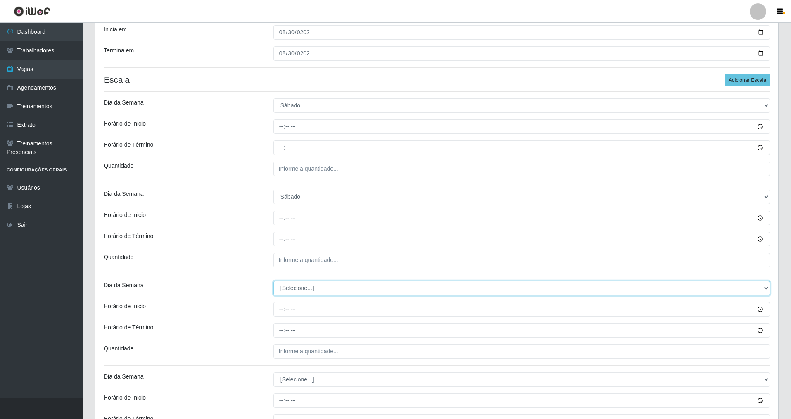
drag, startPoint x: 298, startPoint y: 290, endPoint x: 298, endPoint y: 294, distance: 4.5
click at [298, 290] on select "[Selecione...] Segunda Terça Quarta Quinta Sexta Sábado Domingo" at bounding box center [521, 288] width 496 height 14
select select "6"
click at [273, 281] on select "[Selecione...] Segunda Terça Quarta Quinta Sexta Sábado Domingo" at bounding box center [521, 288] width 496 height 14
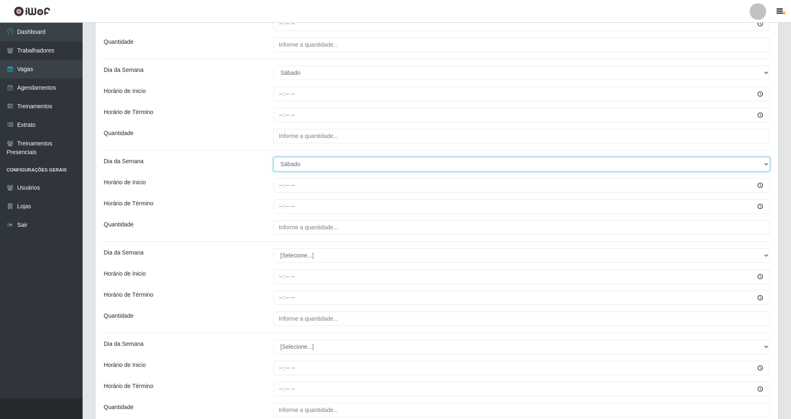
scroll to position [381, 0]
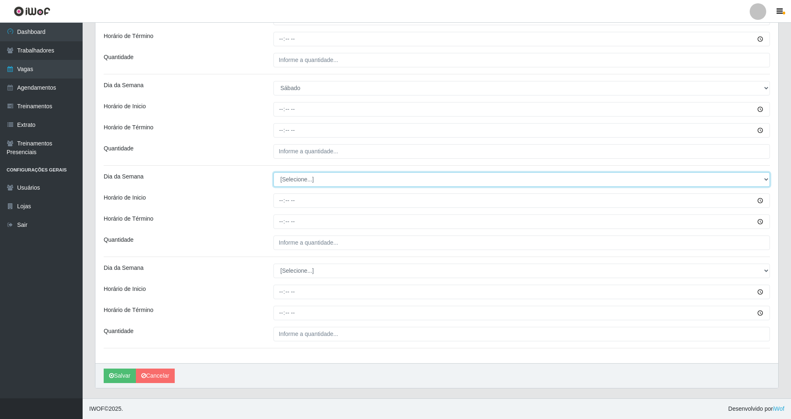
drag, startPoint x: 302, startPoint y: 180, endPoint x: 301, endPoint y: 186, distance: 5.5
click at [302, 180] on select "[Selecione...] Segunda Terça Quarta Quinta Sexta Sábado Domingo" at bounding box center [521, 179] width 496 height 14
select select "6"
click at [273, 172] on select "[Selecione...] Segunda Terça Quarta Quinta Sexta Sábado Domingo" at bounding box center [521, 179] width 496 height 14
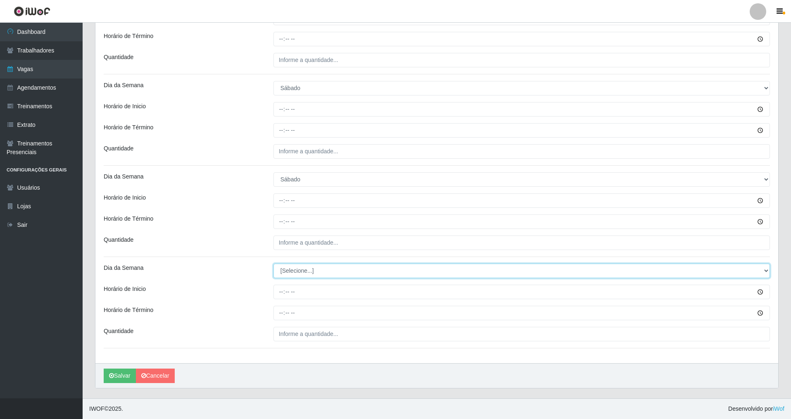
click at [301, 269] on select "[Selecione...] Segunda Terça Quarta Quinta Sexta Sábado Domingo" at bounding box center [521, 271] width 496 height 14
select select "6"
click at [273, 264] on select "[Selecione...] Segunda Terça Quarta Quinta Sexta Sábado Domingo" at bounding box center [521, 271] width 496 height 14
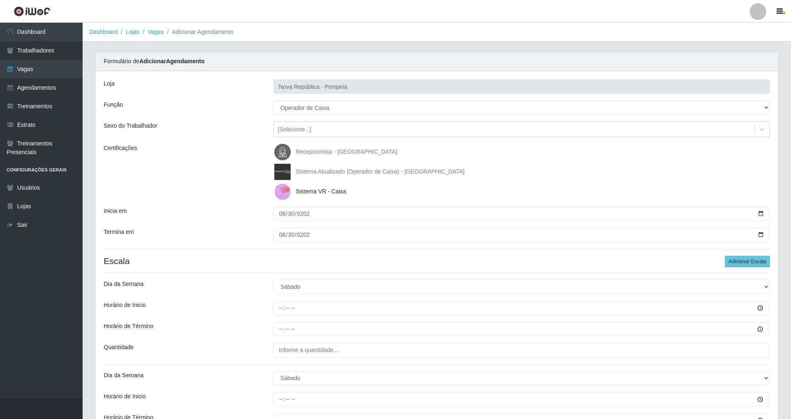
scroll to position [41, 0]
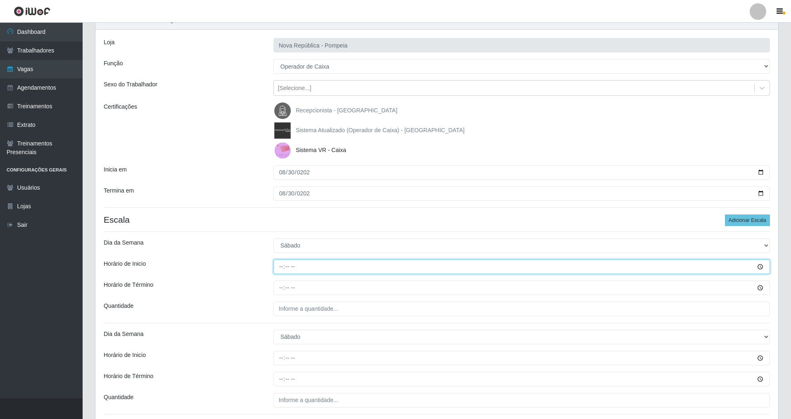
click at [280, 269] on input "Horário de Inicio" at bounding box center [521, 266] width 496 height 14
type input "07:00"
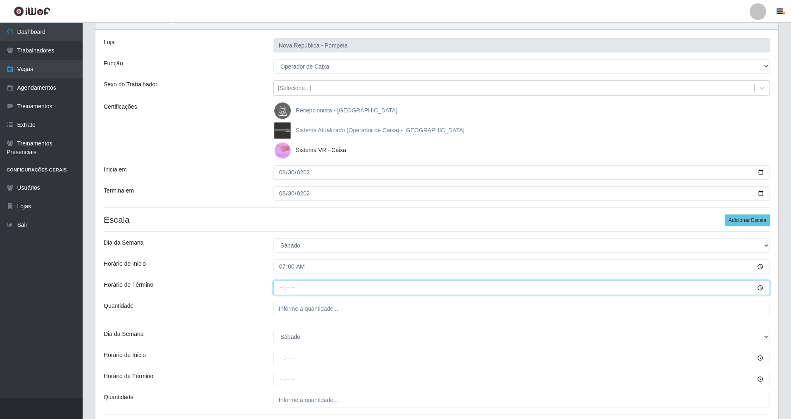
type input "13:00"
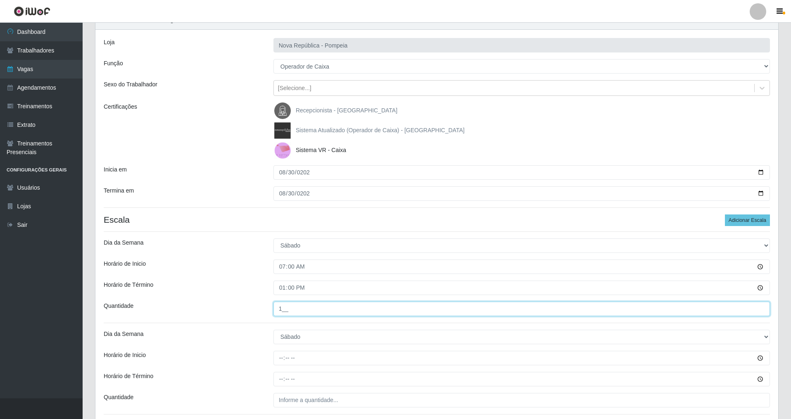
type input "1__"
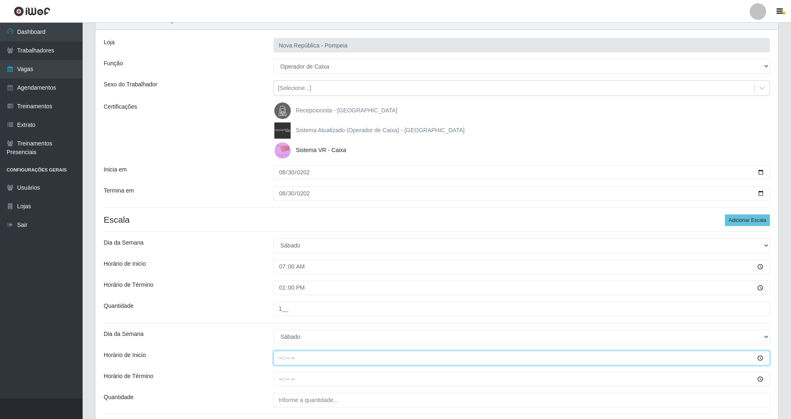
type input "08:00"
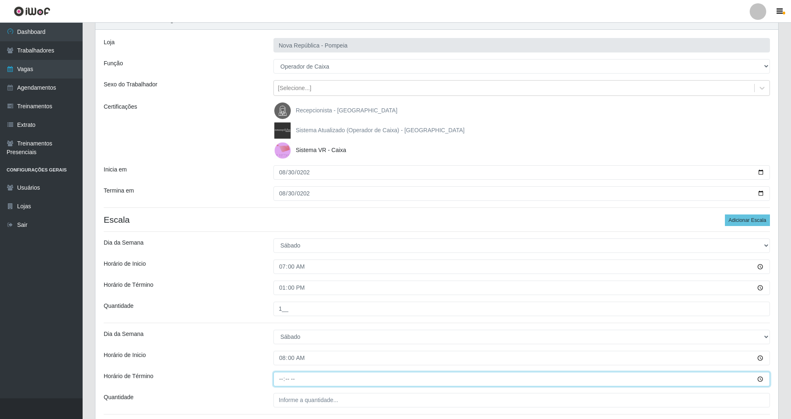
type input "14:00"
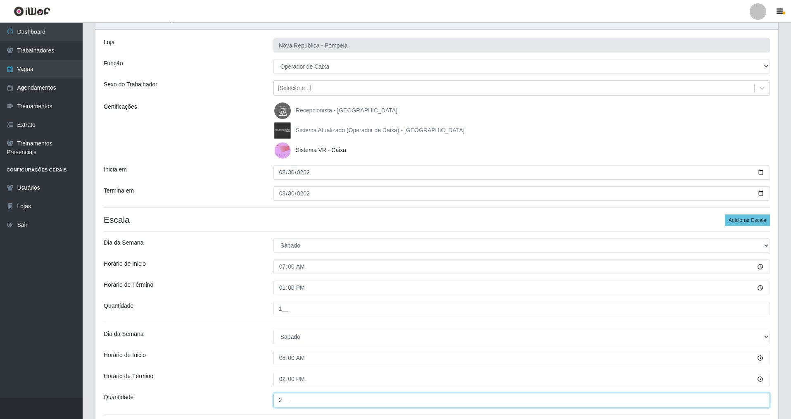
type input "2__"
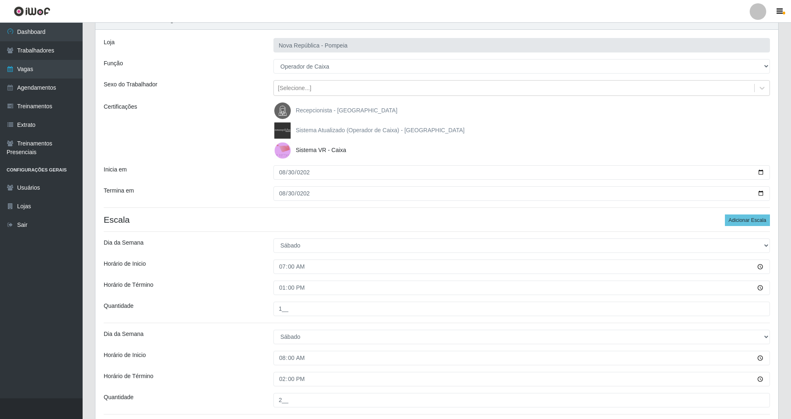
scroll to position [260, 0]
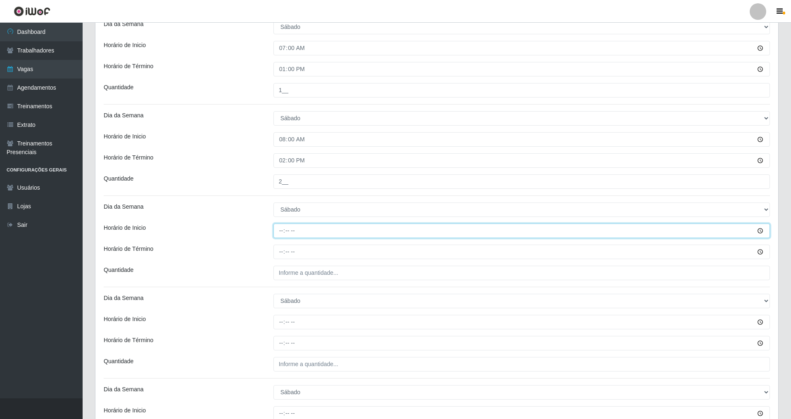
type input "09:00"
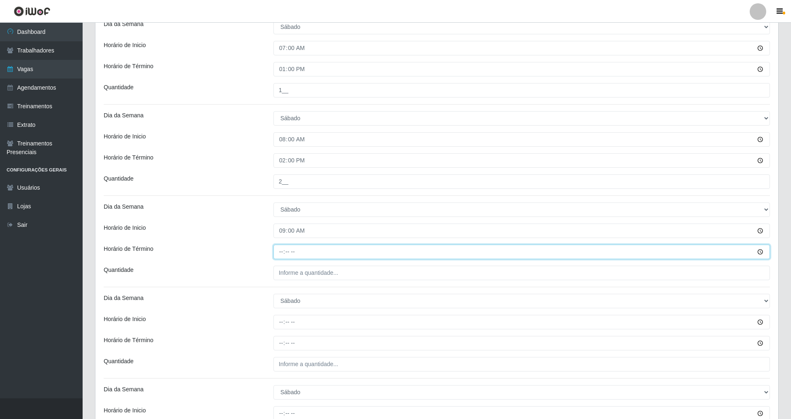
type input "15:00"
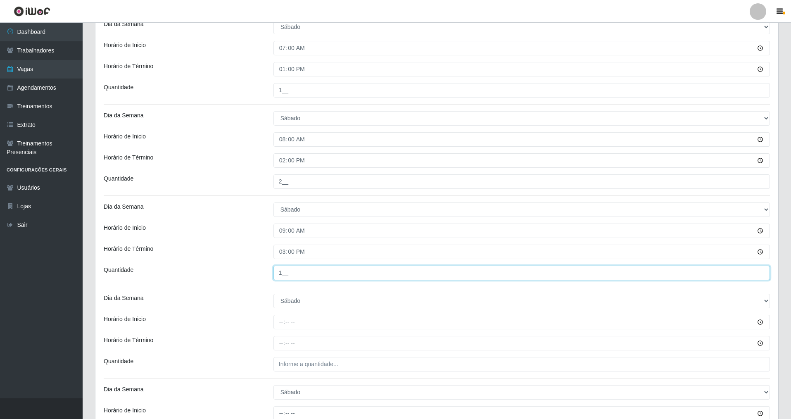
type input "1__"
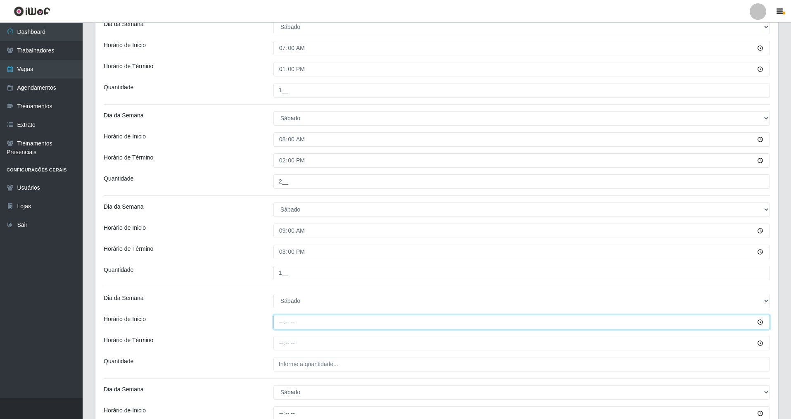
type input "14:00"
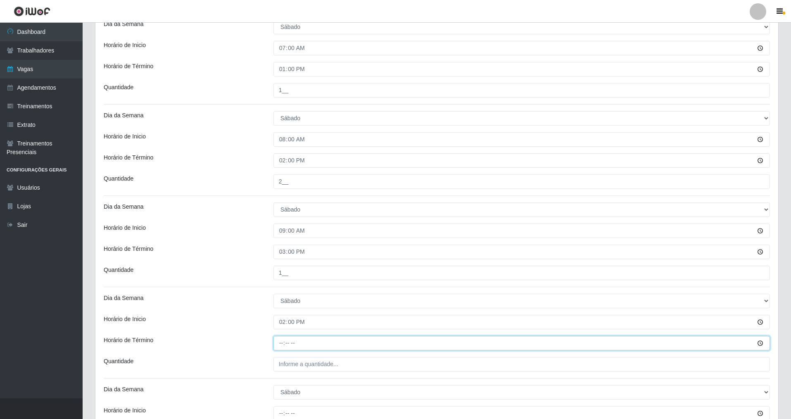
type input "20:00"
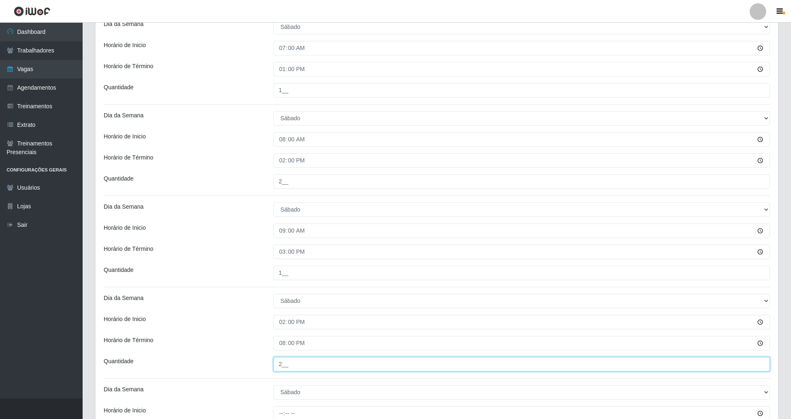
type input "2__"
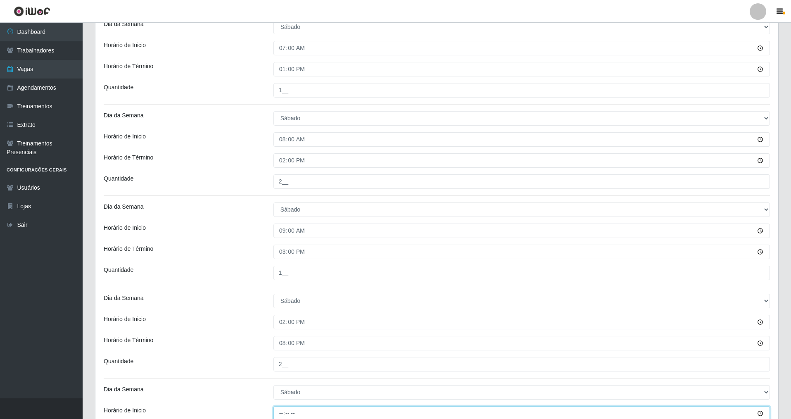
scroll to position [261, 0]
type input "15:00"
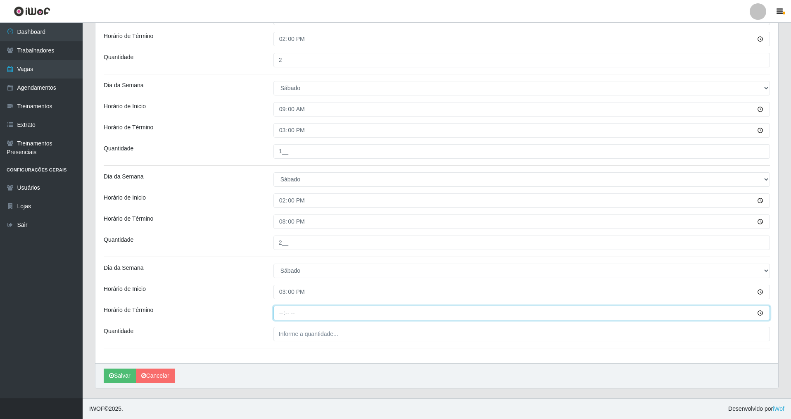
type input "21:00"
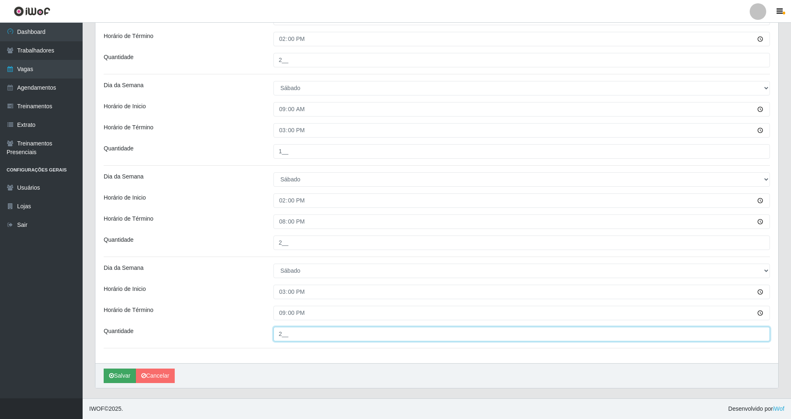
type input "2__"
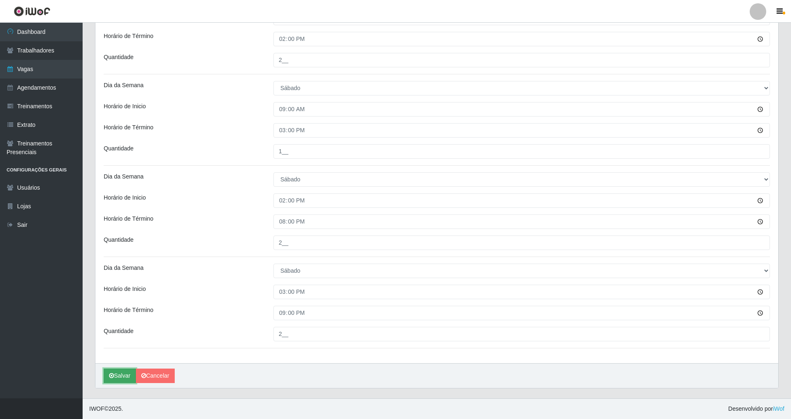
click at [123, 378] on button "Salvar" at bounding box center [120, 375] width 32 height 14
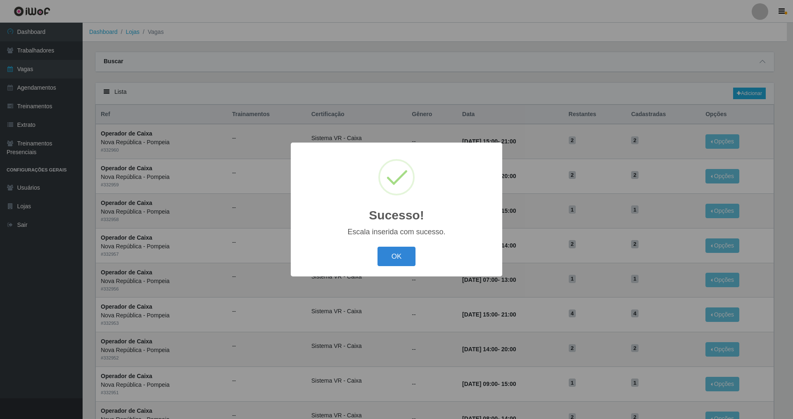
click at [378, 247] on button "OK" at bounding box center [397, 256] width 38 height 19
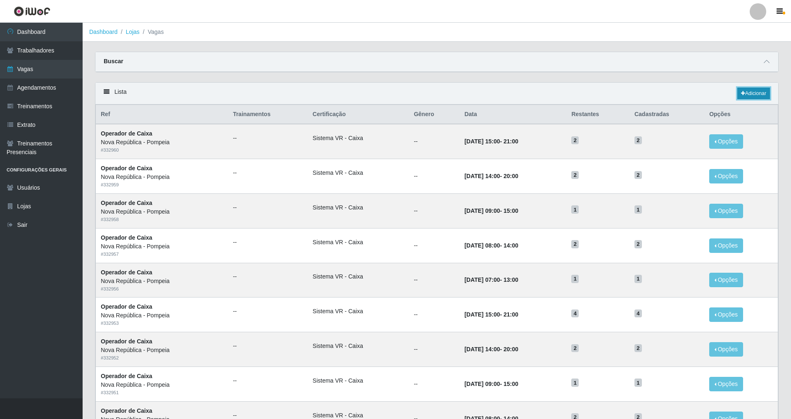
click at [752, 92] on link "Adicionar" at bounding box center [753, 94] width 33 height 12
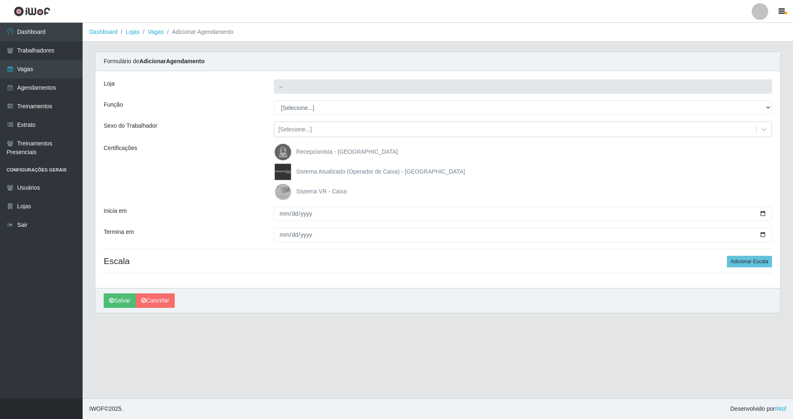
type input "Nova República - Pompeia"
click at [307, 109] on select "[Selecione...] Balconista Operador de Caixa Recepcionista Repositor" at bounding box center [523, 107] width 498 height 14
select select "22"
click at [274, 100] on select "[Selecione...] Balconista Operador de Caixa Recepcionista Repositor" at bounding box center [523, 107] width 498 height 14
click at [282, 197] on img at bounding box center [285, 191] width 20 height 17
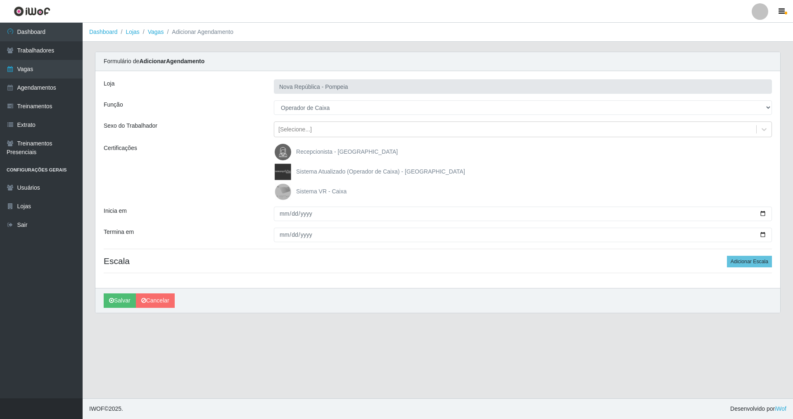
click at [0, 0] on input "Sistema VR - Caixa" at bounding box center [0, 0] width 0 height 0
click at [284, 210] on input "Inicia em" at bounding box center [523, 214] width 498 height 14
click at [283, 213] on input "Inicia em" at bounding box center [523, 214] width 498 height 14
type input "2025-08-31"
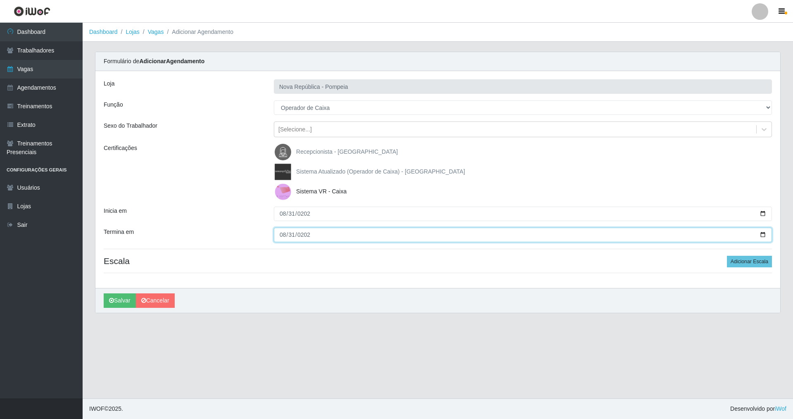
type input "2025-08-31"
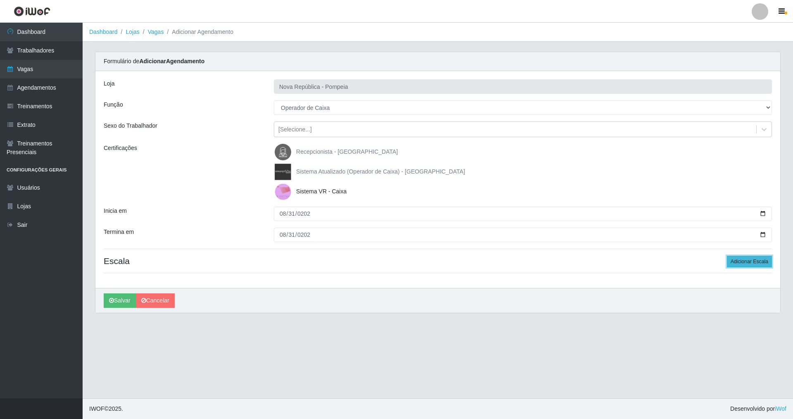
click at [739, 265] on button "Adicionar Escala" at bounding box center [749, 262] width 45 height 12
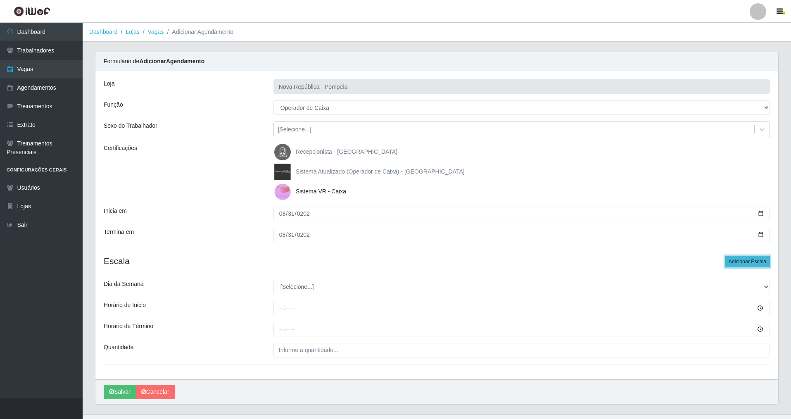
click at [739, 265] on button "Adicionar Escala" at bounding box center [747, 262] width 45 height 12
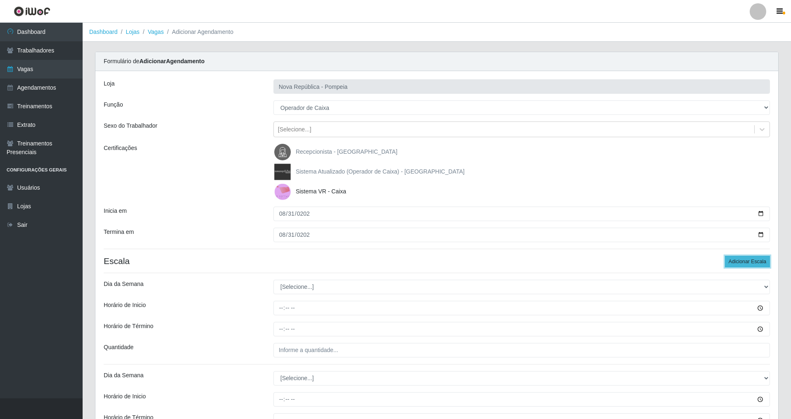
click at [739, 265] on button "Adicionar Escala" at bounding box center [747, 262] width 45 height 12
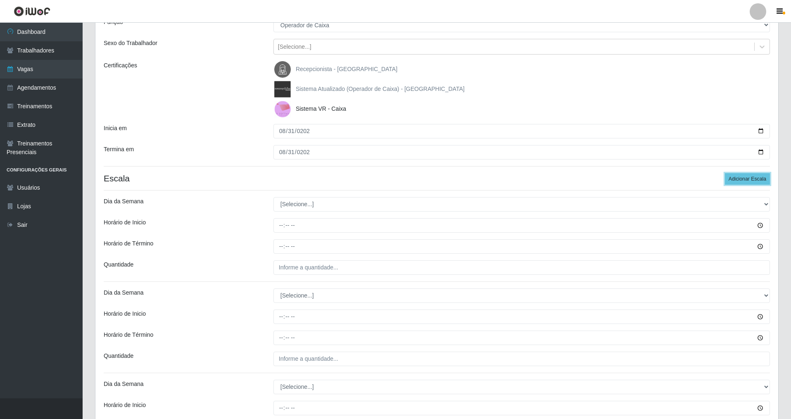
scroll to position [199, 0]
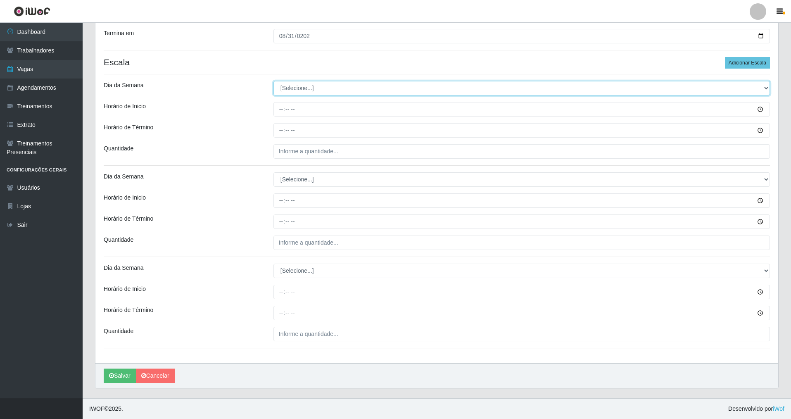
click at [301, 93] on select "[Selecione...] Segunda Terça Quarta Quinta Sexta Sábado Domingo" at bounding box center [521, 88] width 496 height 14
select select "0"
click at [273, 81] on select "[Selecione...] Segunda Terça Quarta Quinta Sexta Sábado Domingo" at bounding box center [521, 88] width 496 height 14
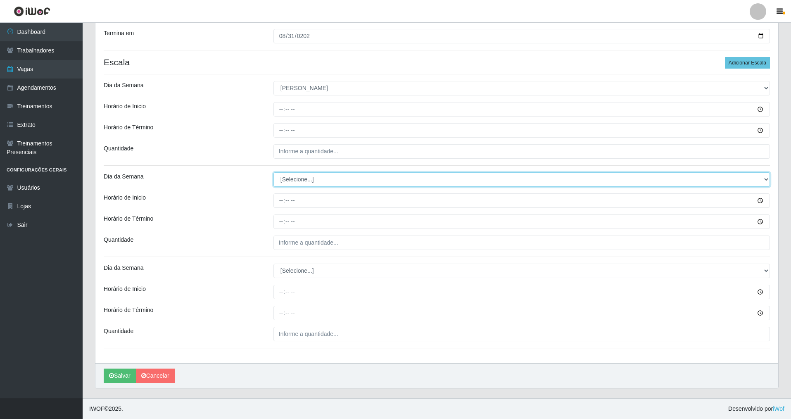
click at [305, 175] on select "[Selecione...] Segunda Terça Quarta Quinta Sexta Sábado Domingo" at bounding box center [521, 179] width 496 height 14
select select "0"
click at [273, 172] on select "[Selecione...] Segunda Terça Quarta Quinta Sexta Sábado Domingo" at bounding box center [521, 179] width 496 height 14
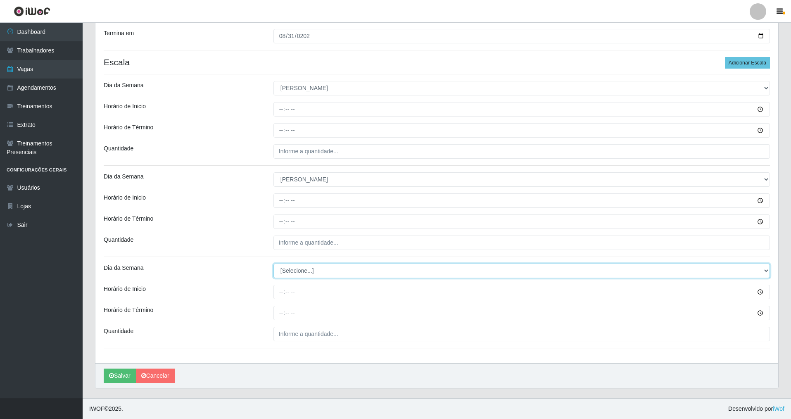
drag, startPoint x: 301, startPoint y: 265, endPoint x: 301, endPoint y: 269, distance: 4.5
click at [301, 265] on select "[Selecione...] Segunda Terça Quarta Quinta Sexta Sábado Domingo" at bounding box center [521, 271] width 496 height 14
select select "0"
click at [273, 264] on select "[Selecione...] Segunda Terça Quarta Quinta Sexta Sábado Domingo" at bounding box center [521, 271] width 496 height 14
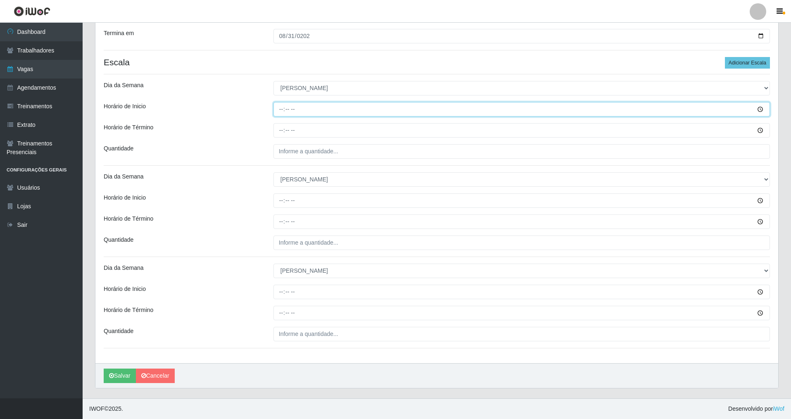
drag, startPoint x: 284, startPoint y: 109, endPoint x: 290, endPoint y: 112, distance: 6.7
click at [285, 109] on input "Horário de Inicio" at bounding box center [521, 109] width 496 height 14
type input "06:50"
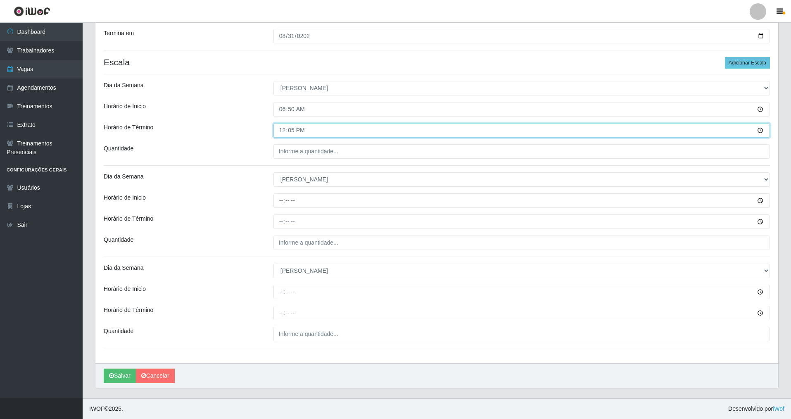
type input "12:50"
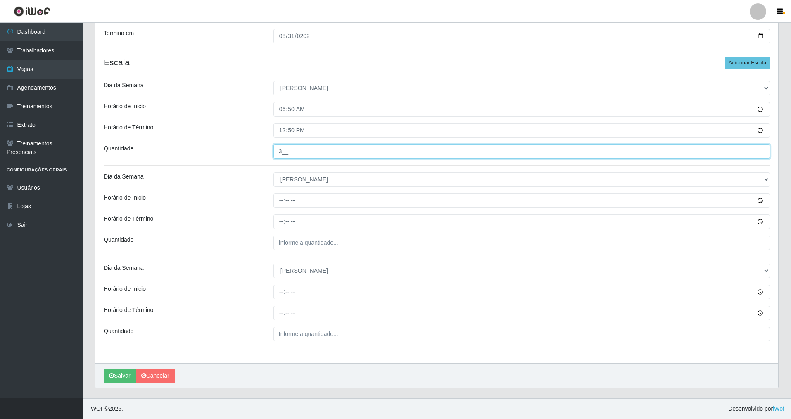
type input "3__"
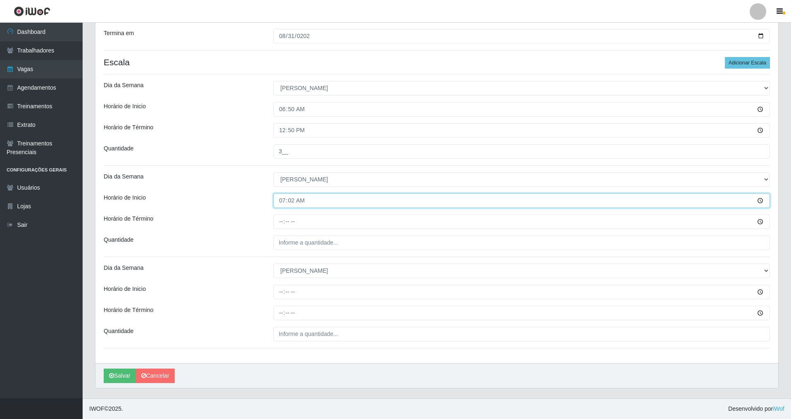
type input "07:20"
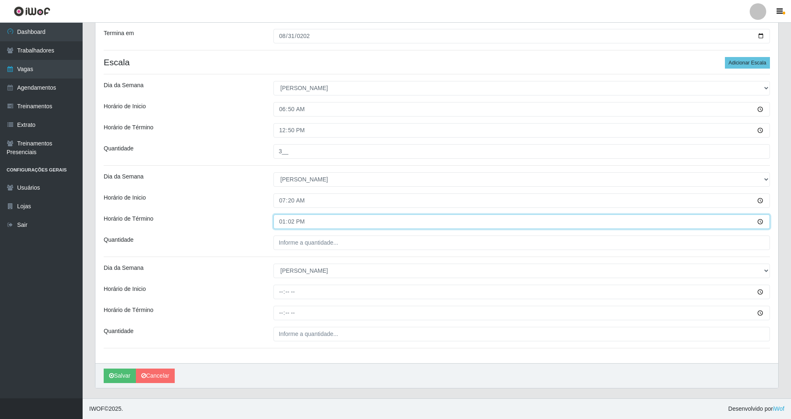
type input "13:20"
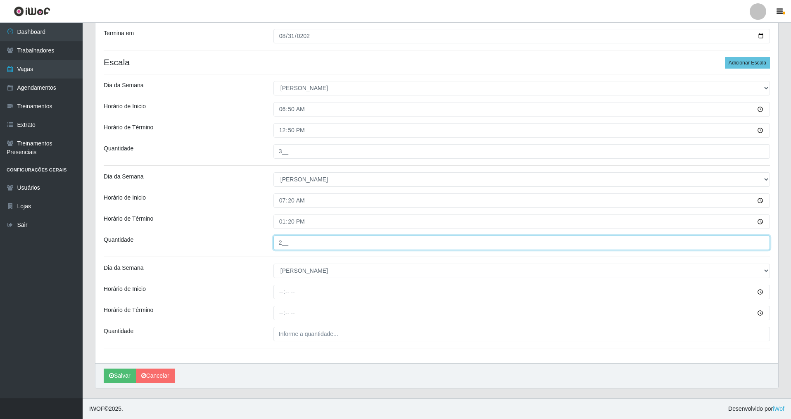
type input "2__"
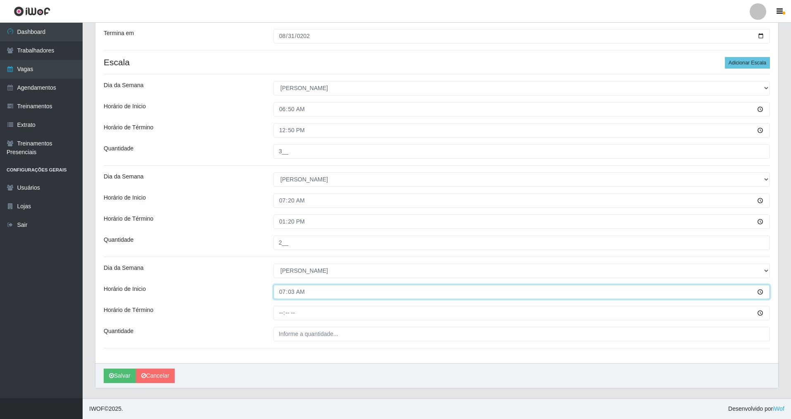
type input "07:30"
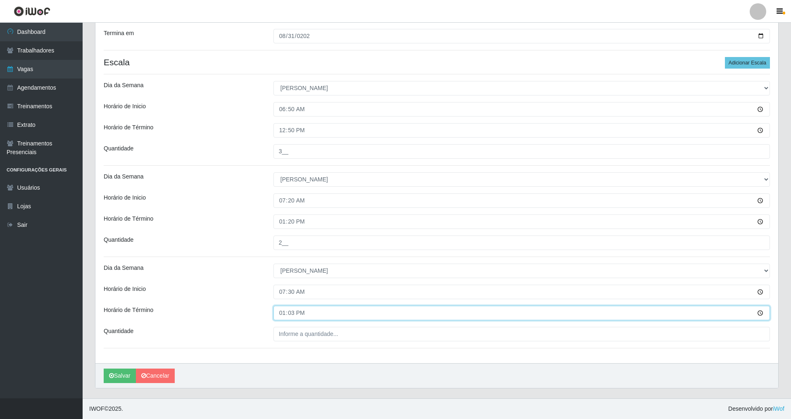
type input "13:30"
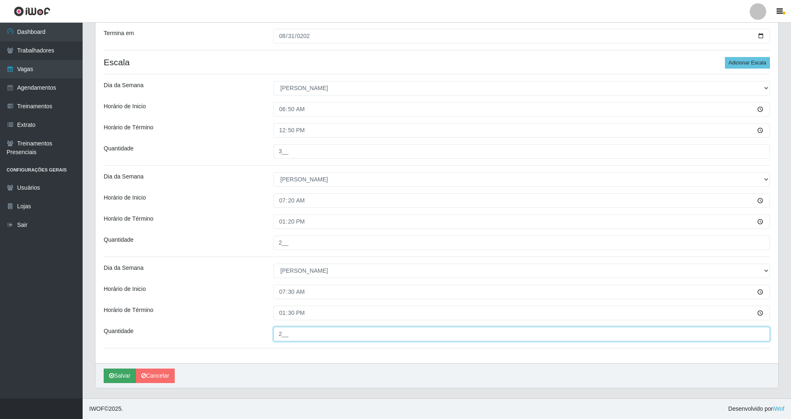
type input "2__"
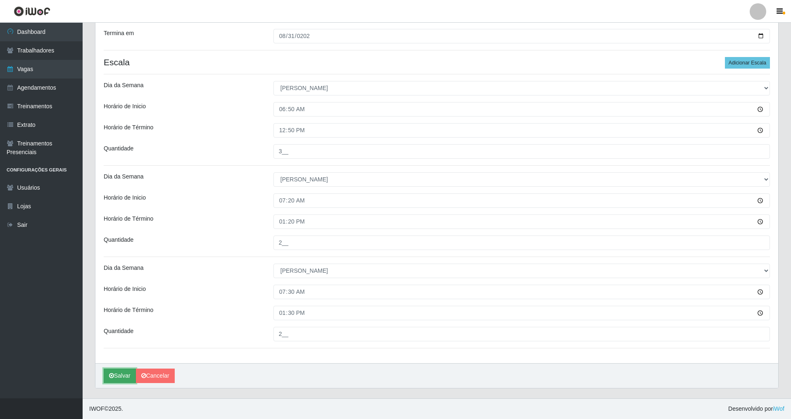
click at [111, 380] on button "Salvar" at bounding box center [120, 375] width 32 height 14
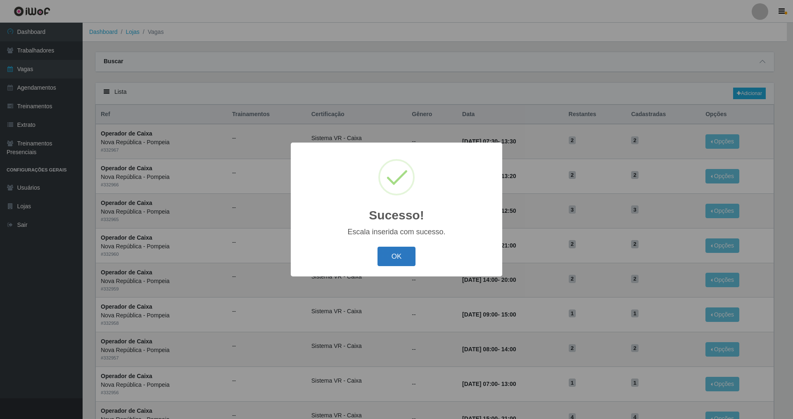
click at [387, 261] on button "OK" at bounding box center [397, 256] width 38 height 19
